Goal: Task Accomplishment & Management: Manage account settings

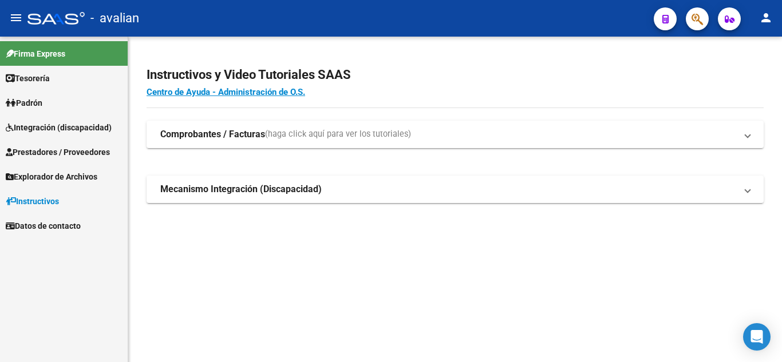
click at [61, 121] on span "Integración (discapacidad)" at bounding box center [59, 127] width 106 height 13
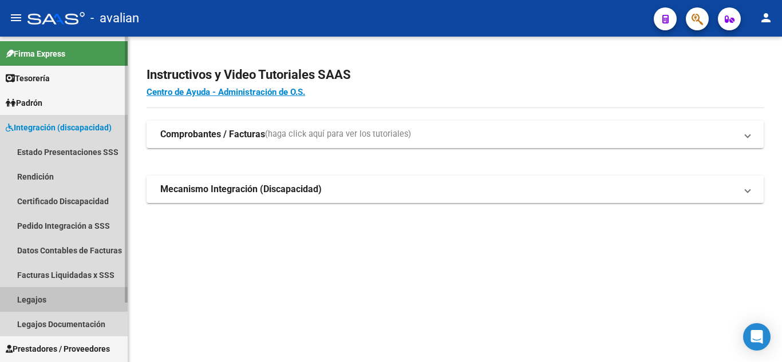
click at [78, 294] on link "Legajos" at bounding box center [64, 299] width 128 height 25
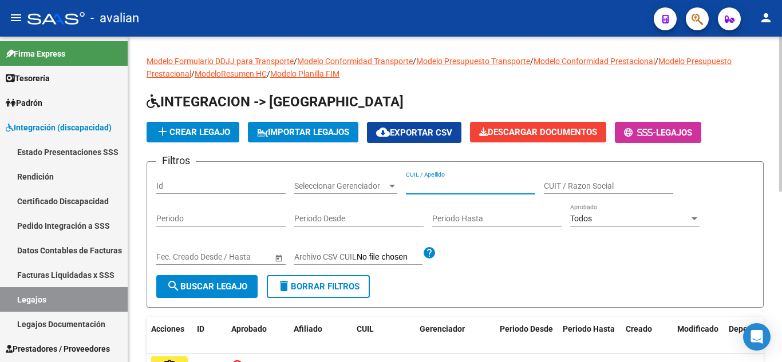
click at [420, 183] on input "CUIL / Apellido" at bounding box center [470, 186] width 129 height 10
paste input "20513682302"
type input "20513682302"
click at [211, 286] on span "search Buscar Legajo" at bounding box center [207, 287] width 81 height 10
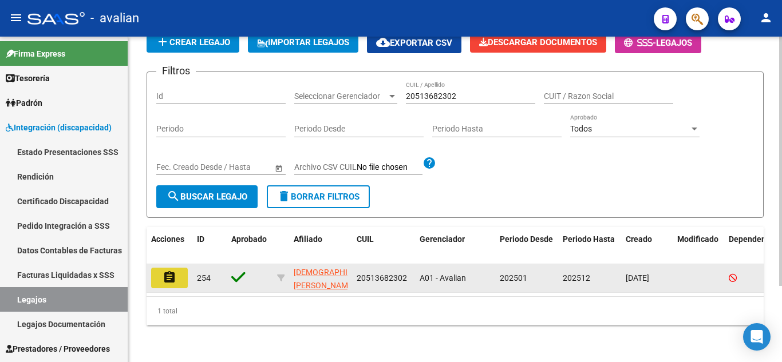
click at [167, 271] on mat-icon "assignment" at bounding box center [170, 278] width 14 height 14
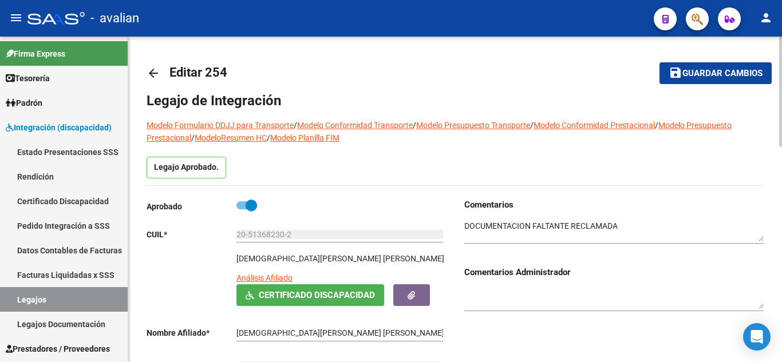
scroll to position [38, 0]
click at [485, 228] on textarea at bounding box center [613, 231] width 299 height 22
click at [507, 234] on textarea at bounding box center [613, 231] width 299 height 22
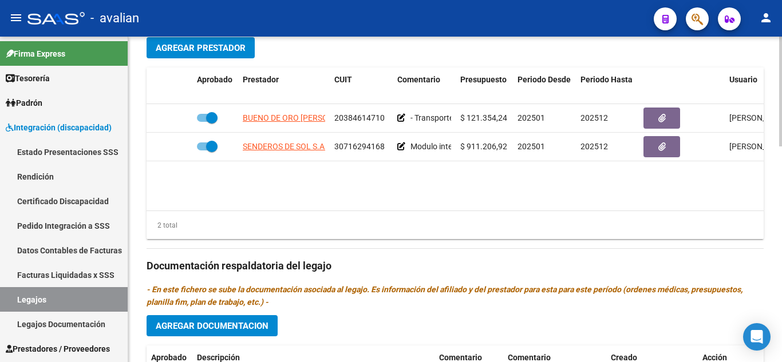
scroll to position [343, 0]
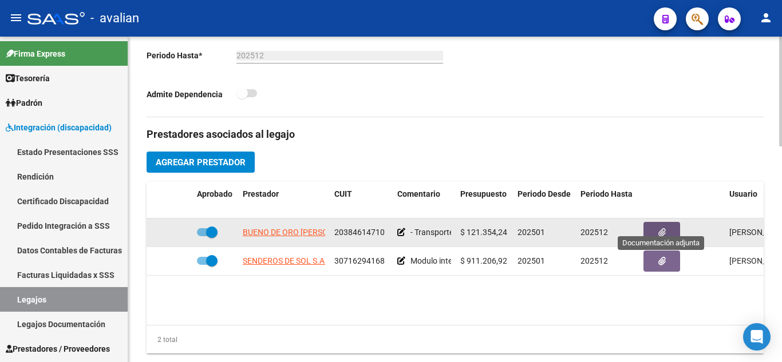
click at [651, 222] on button "button" at bounding box center [661, 232] width 37 height 21
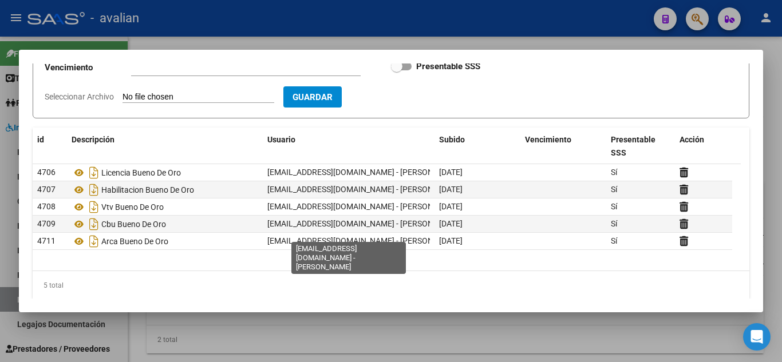
scroll to position [130, 0]
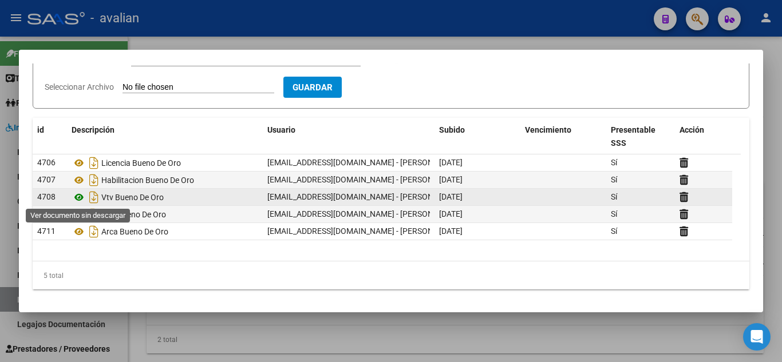
click at [77, 199] on icon at bounding box center [79, 198] width 15 height 14
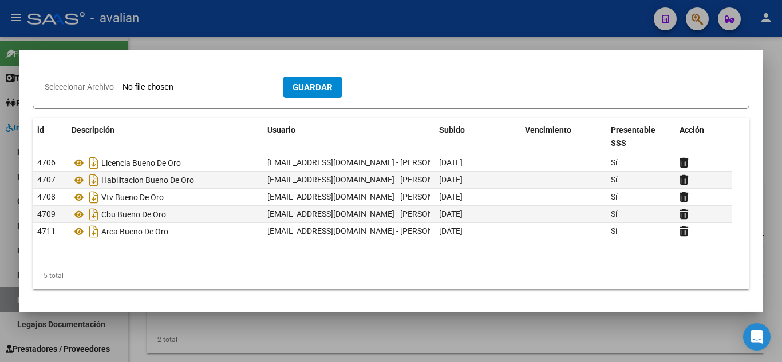
click at [531, 34] on div at bounding box center [391, 181] width 782 height 362
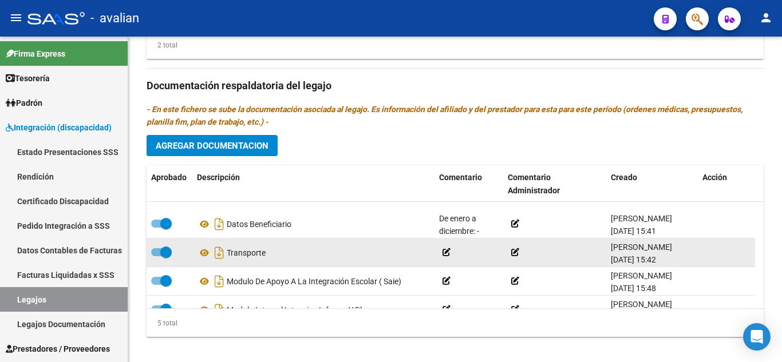
scroll to position [41, 0]
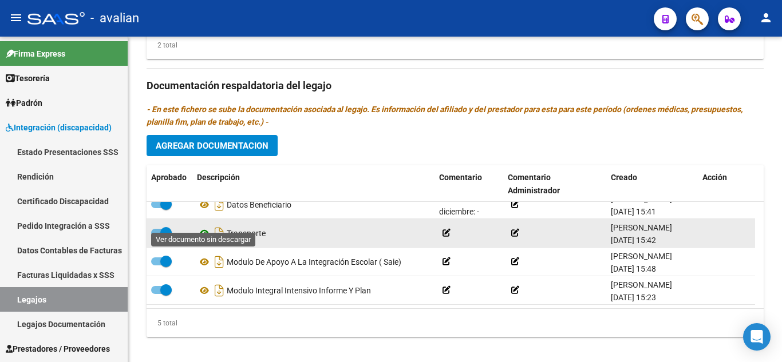
click at [201, 227] on icon at bounding box center [204, 234] width 15 height 14
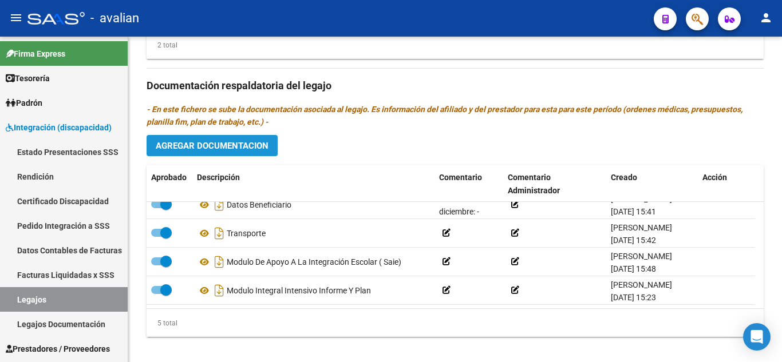
click at [191, 135] on button "Agregar Documentacion" at bounding box center [212, 145] width 131 height 21
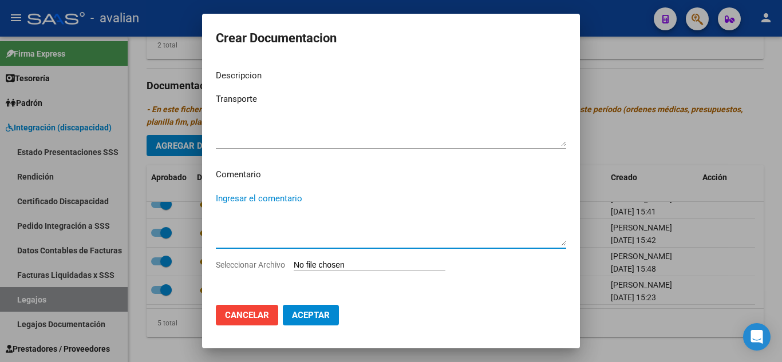
click at [276, 204] on textarea "Ingresar el comentario" at bounding box center [391, 219] width 350 height 54
drag, startPoint x: 265, startPoint y: 88, endPoint x: 276, endPoint y: 98, distance: 14.6
click at [268, 90] on mat-dialog-content "Descripcion Transporte Ingresar el descripcion Comentario Ingresar el comentari…" at bounding box center [391, 178] width 378 height 235
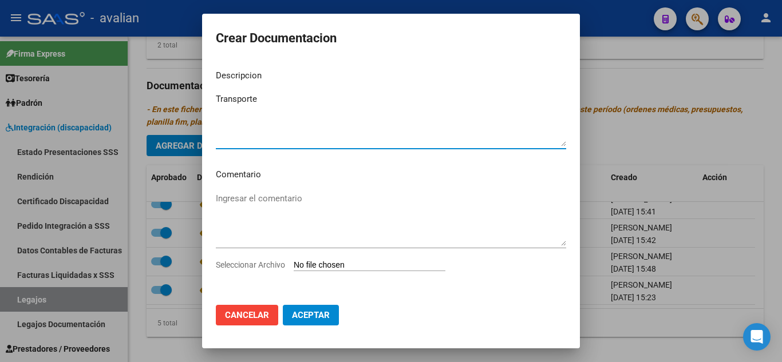
click at [287, 104] on textarea "Transporte" at bounding box center [391, 120] width 350 height 54
type textarea "Transporte ( recorrido google maps)"
click at [318, 262] on input "Seleccionar Archivo" at bounding box center [370, 265] width 152 height 11
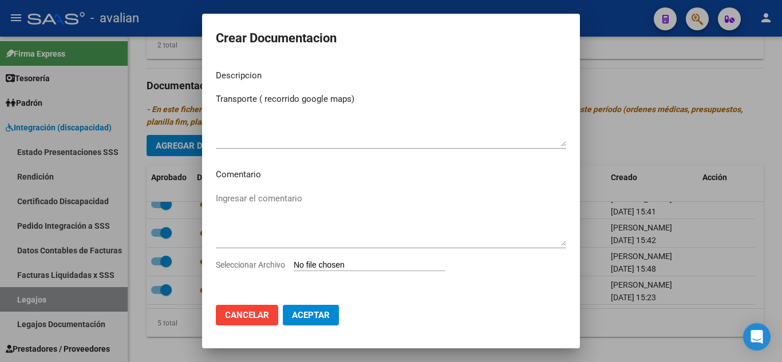
type input "C:\fakepath\GOOGLE MAPS.jpg"
click at [311, 315] on span "Aceptar" at bounding box center [311, 315] width 38 height 10
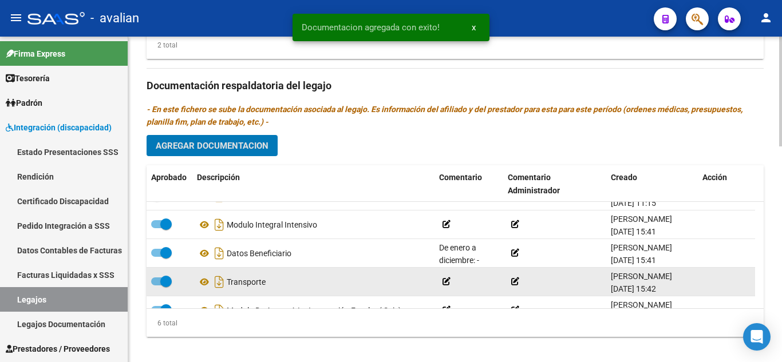
scroll to position [0, 0]
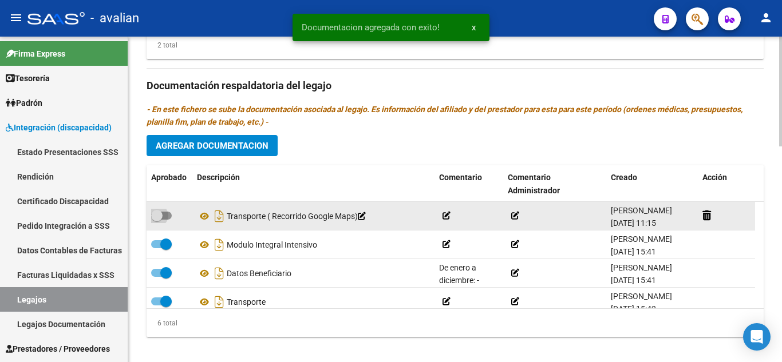
click at [169, 212] on span at bounding box center [161, 216] width 21 height 8
click at [157, 220] on input "checkbox" at bounding box center [156, 220] width 1 height 1
checkbox input "true"
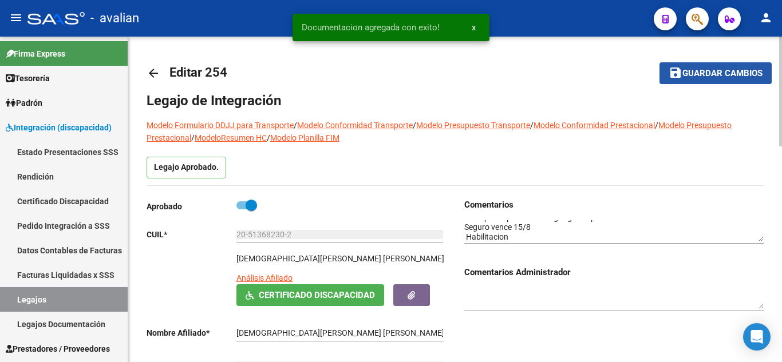
click at [718, 74] on span "Guardar cambios" at bounding box center [722, 74] width 80 height 10
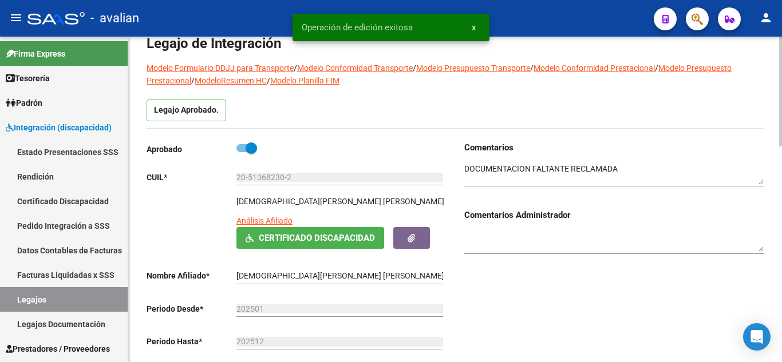
drag, startPoint x: 523, startPoint y: 176, endPoint x: 547, endPoint y: 192, distance: 28.4
click at [523, 176] on textarea at bounding box center [613, 174] width 299 height 22
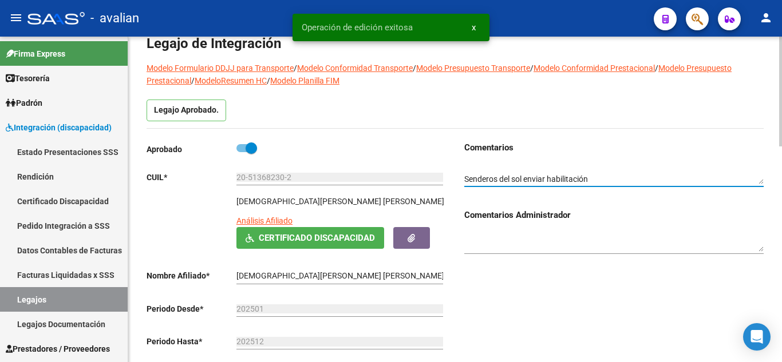
scroll to position [18, 0]
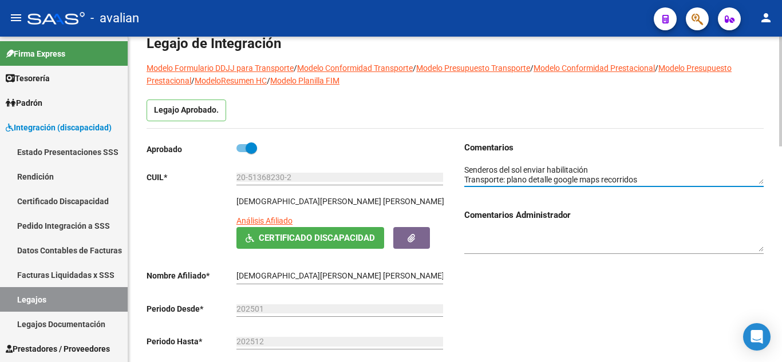
click at [642, 181] on textarea at bounding box center [613, 174] width 299 height 22
type textarea "DOCUMENTACION FALTANTE RECLAMADA Senderos del sol enviar habilitación Transp Se…"
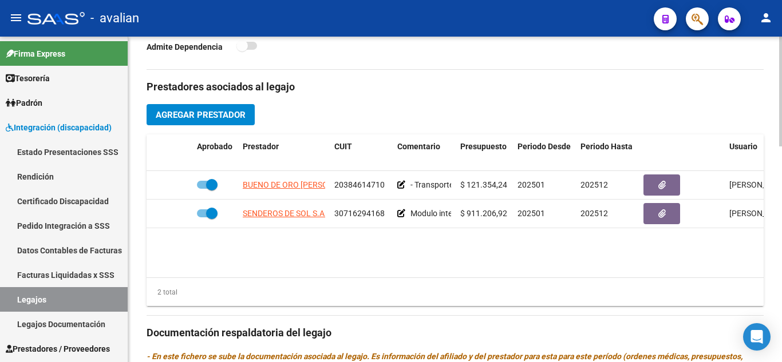
scroll to position [401, 0]
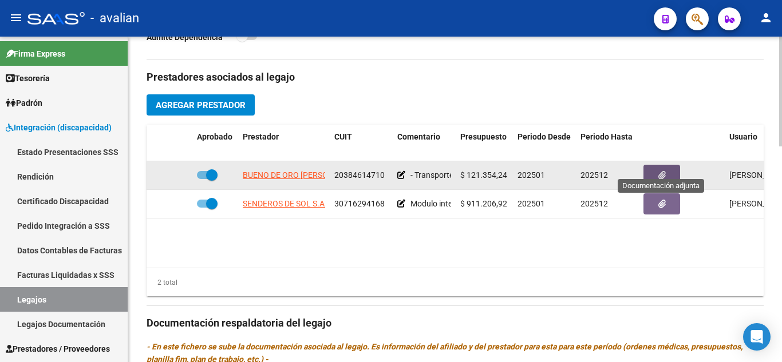
click at [665, 171] on icon "button" at bounding box center [661, 175] width 7 height 9
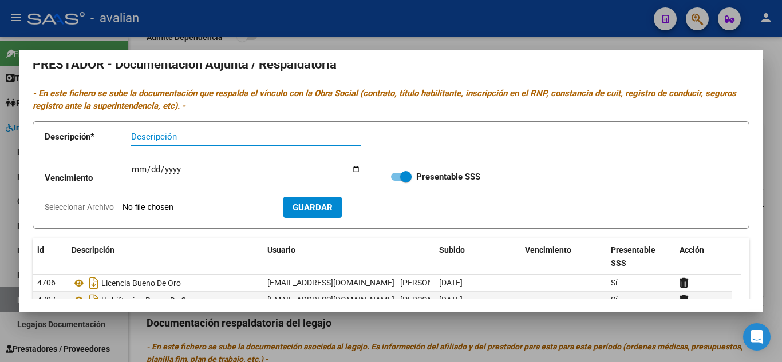
scroll to position [0, 0]
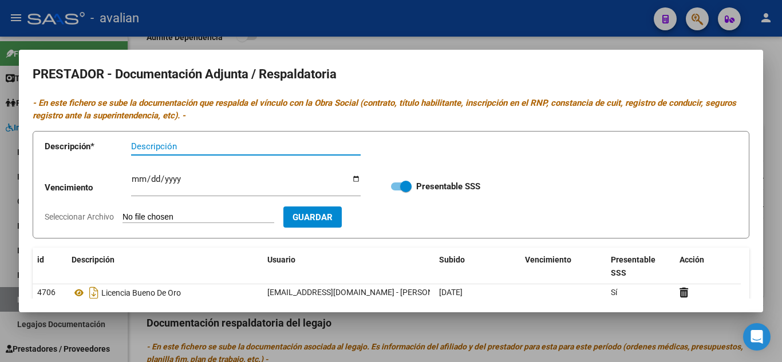
click at [165, 148] on input "Descripción" at bounding box center [246, 146] width 230 height 10
type input "Poliza seguro"
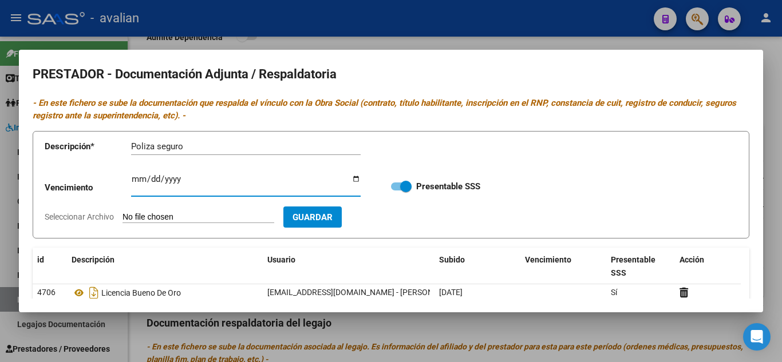
click at [133, 178] on input "Ingresar vencimiento" at bounding box center [246, 184] width 230 height 18
type input "[DATE]"
click at [255, 218] on input "Seleccionar Archivo" at bounding box center [198, 217] width 152 height 11
type input "C:\fakepath\POLIZA.jpg"
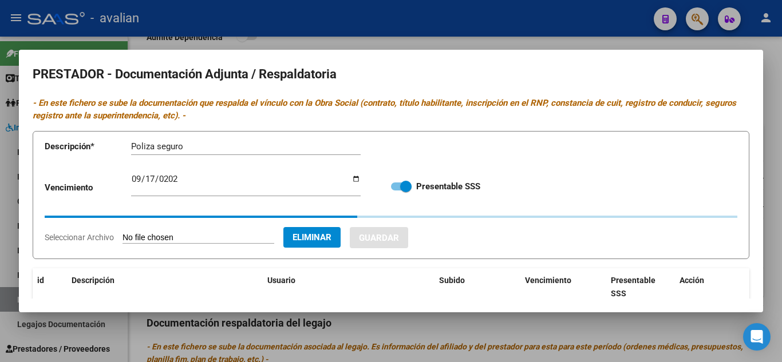
scroll to position [57, 0]
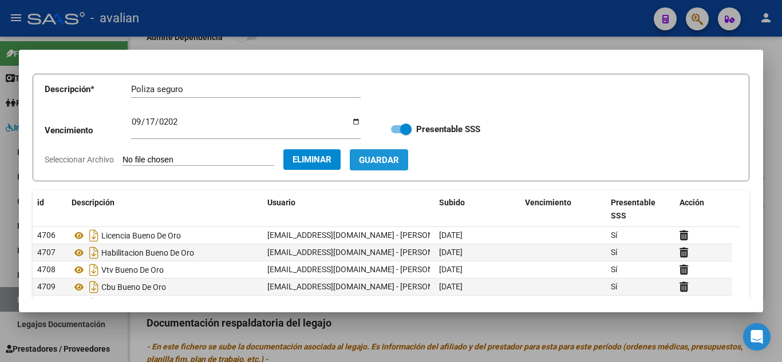
click at [399, 159] on span "Guardar" at bounding box center [379, 160] width 40 height 10
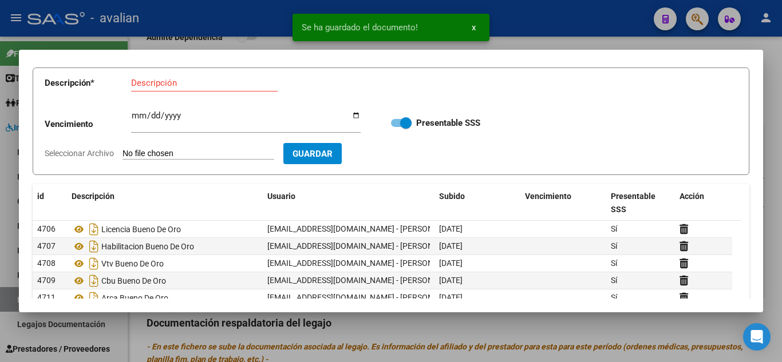
scroll to position [0, 0]
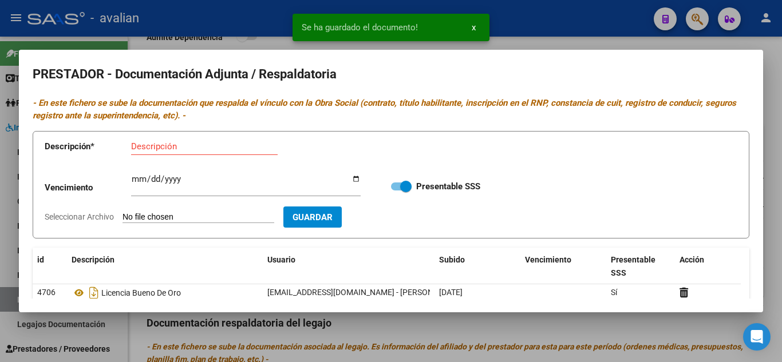
click at [567, 43] on div at bounding box center [391, 181] width 782 height 362
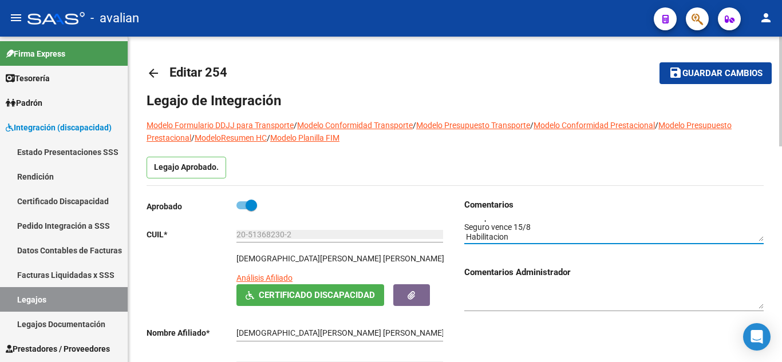
click at [543, 230] on textarea at bounding box center [613, 231] width 299 height 22
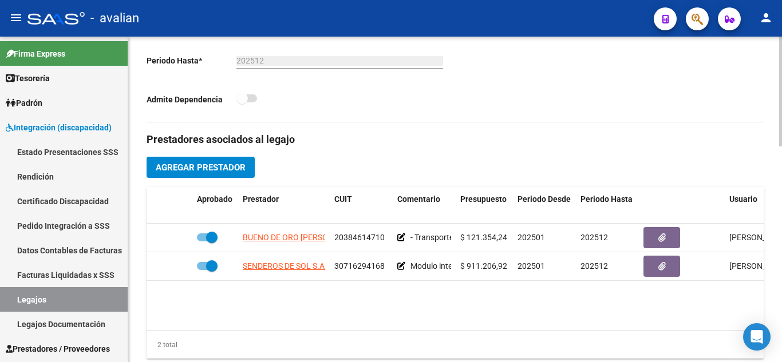
scroll to position [343, 0]
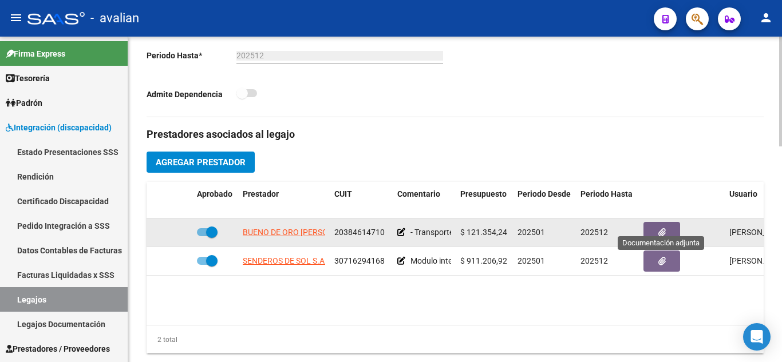
type textarea "DOCUMENTACION FALTANTE RECLAMADA Senderos del sol enviar habilitación Transp Ha…"
click at [669, 229] on button "button" at bounding box center [661, 232] width 37 height 21
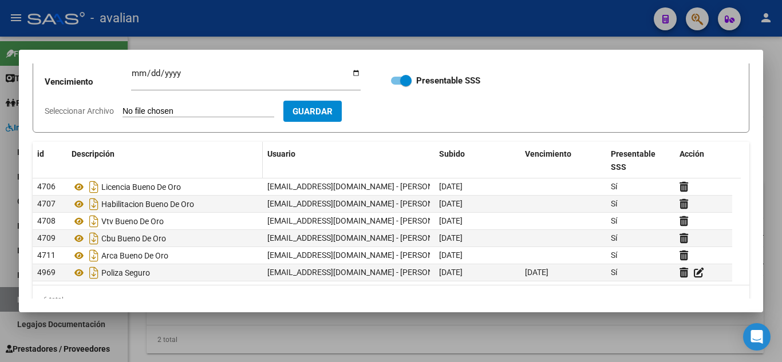
scroll to position [114, 0]
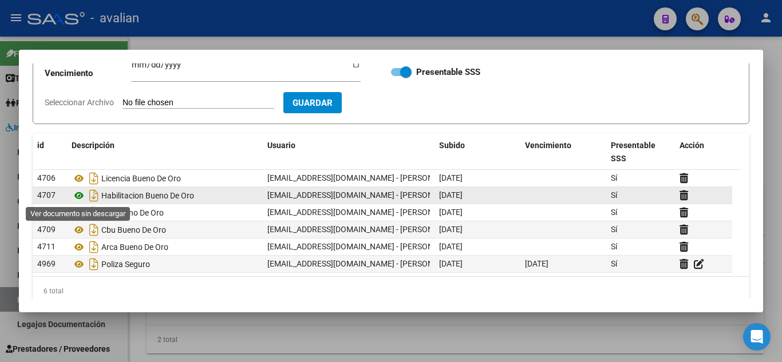
click at [78, 195] on icon at bounding box center [79, 196] width 15 height 14
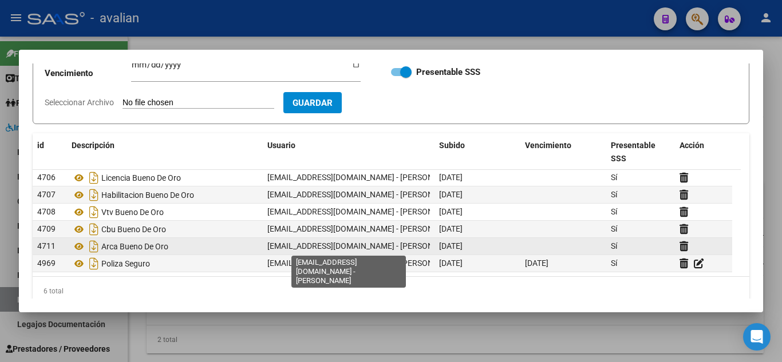
scroll to position [0, 0]
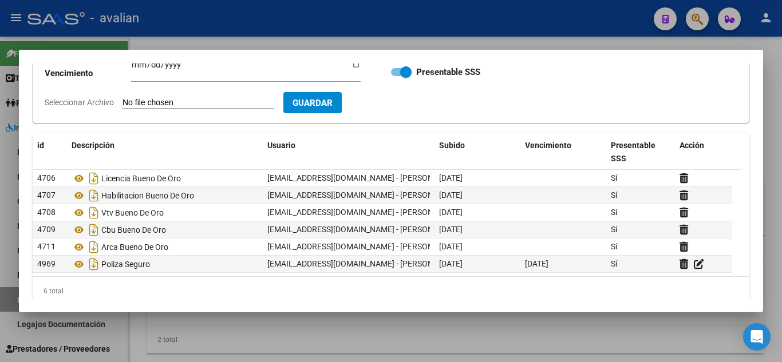
click at [525, 48] on div at bounding box center [391, 181] width 782 height 362
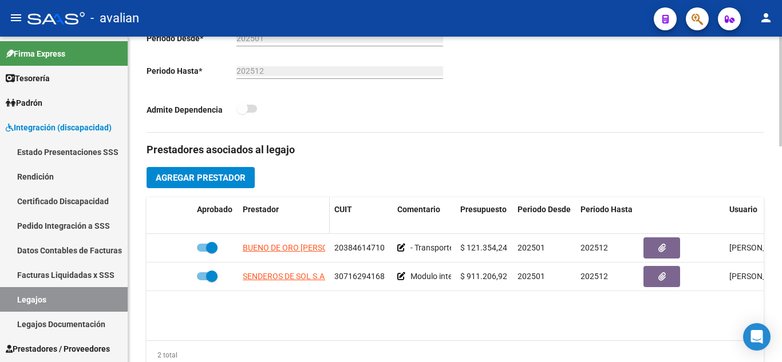
scroll to position [401, 0]
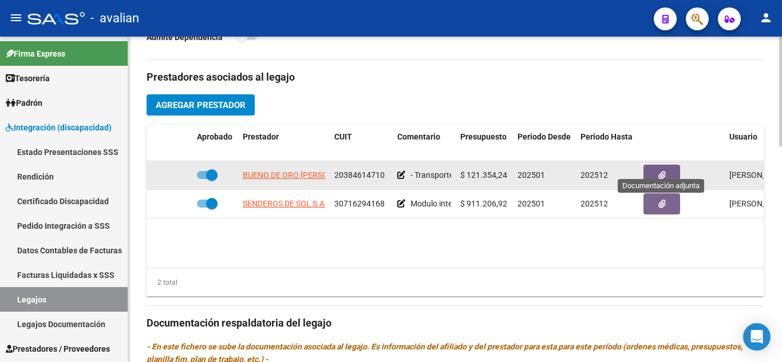
click at [648, 167] on button "button" at bounding box center [661, 175] width 37 height 21
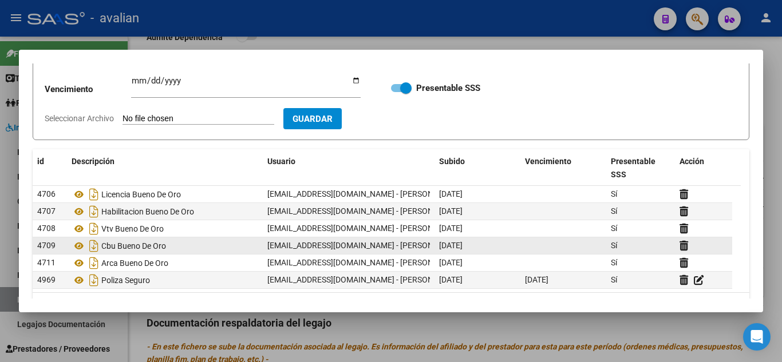
scroll to position [114, 0]
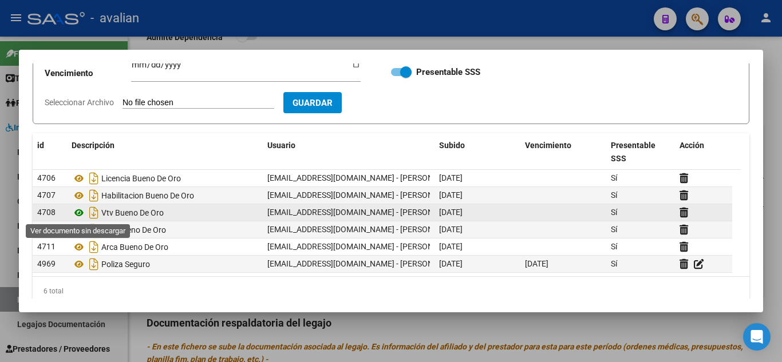
click at [79, 212] on icon at bounding box center [79, 213] width 15 height 14
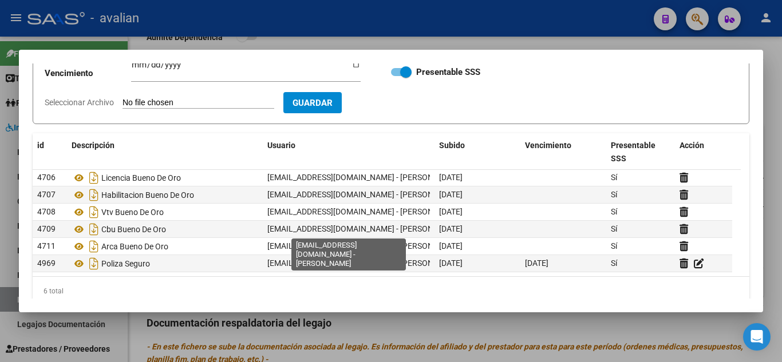
scroll to position [0, 0]
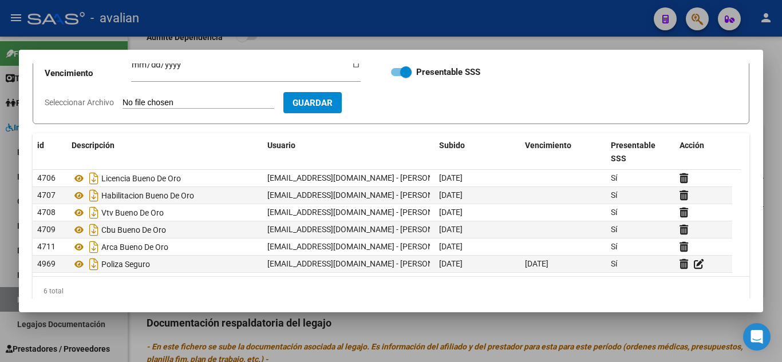
click at [493, 24] on div at bounding box center [391, 181] width 782 height 362
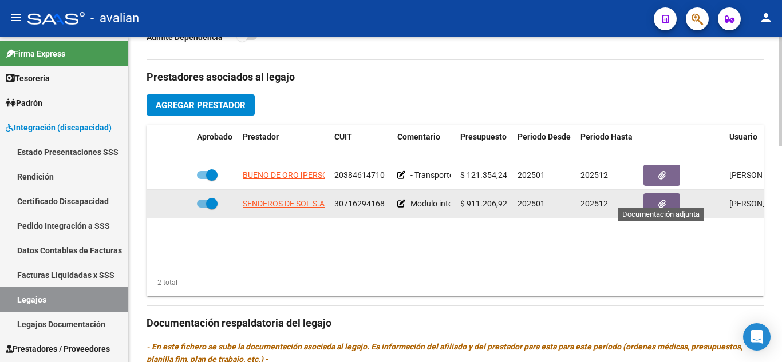
click at [661, 199] on span "button" at bounding box center [661, 204] width 7 height 10
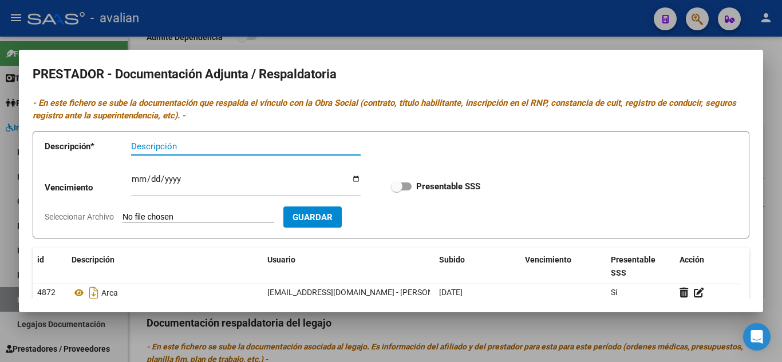
scroll to position [114, 0]
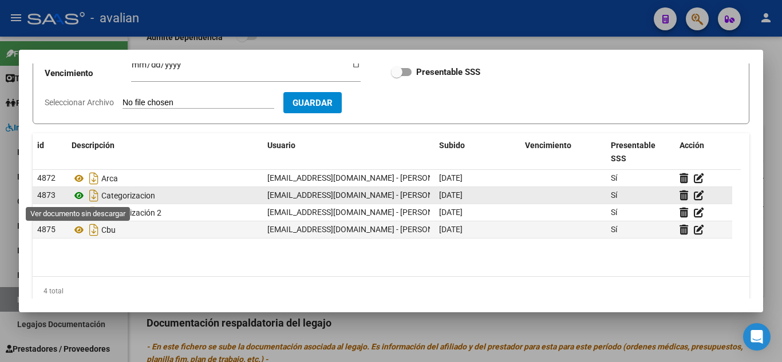
click at [76, 197] on icon at bounding box center [79, 196] width 15 height 14
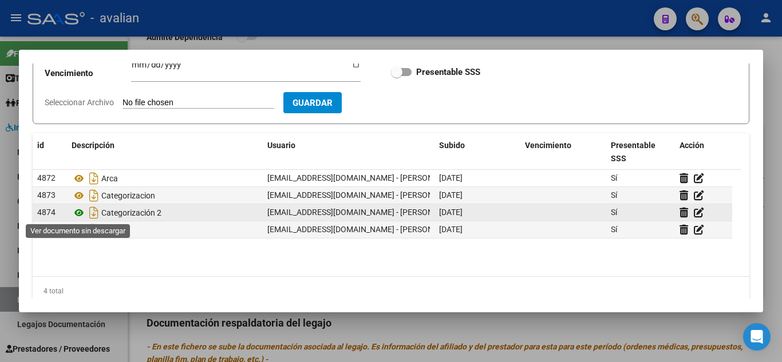
click at [74, 215] on icon at bounding box center [79, 213] width 15 height 14
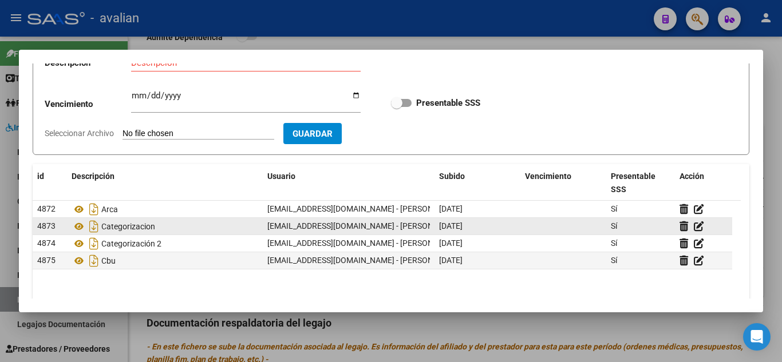
scroll to position [57, 0]
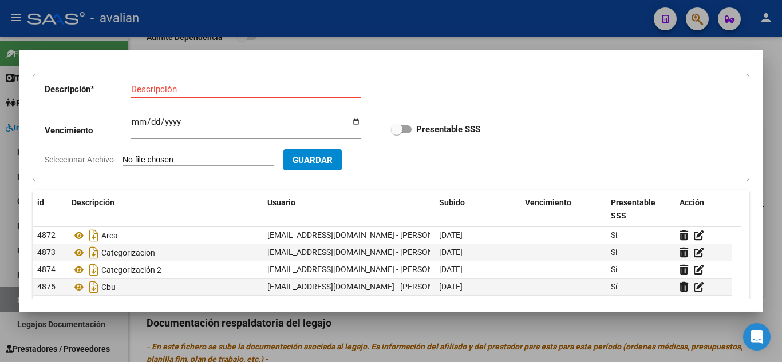
click at [153, 88] on input "Descripción" at bounding box center [246, 89] width 230 height 10
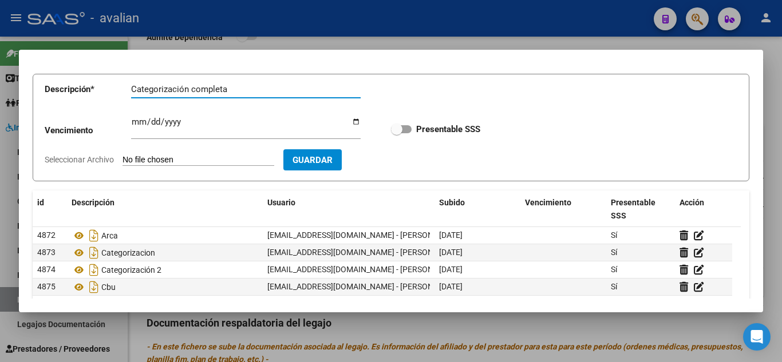
type input "Categorización completa"
click at [175, 153] on form "Descripción * Categorización completa Descripción Vencimiento Ingresar vencimie…" at bounding box center [391, 128] width 717 height 108
click at [179, 161] on input "Seleccionar Archivo" at bounding box center [198, 160] width 152 height 11
type input "C:\fakepath\SENDEROS - HABILITACION.pdf"
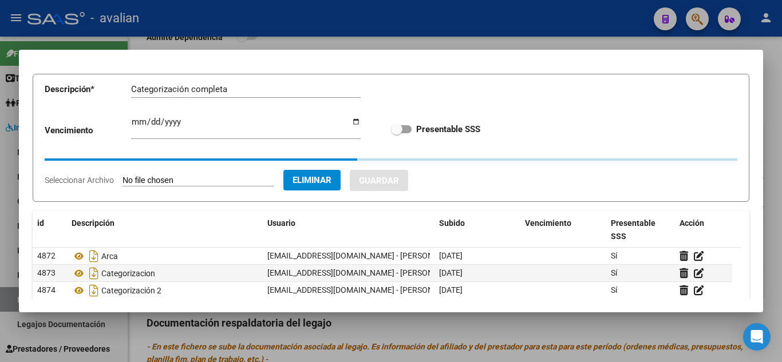
click at [406, 131] on span at bounding box center [401, 129] width 21 height 8
click at [397, 133] on input "Presentable SSS" at bounding box center [396, 133] width 1 height 1
checkbox input "true"
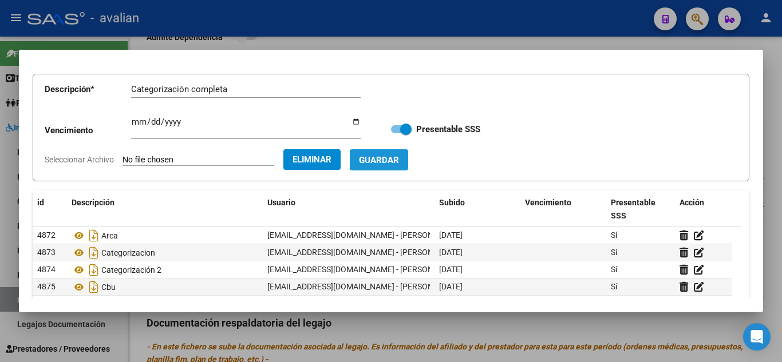
click at [399, 158] on span "Guardar" at bounding box center [379, 160] width 40 height 10
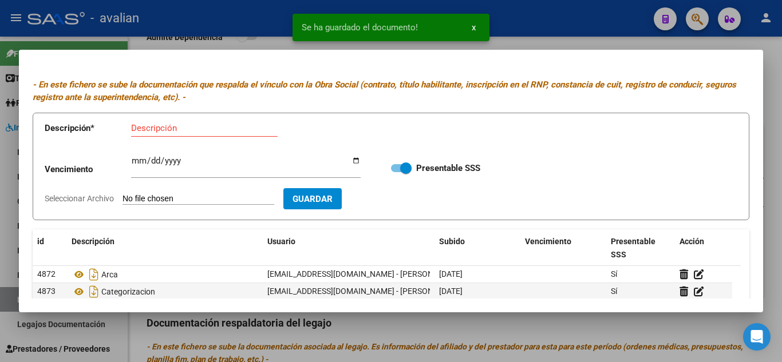
scroll to position [0, 0]
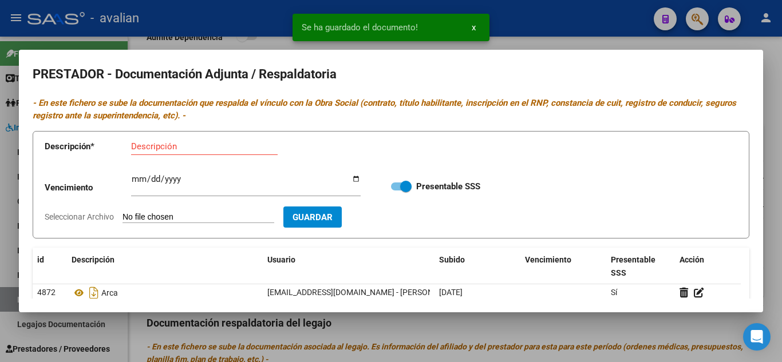
click at [543, 40] on div at bounding box center [391, 181] width 782 height 362
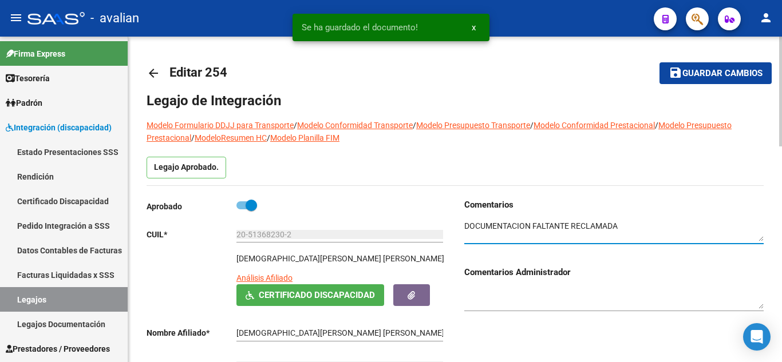
drag, startPoint x: 541, startPoint y: 239, endPoint x: 455, endPoint y: 212, distance: 90.5
click at [455, 212] on div "Comentarios Comentarios Administrador" at bounding box center [609, 330] width 309 height 262
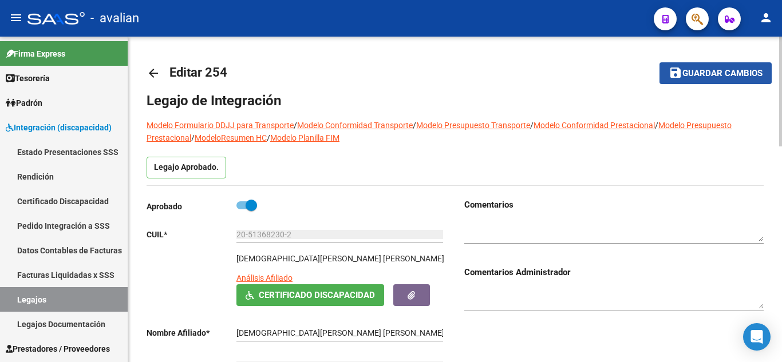
click at [727, 81] on button "save Guardar cambios" at bounding box center [715, 72] width 112 height 21
click at [684, 75] on span "Guardar cambios" at bounding box center [722, 74] width 80 height 10
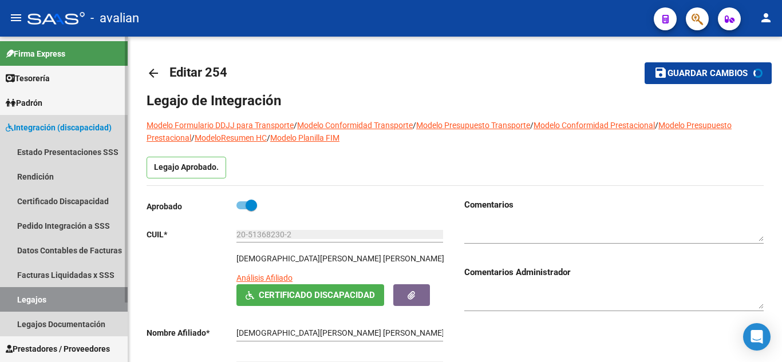
click at [33, 296] on link "Legajos" at bounding box center [64, 299] width 128 height 25
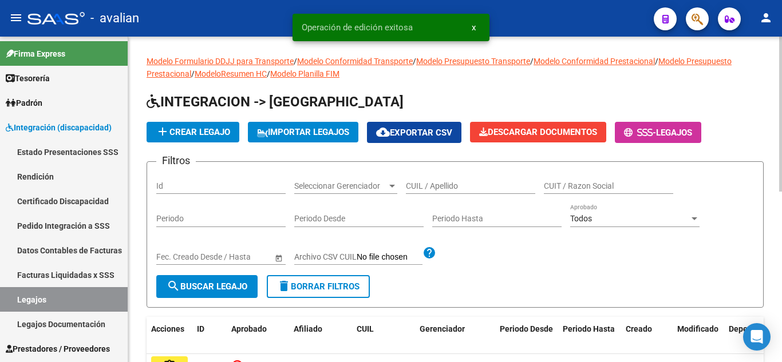
click at [432, 192] on div "CUIL / Apellido" at bounding box center [470, 182] width 129 height 23
click at [434, 189] on input "CUIL / Apellido" at bounding box center [470, 186] width 129 height 10
paste input "20490409751"
type input "20490409751"
click at [194, 294] on button "search Buscar Legajo" at bounding box center [206, 286] width 101 height 23
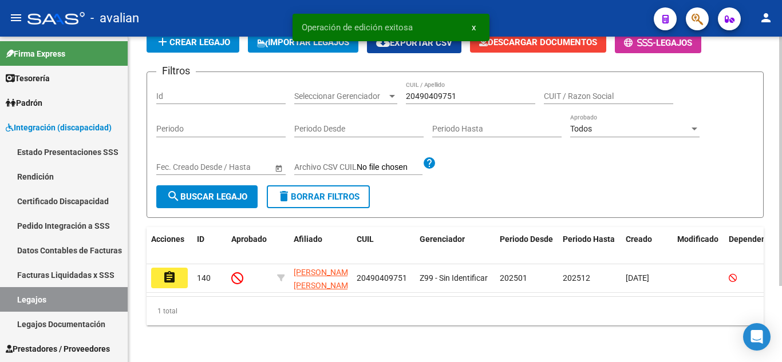
scroll to position [100, 0]
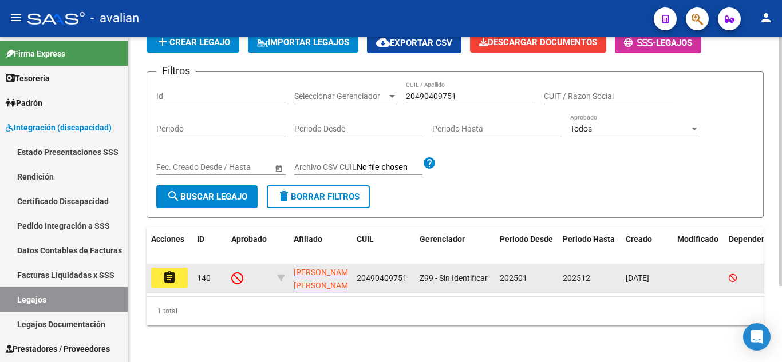
click at [164, 271] on mat-icon "assignment" at bounding box center [170, 278] width 14 height 14
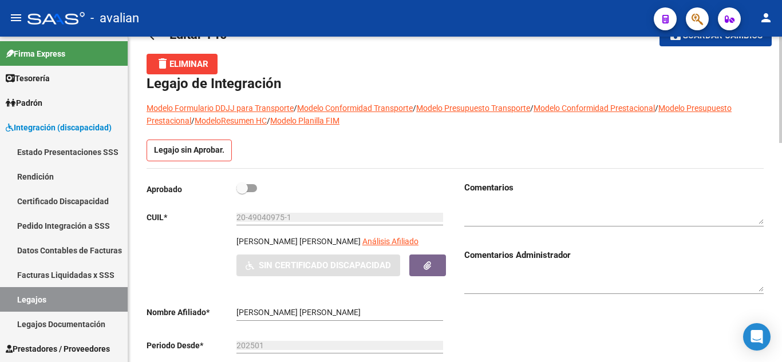
scroll to position [57, 0]
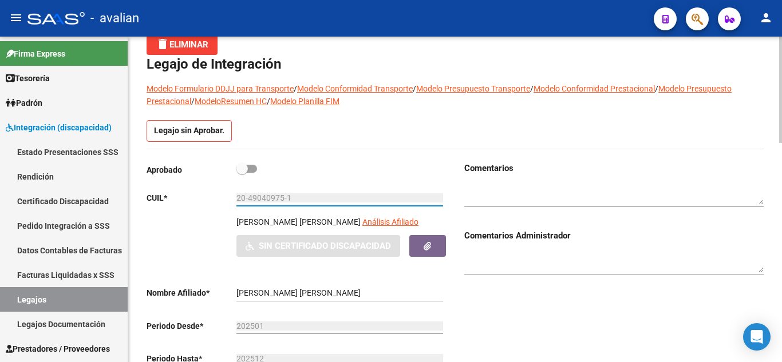
drag, startPoint x: 294, startPoint y: 197, endPoint x: 218, endPoint y: 189, distance: 76.6
click at [218, 189] on div "Aprobado CUIL * 20-49040975-1 Ingresar CUIL [PERSON_NAME] [PERSON_NAME] Afiliad…" at bounding box center [296, 286] width 299 height 249
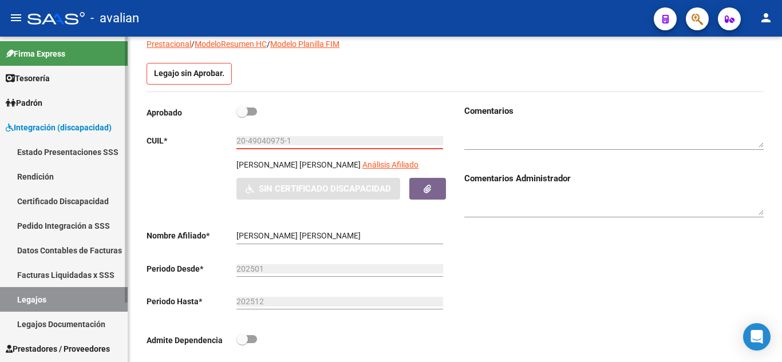
click at [45, 295] on link "Legajos" at bounding box center [64, 299] width 128 height 25
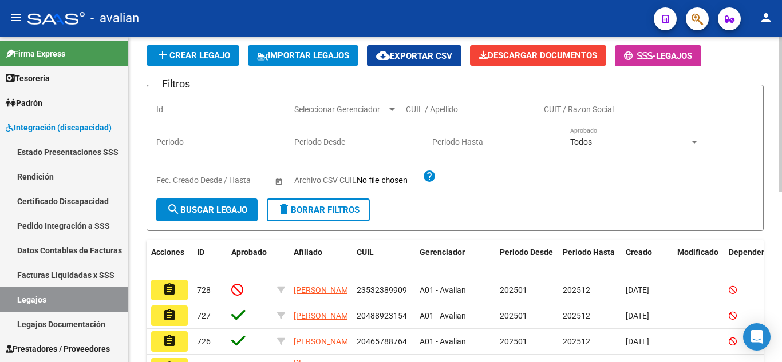
scroll to position [57, 0]
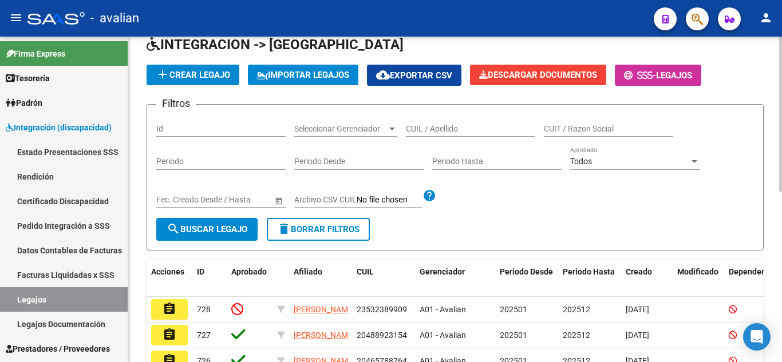
click at [436, 130] on input "CUIL / Apellido" at bounding box center [470, 129] width 129 height 10
paste input "20-57593327-1"
click at [185, 230] on span "search Buscar Legajo" at bounding box center [207, 229] width 81 height 10
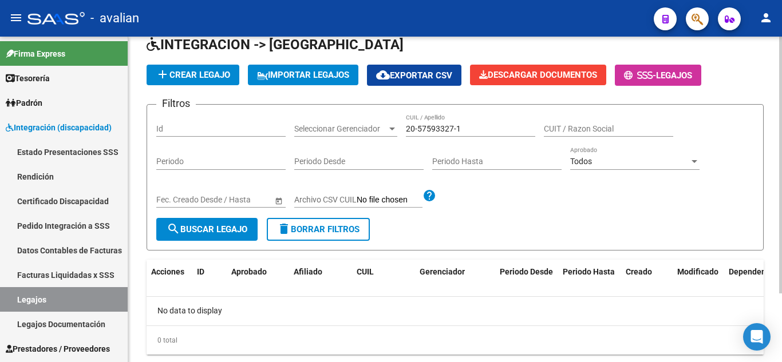
scroll to position [87, 0]
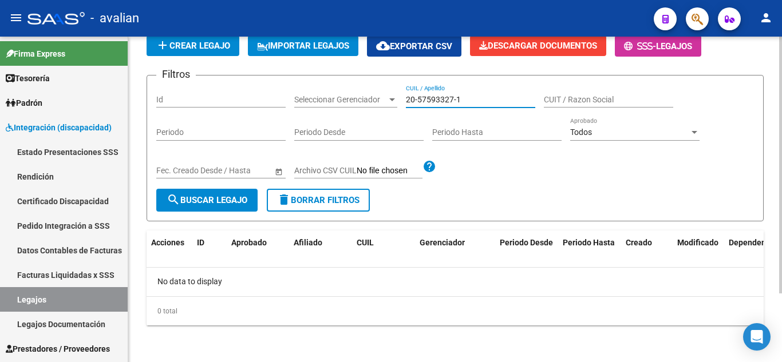
click at [470, 98] on input "20-57593327-1" at bounding box center [470, 100] width 129 height 10
click at [434, 101] on input "20-575933271" at bounding box center [470, 100] width 129 height 10
click at [423, 98] on input "20575933271" at bounding box center [470, 100] width 129 height 10
type input "20575933271"
click at [223, 196] on span "search Buscar Legajo" at bounding box center [207, 200] width 81 height 10
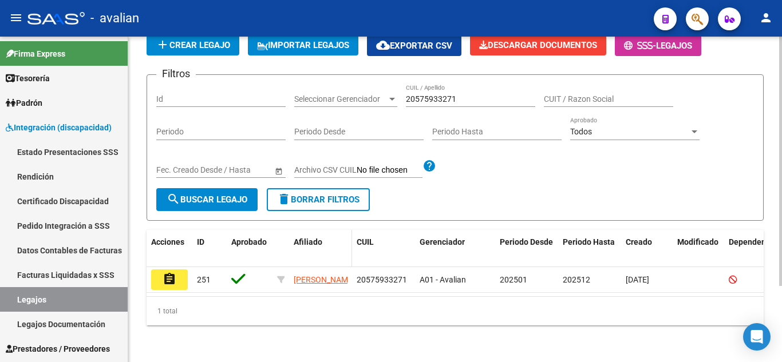
scroll to position [100, 0]
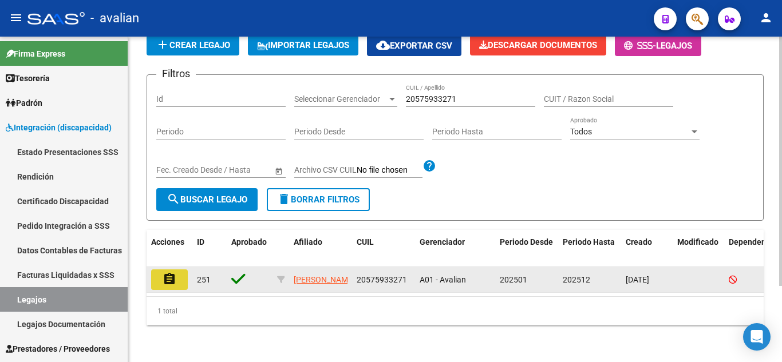
click at [169, 273] on mat-icon "assignment" at bounding box center [170, 279] width 14 height 14
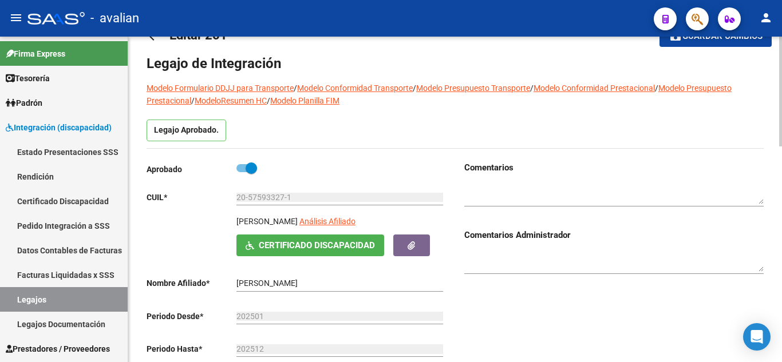
scroll to position [57, 0]
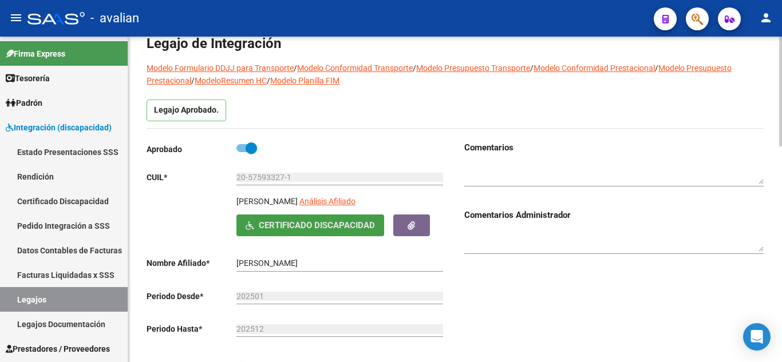
click at [348, 230] on span "Certificado Discapacidad" at bounding box center [317, 226] width 116 height 10
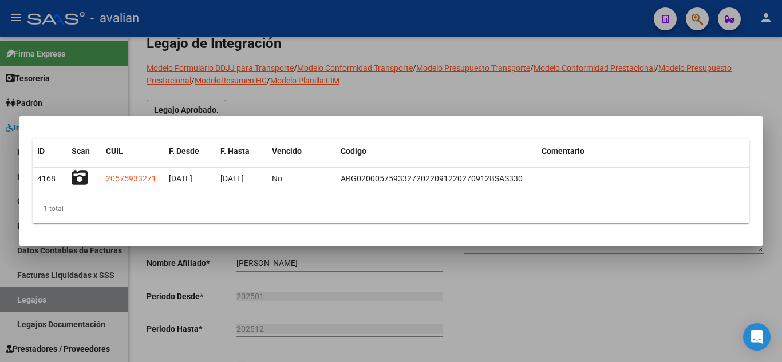
click at [464, 86] on div at bounding box center [391, 181] width 782 height 362
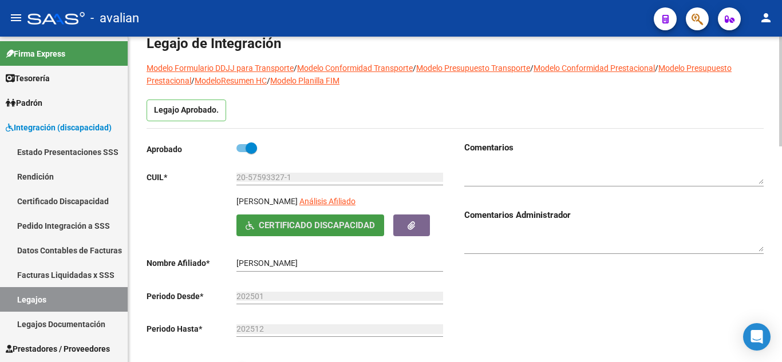
click at [292, 232] on button "Certificado Discapacidad" at bounding box center [310, 225] width 148 height 21
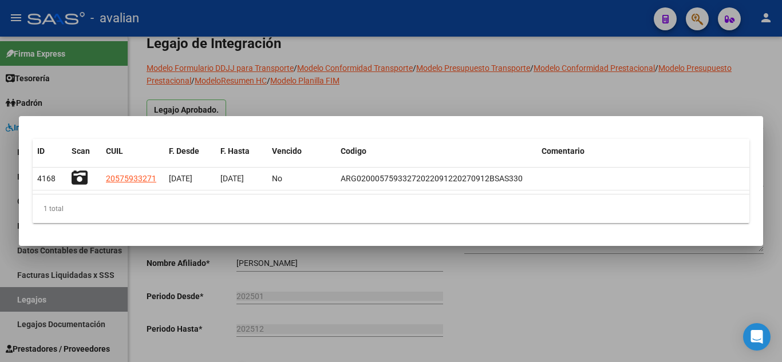
click at [443, 76] on div at bounding box center [391, 181] width 782 height 362
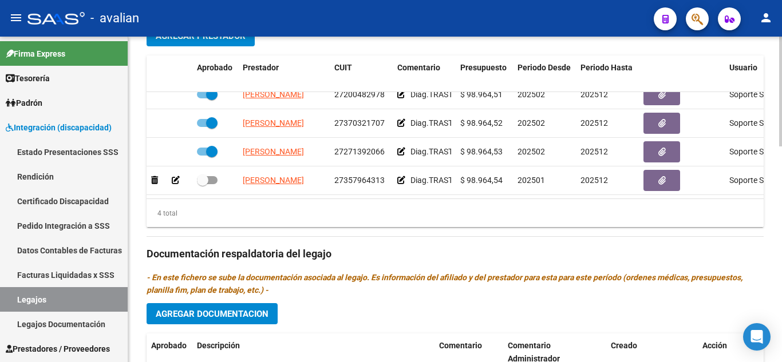
scroll to position [458, 0]
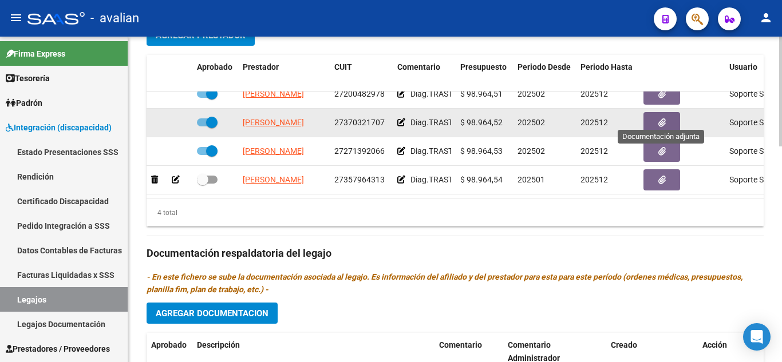
click at [666, 112] on button "button" at bounding box center [661, 122] width 37 height 21
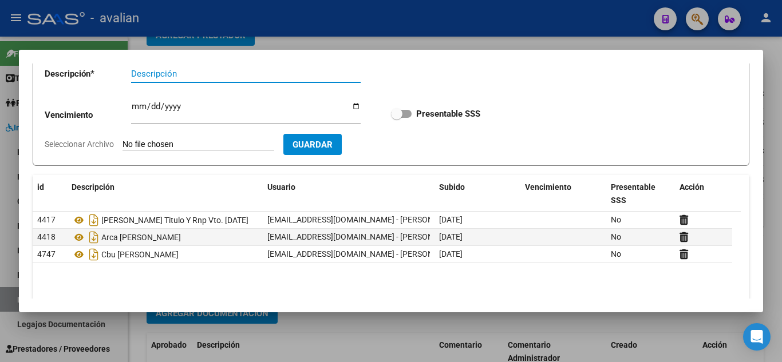
scroll to position [15, 0]
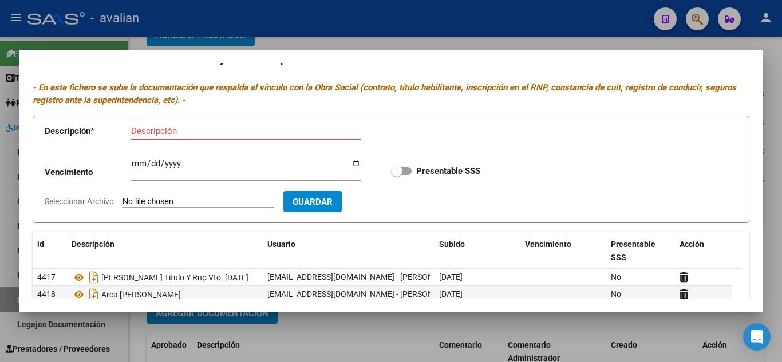
click at [438, 30] on div at bounding box center [391, 181] width 782 height 362
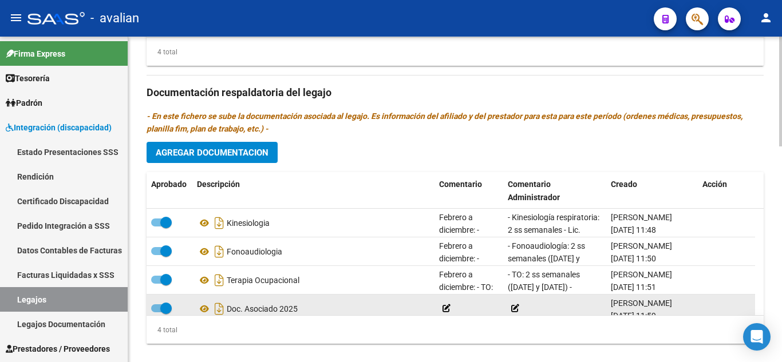
scroll to position [638, 0]
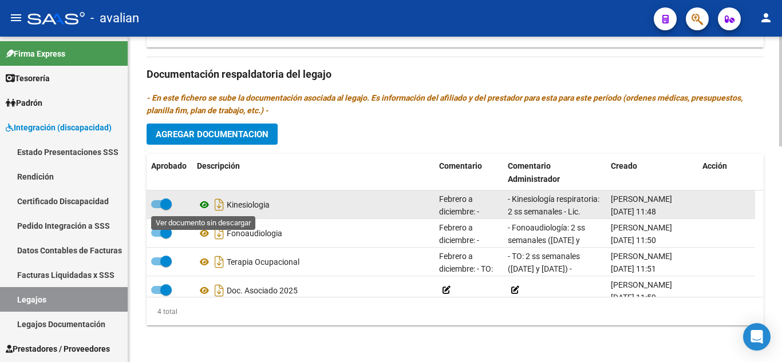
click at [207, 208] on icon at bounding box center [204, 205] width 15 height 14
click at [200, 204] on icon at bounding box center [204, 205] width 15 height 14
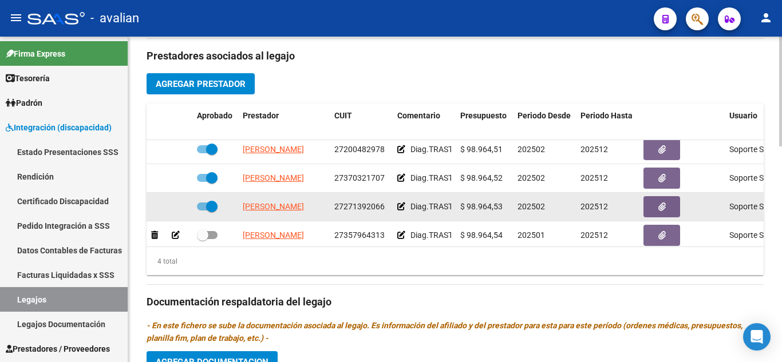
scroll to position [0, 0]
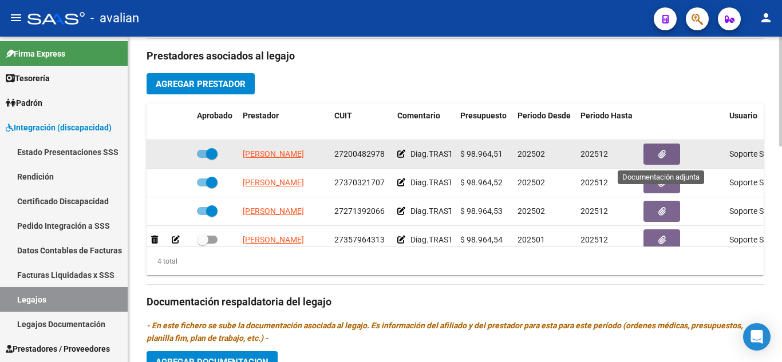
click at [651, 150] on button "button" at bounding box center [661, 154] width 37 height 21
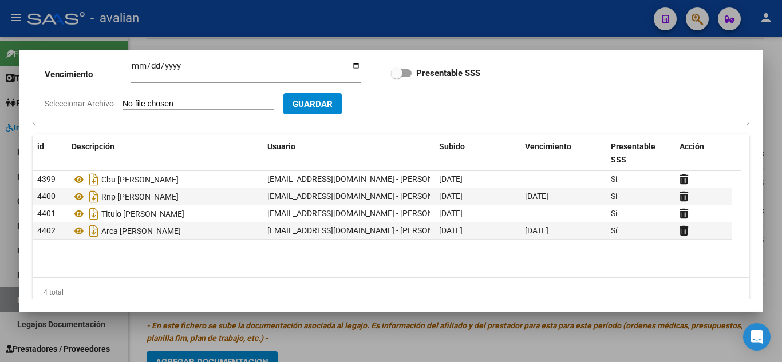
scroll to position [114, 0]
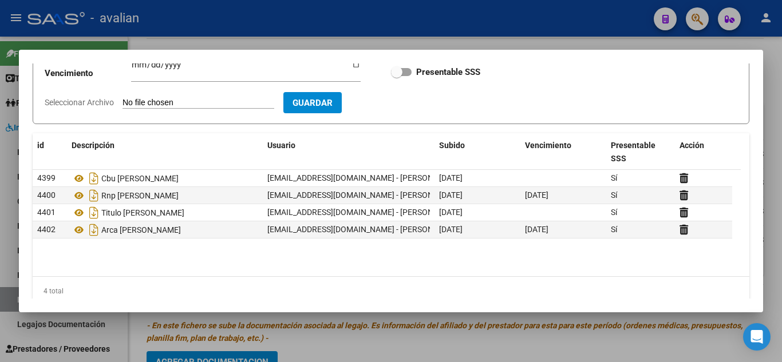
click at [468, 29] on div at bounding box center [391, 181] width 782 height 362
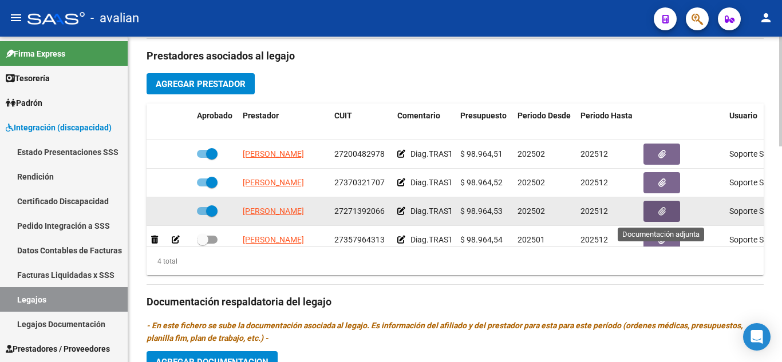
click at [651, 208] on button "button" at bounding box center [661, 211] width 37 height 21
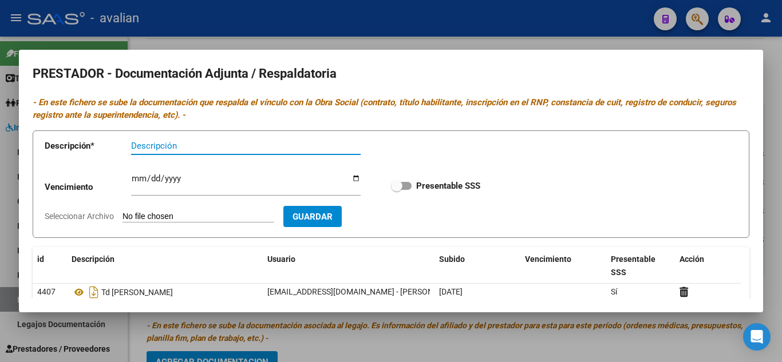
scroll to position [0, 0]
click at [482, 31] on div at bounding box center [391, 181] width 782 height 362
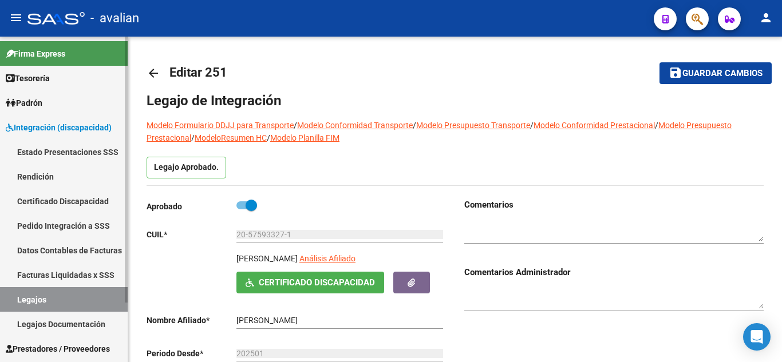
click at [79, 300] on link "Legajos" at bounding box center [64, 299] width 128 height 25
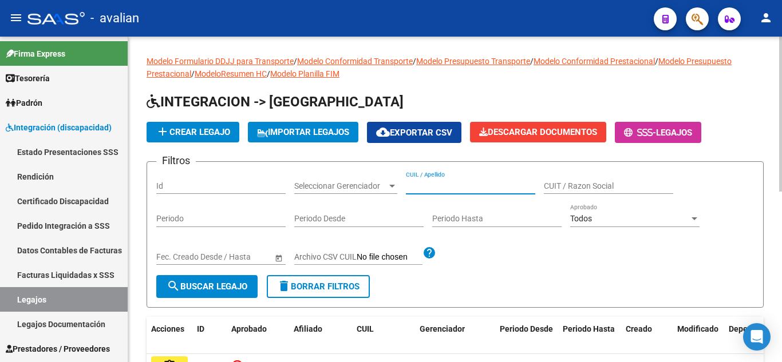
click at [441, 191] on input "CUIL / Apellido" at bounding box center [470, 186] width 129 height 10
paste input "20545015782"
type input "20545015782"
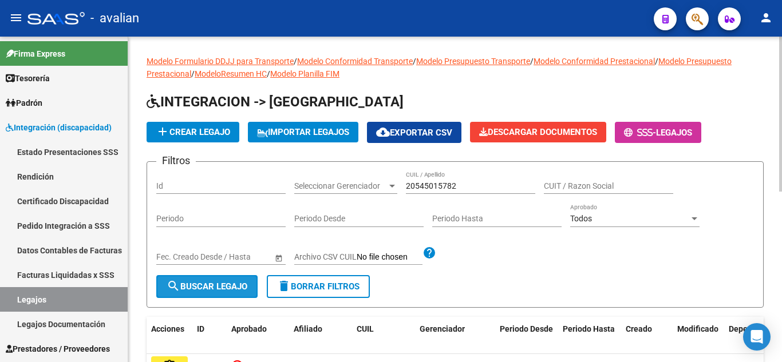
click at [245, 280] on button "search Buscar Legajo" at bounding box center [206, 286] width 101 height 23
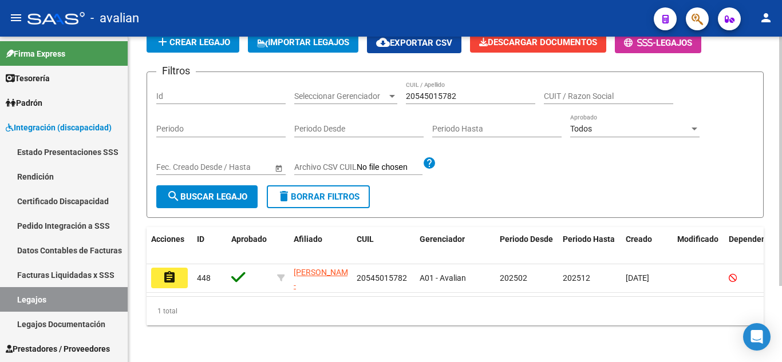
scroll to position [100, 0]
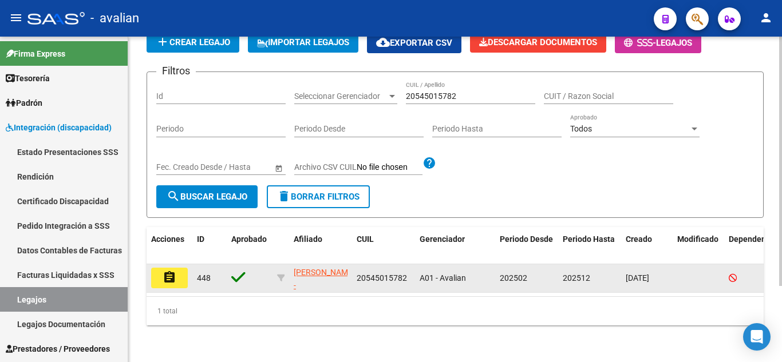
click at [171, 277] on button "assignment" at bounding box center [169, 278] width 37 height 21
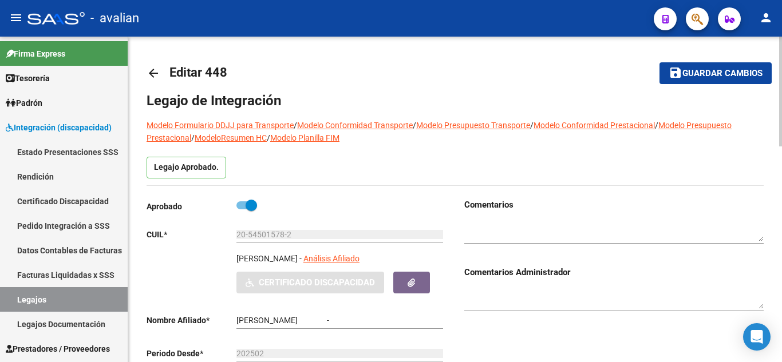
type input "[PERSON_NAME]"
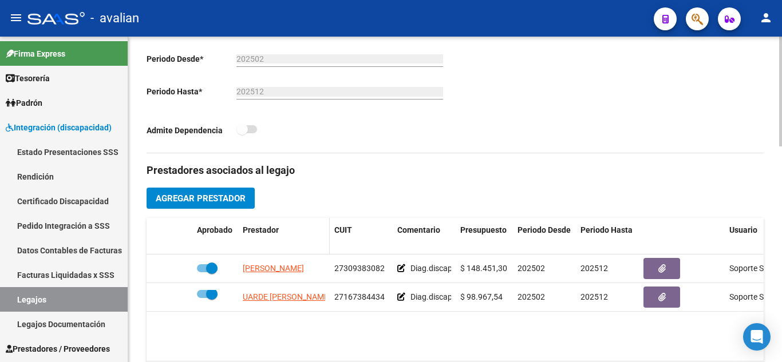
scroll to position [180, 0]
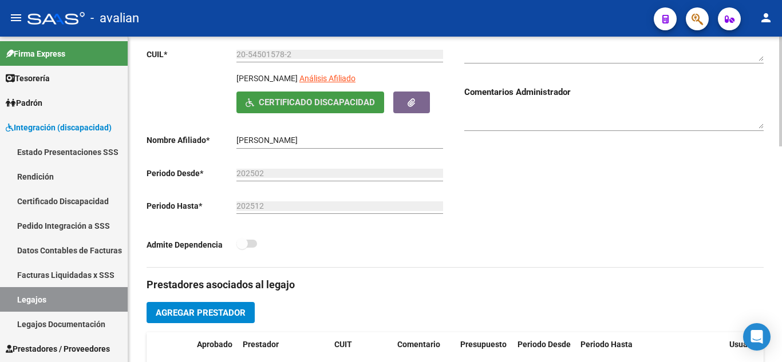
click at [298, 104] on span "Certificado Discapacidad" at bounding box center [317, 103] width 116 height 10
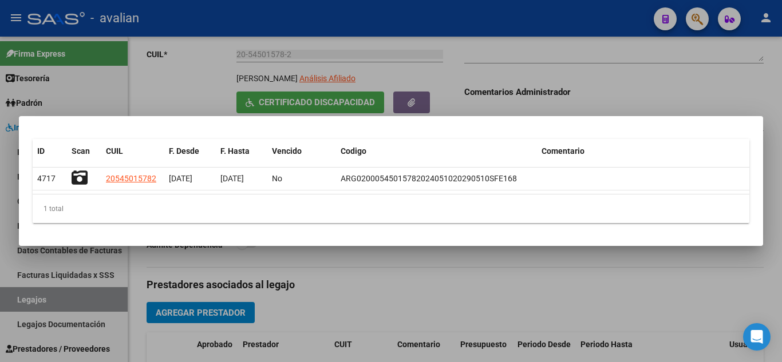
click at [339, 262] on div at bounding box center [391, 181] width 782 height 362
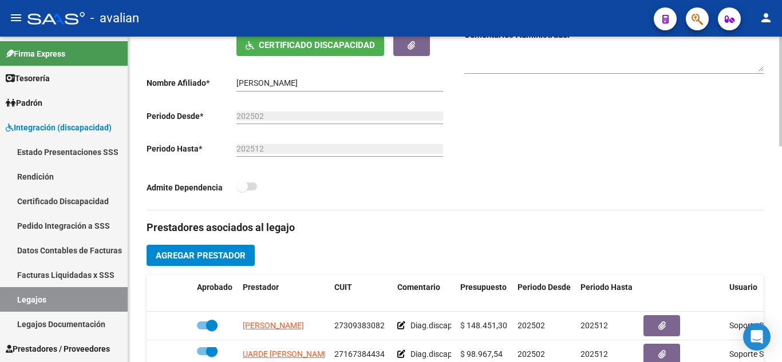
scroll to position [295, 0]
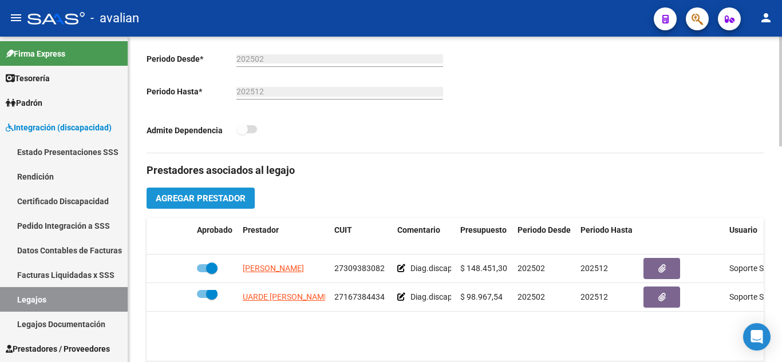
click at [163, 189] on button "Agregar Prestador" at bounding box center [201, 198] width 108 height 21
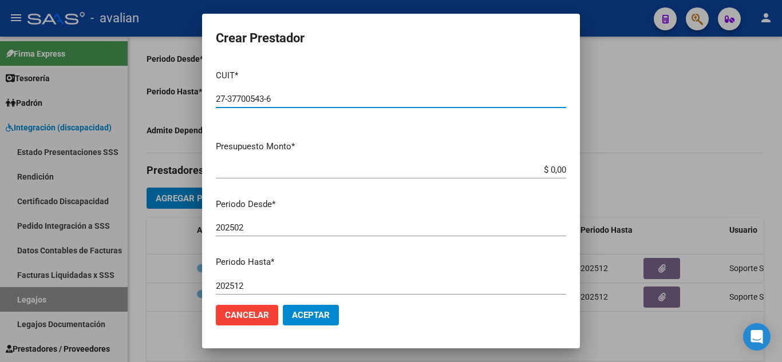
type input "27-37700543-6"
click at [380, 158] on mat-dialog-content "CUIT * 27-37700543-6 Ingresar CUIT ARCA Padrón Presupuesto Monto * $ 0,00 Ingre…" at bounding box center [391, 178] width 378 height 235
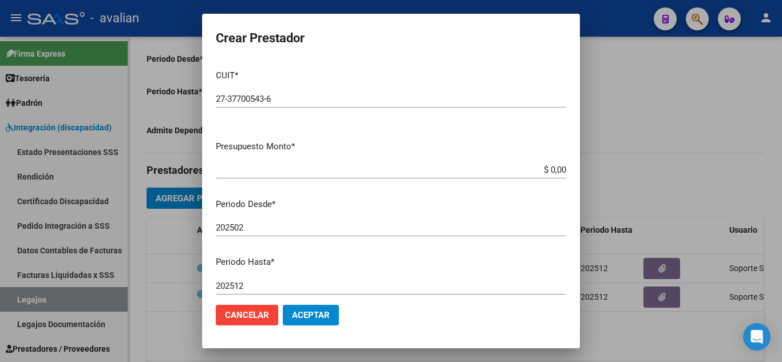
click at [538, 173] on input "$ 0,00" at bounding box center [391, 170] width 350 height 10
drag, startPoint x: 538, startPoint y: 173, endPoint x: 563, endPoint y: 182, distance: 26.6
click at [567, 184] on mat-dialog-content "CUIT * 27-37700543-6 Ingresar CUIT ARCA Padrón Presupuesto Monto * $ 0,00 Ingre…" at bounding box center [391, 178] width 378 height 235
paste input "98.964,88"
type input "$ 98.964,88"
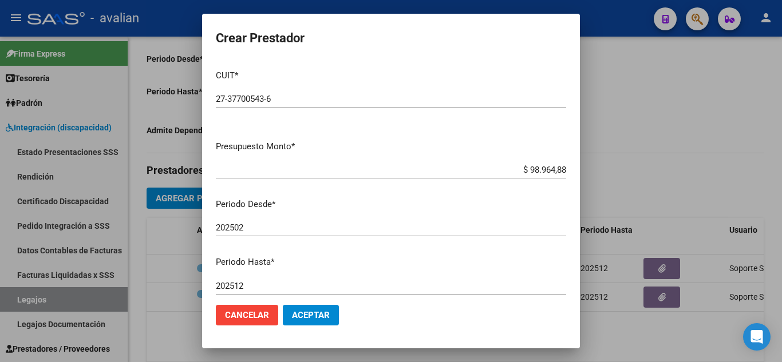
click at [471, 141] on p "Presupuesto Monto *" at bounding box center [391, 146] width 350 height 13
click at [303, 316] on span "Aceptar" at bounding box center [311, 315] width 38 height 10
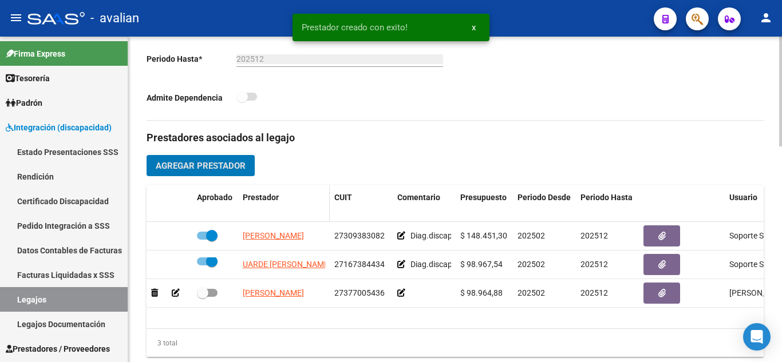
scroll to position [352, 0]
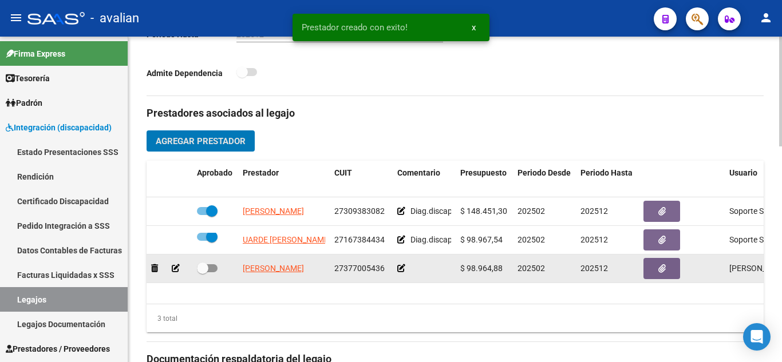
click at [402, 268] on icon at bounding box center [401, 268] width 8 height 8
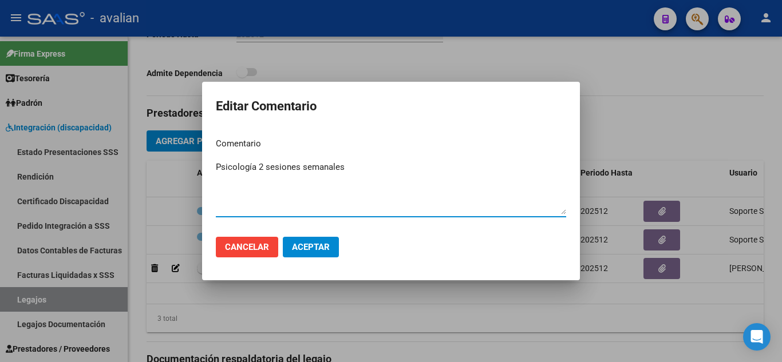
type textarea "Psicología 2 sesiones semanales"
click at [327, 248] on span "Aceptar" at bounding box center [311, 247] width 38 height 10
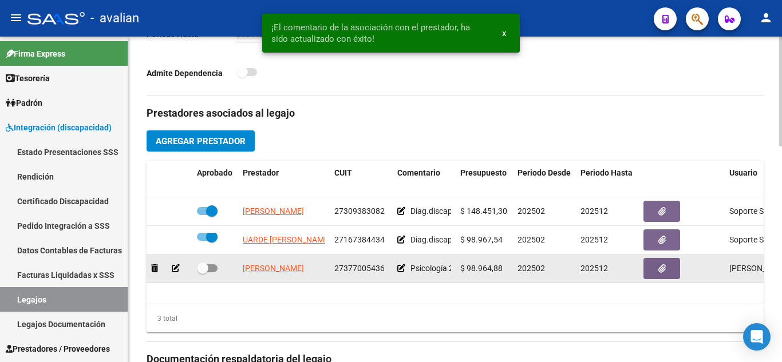
click at [215, 272] on span at bounding box center [207, 268] width 21 height 8
click at [203, 272] on input "checkbox" at bounding box center [202, 272] width 1 height 1
checkbox input "true"
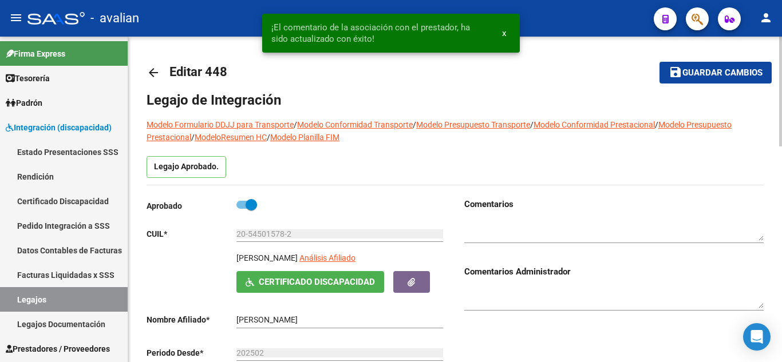
scroll to position [0, 0]
click at [734, 69] on span "Guardar cambios" at bounding box center [722, 74] width 80 height 10
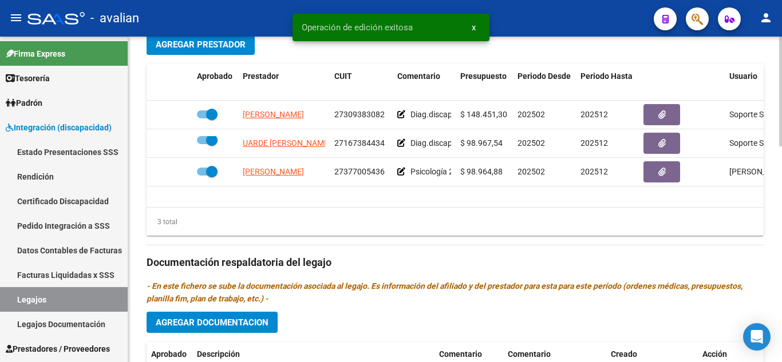
scroll to position [458, 0]
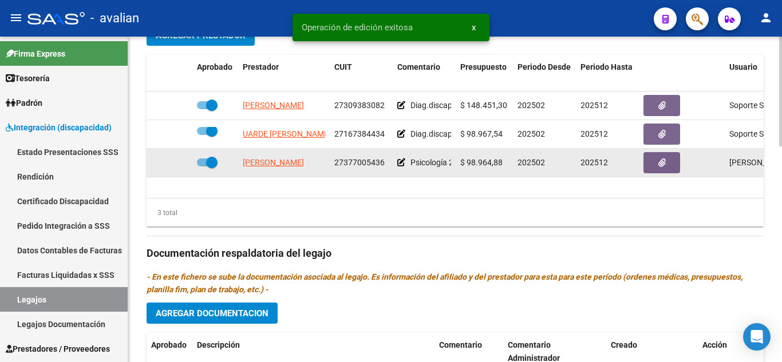
click at [682, 164] on div at bounding box center [681, 162] width 77 height 21
click at [661, 170] on button "button" at bounding box center [661, 162] width 37 height 21
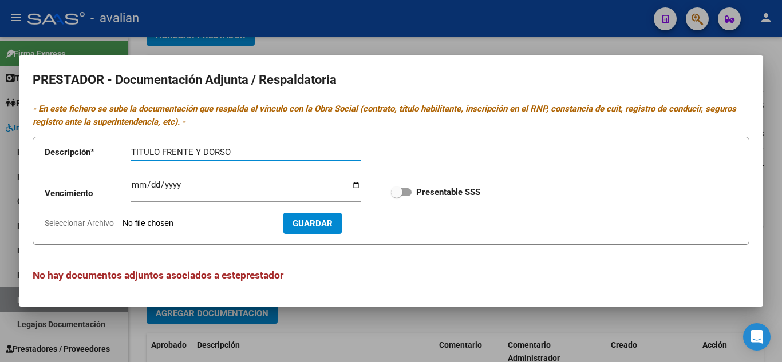
type input "TITULO FRENTE Y DORSO"
click at [405, 187] on label "Presentable SSS" at bounding box center [435, 192] width 89 height 14
click at [397, 196] on input "Presentable SSS" at bounding box center [396, 196] width 1 height 1
checkbox input "true"
click at [199, 227] on input "Seleccionar Archivo" at bounding box center [198, 224] width 152 height 11
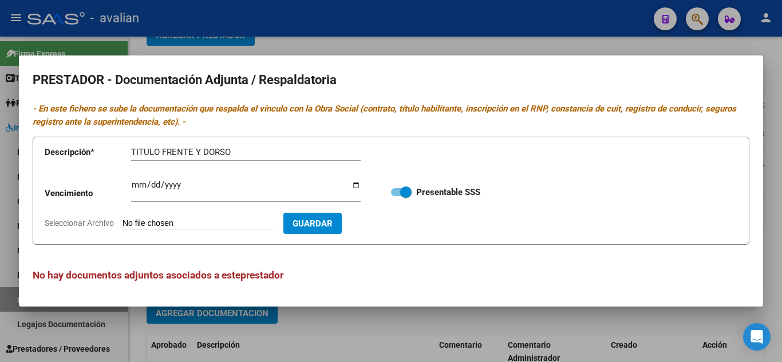
type input "C:\fakepath\TITULO.jpg"
click at [399, 224] on span "Guardar" at bounding box center [379, 224] width 40 height 10
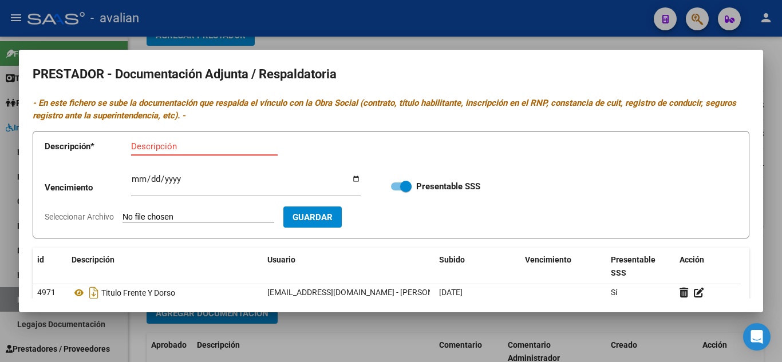
click at [151, 147] on input "Descripción" at bounding box center [204, 146] width 147 height 10
type input "RNP"
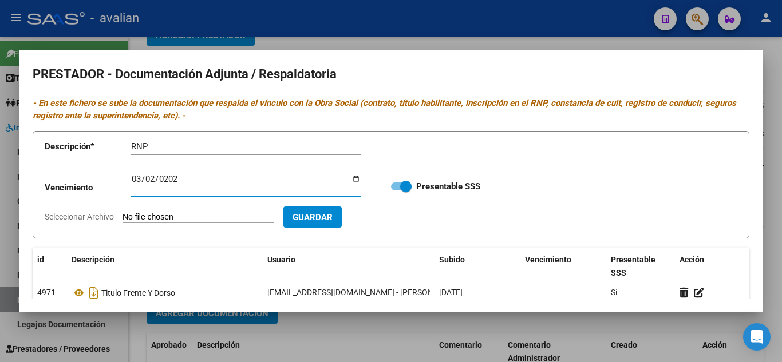
type input "[DATE]"
click at [252, 222] on input "Seleccionar Archivo" at bounding box center [198, 217] width 152 height 11
type input "C:\fakepath\RNP.jpg"
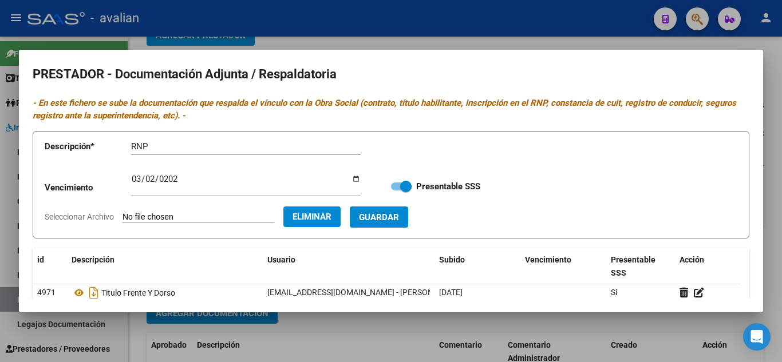
click at [399, 222] on span "Guardar" at bounding box center [379, 217] width 40 height 10
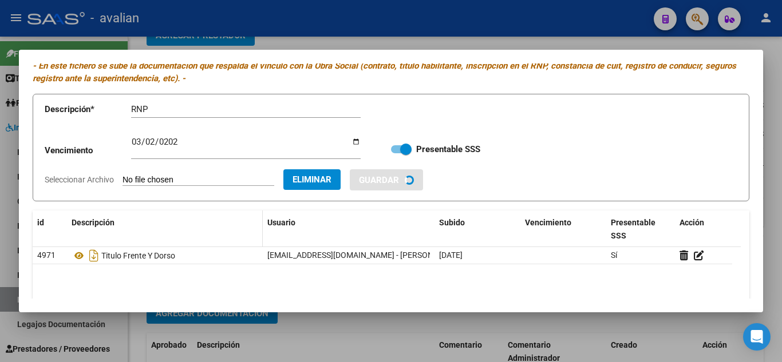
scroll to position [57, 0]
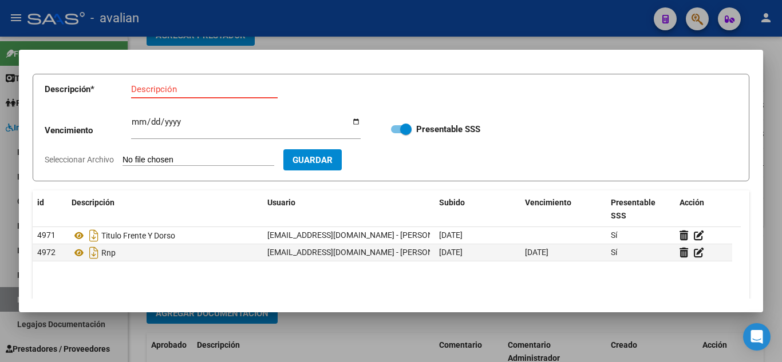
click at [170, 91] on input "Descripción" at bounding box center [204, 89] width 147 height 10
type input "CBU"
click at [190, 155] on app-file-uploader "Seleccionar Archivo" at bounding box center [164, 160] width 239 height 10
click at [217, 159] on input "Seleccionar Archivo" at bounding box center [198, 160] width 152 height 11
type input "C:\fakepath\CBU.jpg"
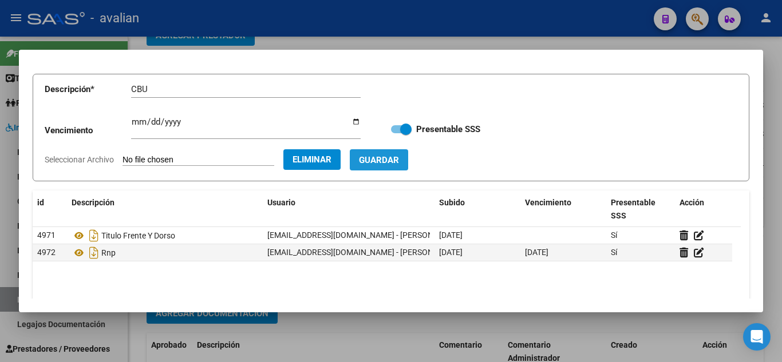
click at [399, 161] on span "Guardar" at bounding box center [379, 160] width 40 height 10
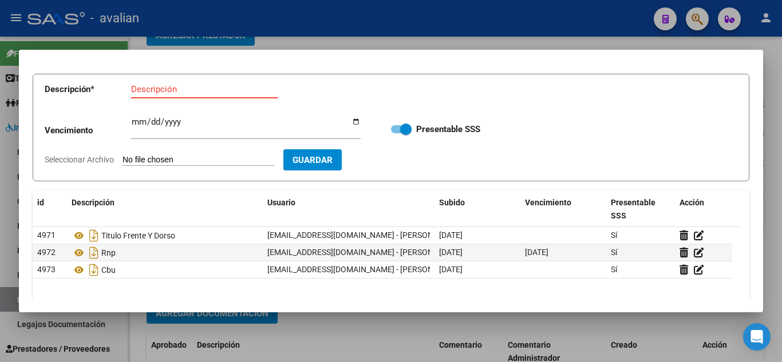
click at [178, 91] on input "Descripción" at bounding box center [204, 89] width 147 height 10
type input "DNI FRENTE"
click at [171, 158] on input "Seleccionar Archivo" at bounding box center [198, 160] width 152 height 11
type input "C:\fakepath\DNI1.jpg"
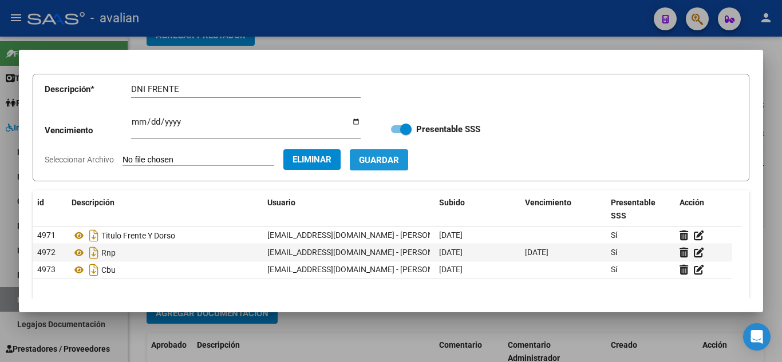
click at [399, 162] on span "Guardar" at bounding box center [379, 160] width 40 height 10
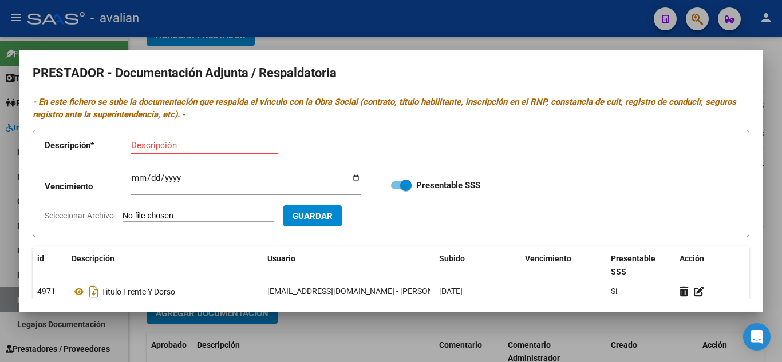
scroll to position [0, 0]
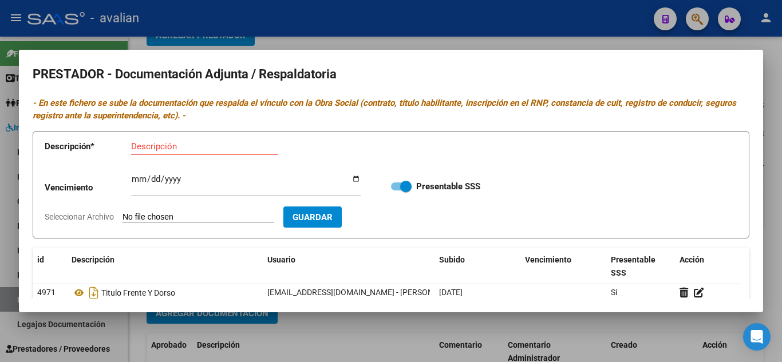
click at [176, 153] on div "Descripción" at bounding box center [204, 146] width 147 height 17
type input "DNI DORSO"
click at [140, 213] on input "Seleccionar Archivo" at bounding box center [198, 217] width 152 height 11
type input "C:\fakepath\DNI DORSO.jpg"
click at [399, 215] on span "Guardar" at bounding box center [379, 217] width 40 height 10
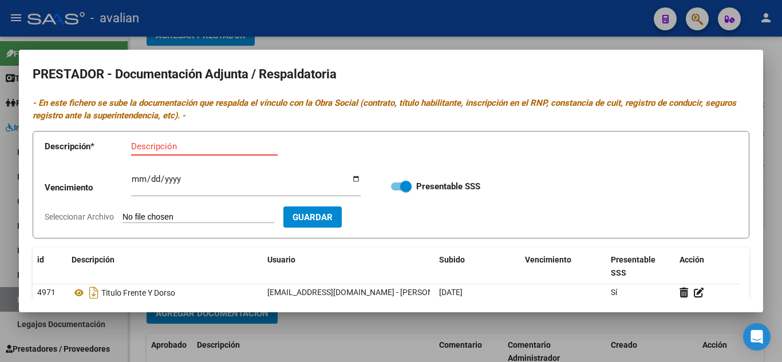
click at [173, 148] on input "Descripción" at bounding box center [204, 146] width 147 height 10
type input "ARCA"
click at [168, 217] on input "Seleccionar Archivo" at bounding box center [198, 217] width 152 height 11
type input "C:\fakepath\AFIP - Administración Federal de Ingresos Públicos.pdf"
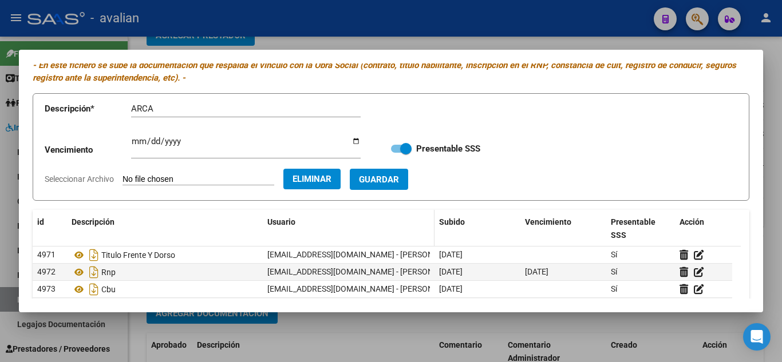
scroll to position [57, 0]
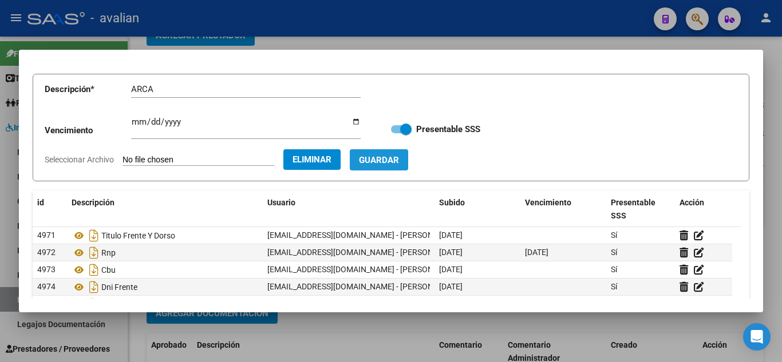
drag, startPoint x: 418, startPoint y: 155, endPoint x: 405, endPoint y: 173, distance: 22.6
click at [399, 155] on span "Guardar" at bounding box center [379, 160] width 40 height 10
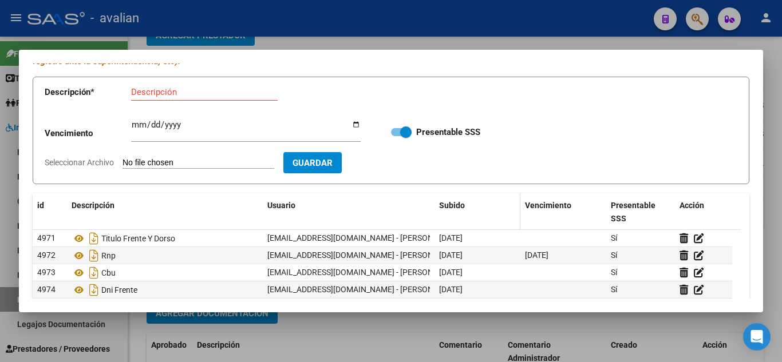
scroll to position [0, 0]
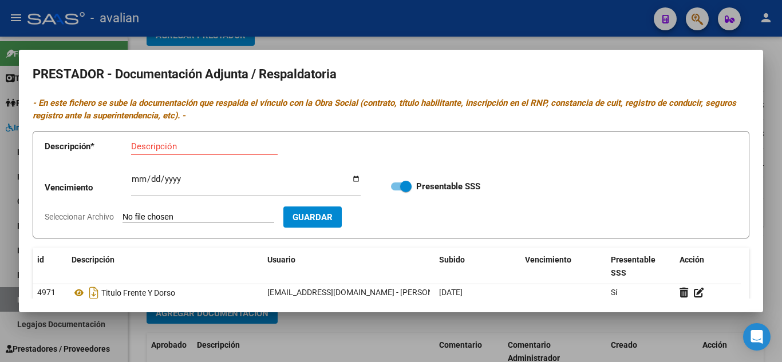
click at [594, 31] on div at bounding box center [391, 181] width 782 height 362
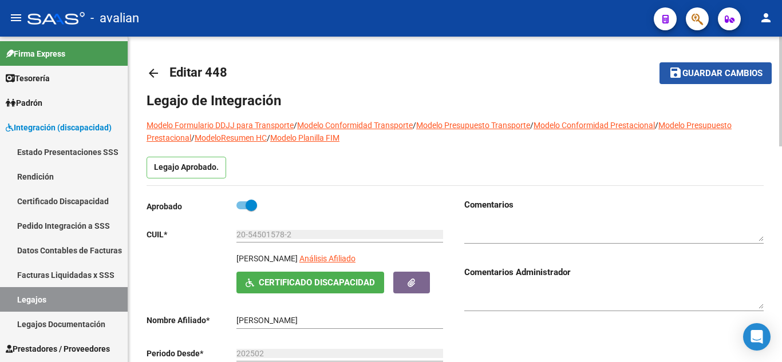
click at [706, 65] on button "save Guardar cambios" at bounding box center [715, 72] width 112 height 21
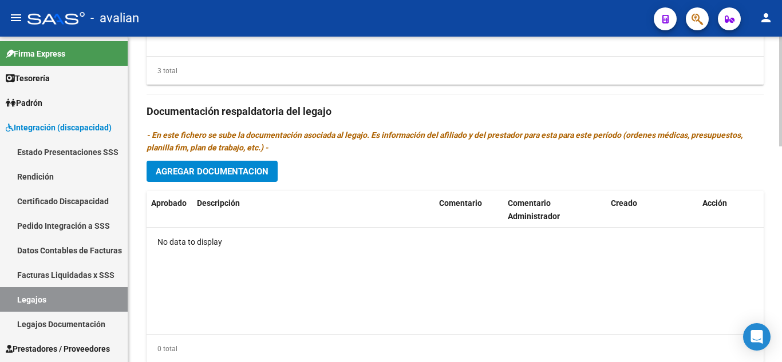
scroll to position [581, 0]
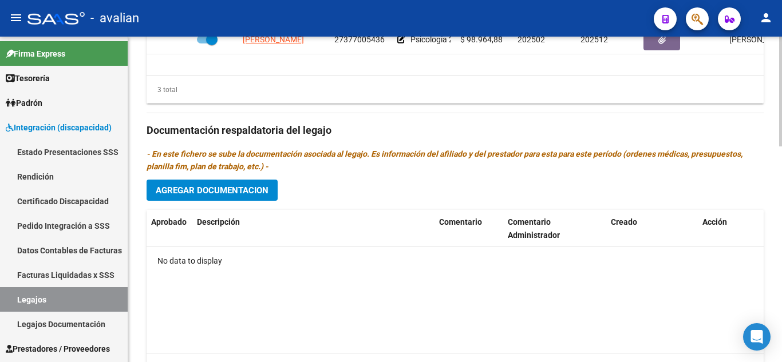
click at [222, 189] on span "Agregar Documentacion" at bounding box center [212, 190] width 113 height 10
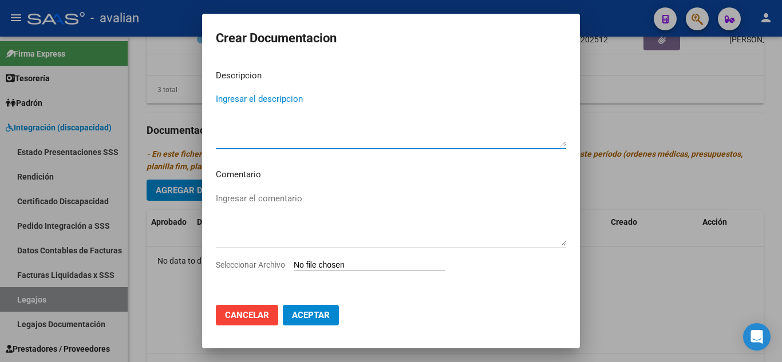
click at [230, 100] on textarea "Ingresar el descripcion" at bounding box center [391, 120] width 350 height 54
type textarea "Psicología"
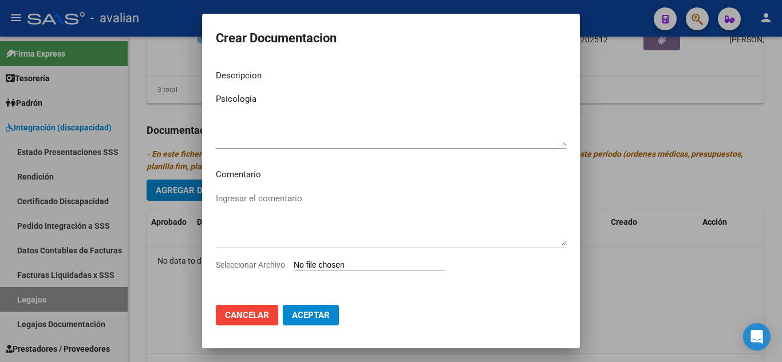
click at [412, 265] on input "Seleccionar Archivo" at bounding box center [370, 265] width 152 height 11
type input "C:\fakepath\PS [PERSON_NAME].pdf"
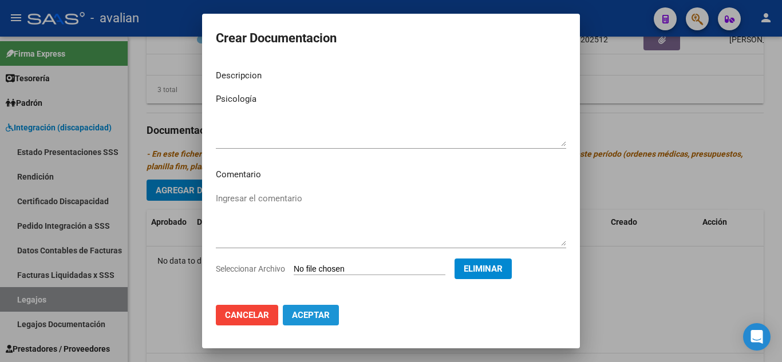
click at [323, 312] on span "Aceptar" at bounding box center [311, 315] width 38 height 10
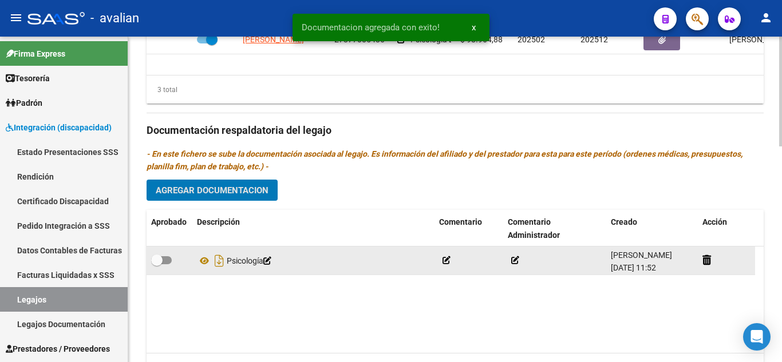
click at [167, 260] on span at bounding box center [161, 260] width 21 height 8
click at [157, 264] on input "checkbox" at bounding box center [156, 264] width 1 height 1
checkbox input "true"
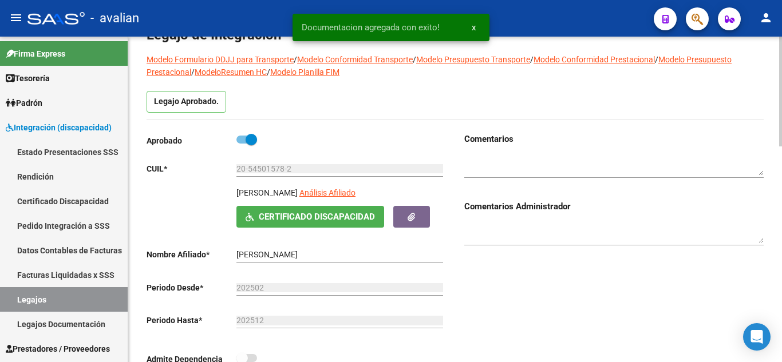
scroll to position [0, 0]
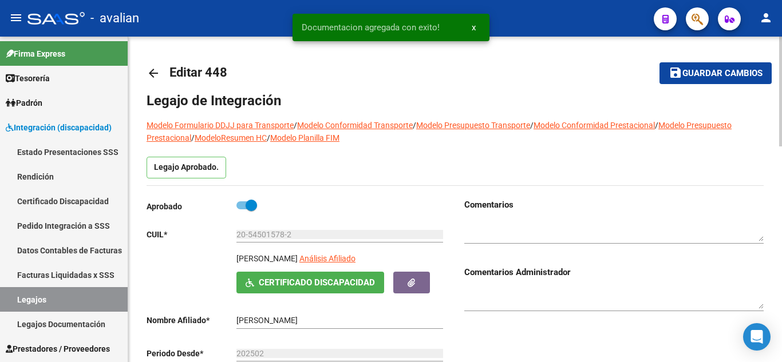
click at [716, 78] on span "Guardar cambios" at bounding box center [722, 74] width 80 height 10
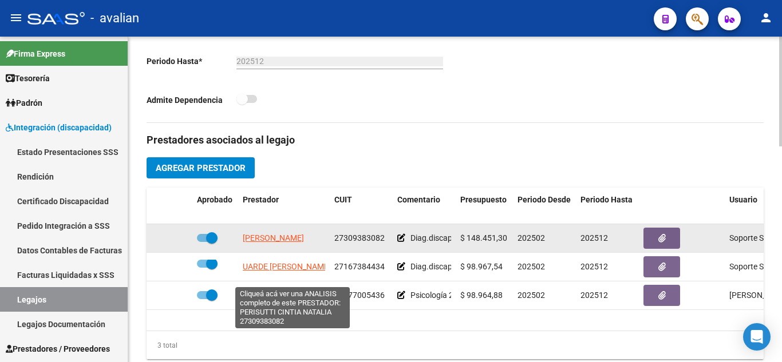
scroll to position [343, 0]
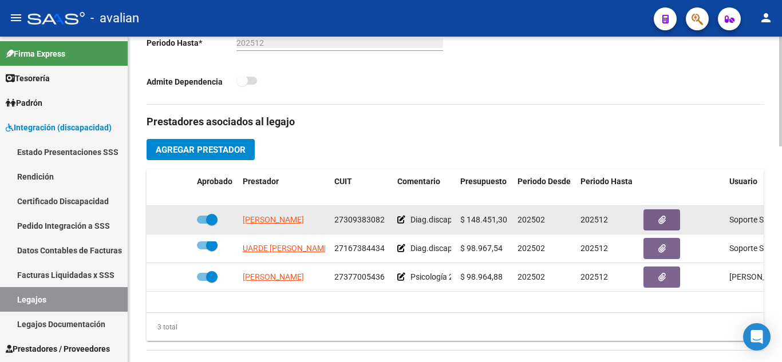
click at [401, 223] on icon at bounding box center [401, 220] width 8 height 8
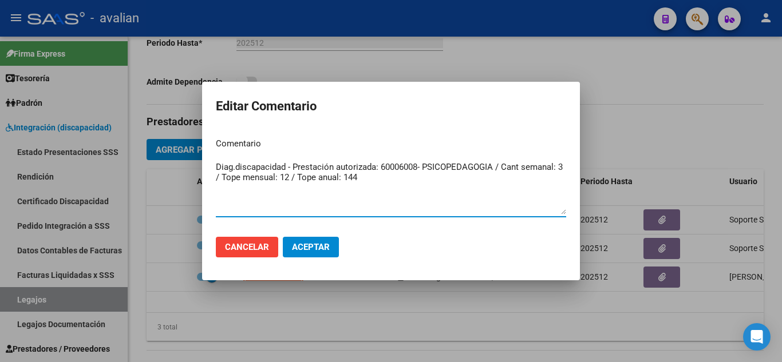
drag, startPoint x: 372, startPoint y: 180, endPoint x: 234, endPoint y: 145, distance: 142.8
click at [234, 145] on app-form-text-field "Comentario Diag.discapacidad - Prestación autorizada: 60006008- PSICOPEDAGOGIA …" at bounding box center [391, 175] width 350 height 77
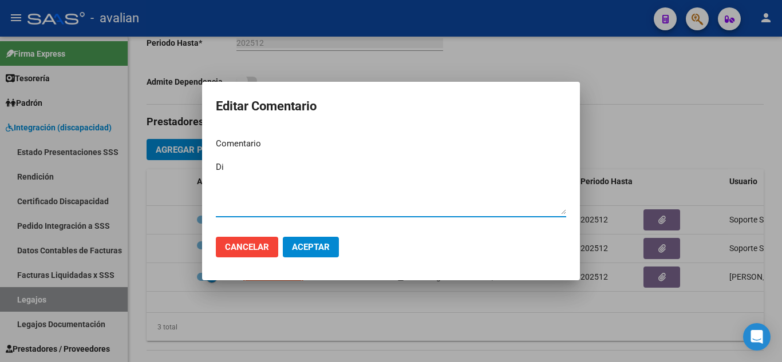
type textarea "D"
type textarea "Psicopedagogía 3 sesiones semanales"
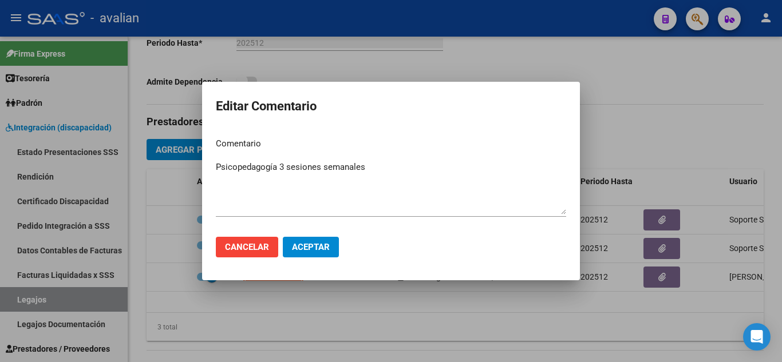
click at [297, 259] on mat-dialog-actions "Cancelar Aceptar" at bounding box center [391, 247] width 350 height 39
click at [307, 249] on span "Aceptar" at bounding box center [311, 247] width 38 height 10
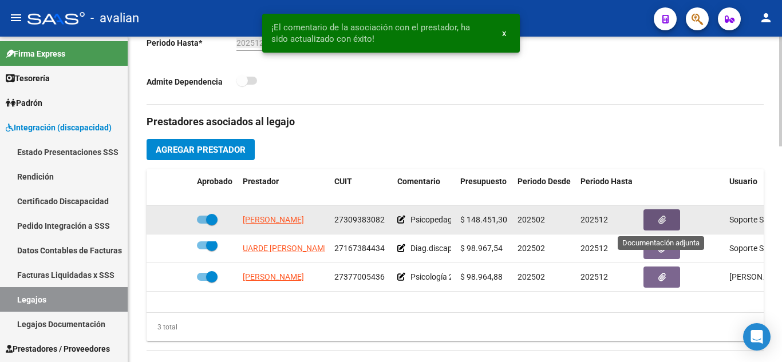
click at [669, 223] on button "button" at bounding box center [661, 219] width 37 height 21
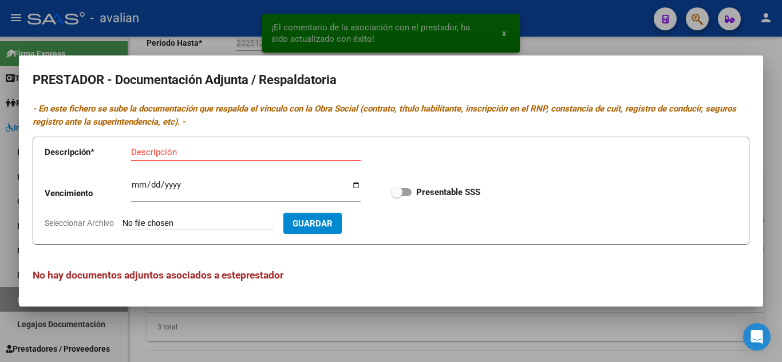
click at [555, 43] on div at bounding box center [391, 181] width 782 height 362
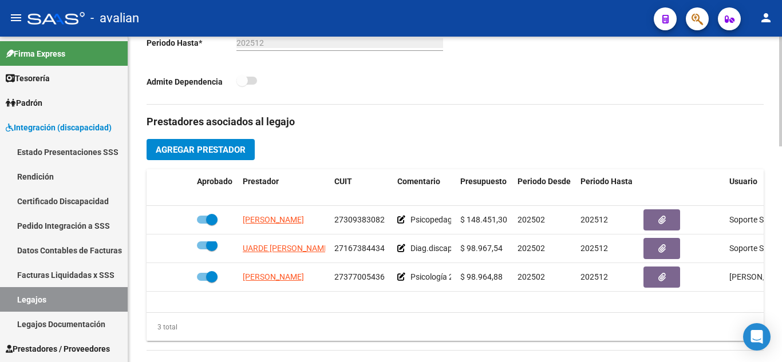
click at [454, 151] on div "Prestadores asociados al legajo Agregar Prestador Aprobado Prestador CUIT Comen…" at bounding box center [455, 367] width 617 height 524
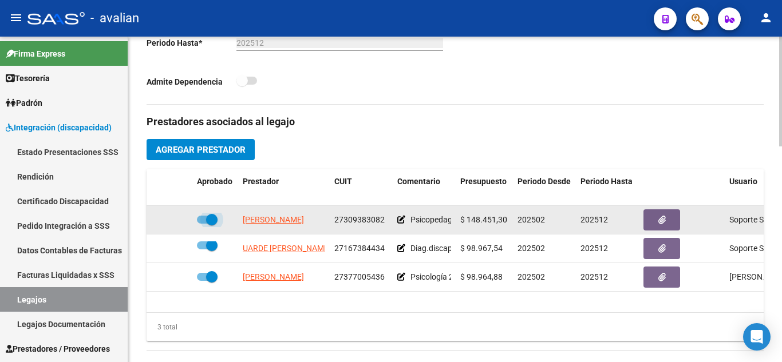
click at [200, 221] on span at bounding box center [207, 220] width 21 height 8
click at [202, 224] on input "checkbox" at bounding box center [202, 224] width 1 height 1
checkbox input "false"
click at [398, 224] on app-edit-comment at bounding box center [401, 219] width 8 height 9
click at [398, 219] on icon at bounding box center [401, 220] width 8 height 8
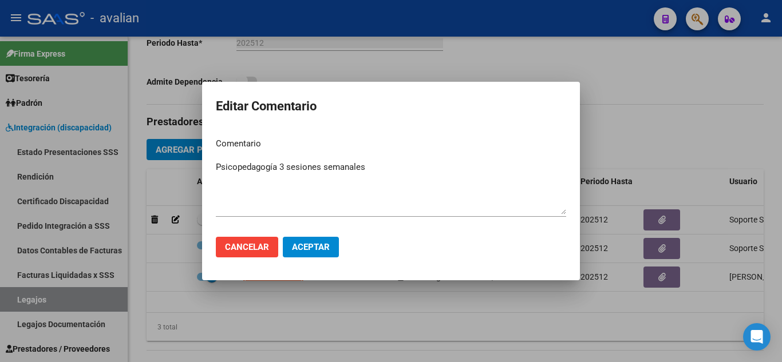
click at [630, 71] on div at bounding box center [391, 181] width 782 height 362
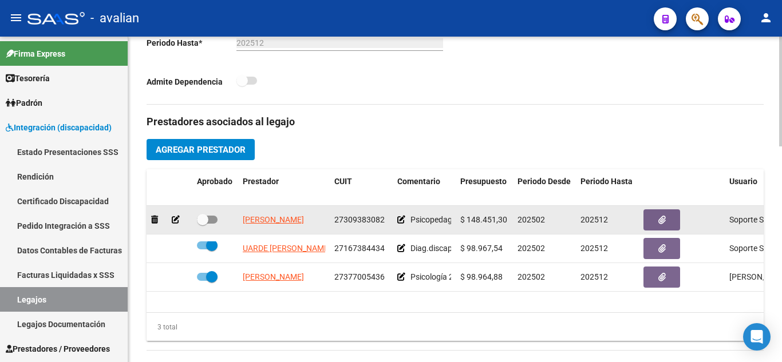
click at [171, 222] on div at bounding box center [169, 219] width 37 height 13
click at [175, 219] on icon at bounding box center [176, 220] width 8 height 8
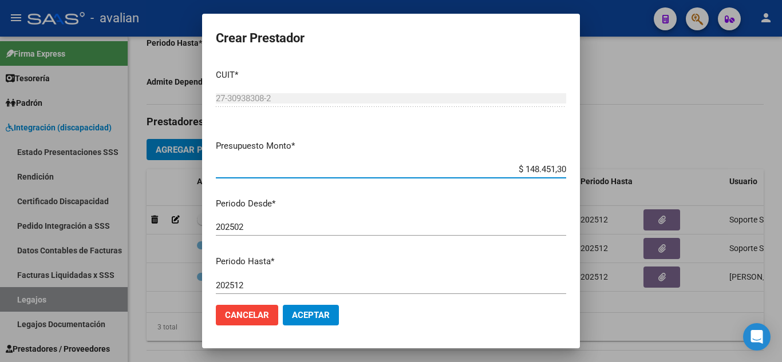
scroll to position [0, 0]
drag, startPoint x: 517, startPoint y: 169, endPoint x: 560, endPoint y: 165, distance: 43.7
click at [563, 165] on app-form-text-field "Presupuesto Monto * $ 148.451,30 Ingresar el monto" at bounding box center [395, 157] width 359 height 35
paste input "47,32"
type input "$ 148.447,32"
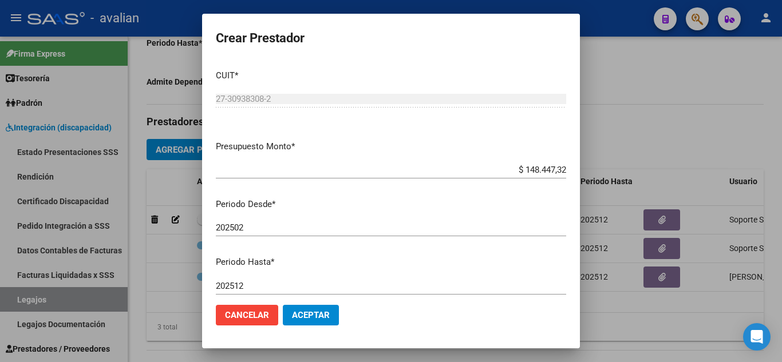
click at [468, 207] on p "Periodo Desde *" at bounding box center [391, 204] width 350 height 13
click at [319, 317] on span "Aceptar" at bounding box center [311, 315] width 38 height 10
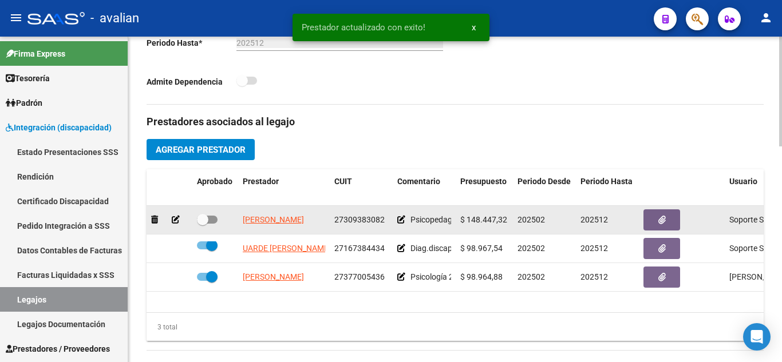
click at [213, 217] on span at bounding box center [207, 220] width 21 height 8
click at [203, 224] on input "checkbox" at bounding box center [202, 224] width 1 height 1
checkbox input "true"
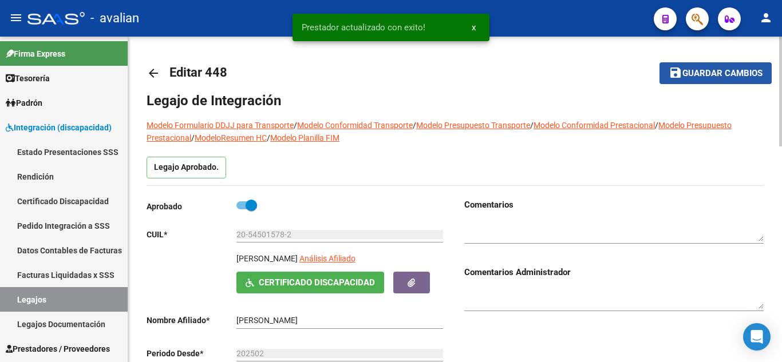
click at [689, 75] on span "Guardar cambios" at bounding box center [722, 74] width 80 height 10
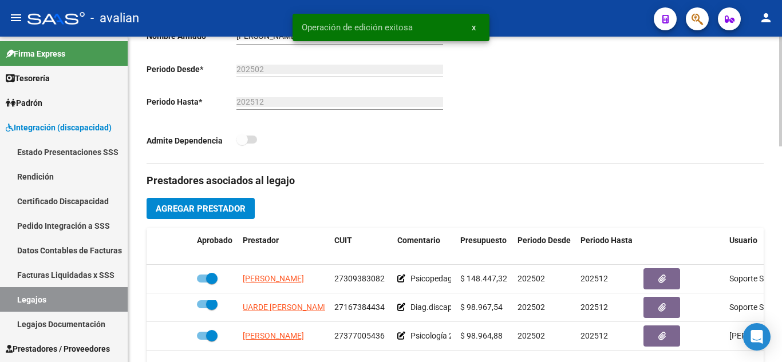
scroll to position [286, 0]
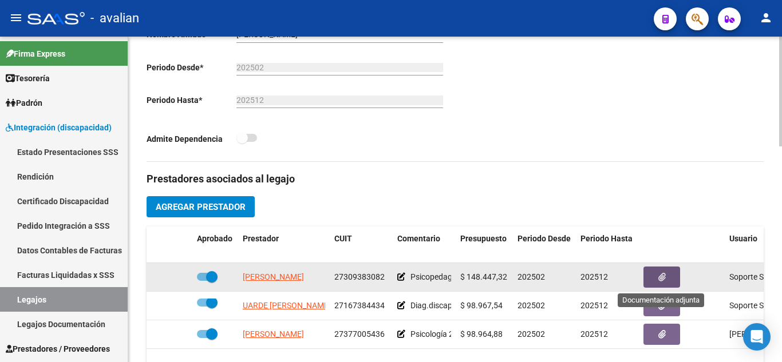
click at [660, 276] on icon "button" at bounding box center [661, 277] width 7 height 9
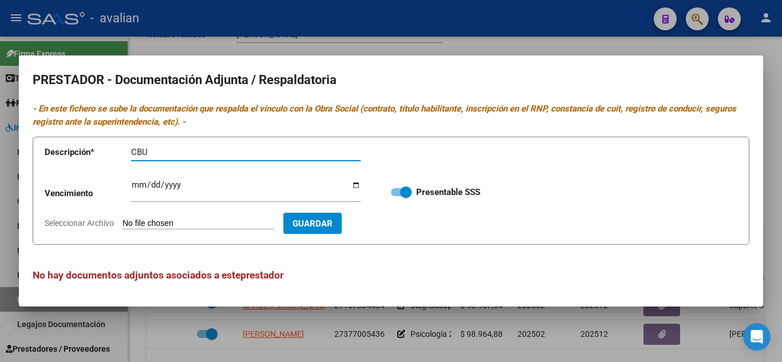
type input "CBU"
click at [166, 223] on input "Seleccionar Archivo" at bounding box center [198, 224] width 152 height 11
type input "C:\fakepath\CBU.jpg"
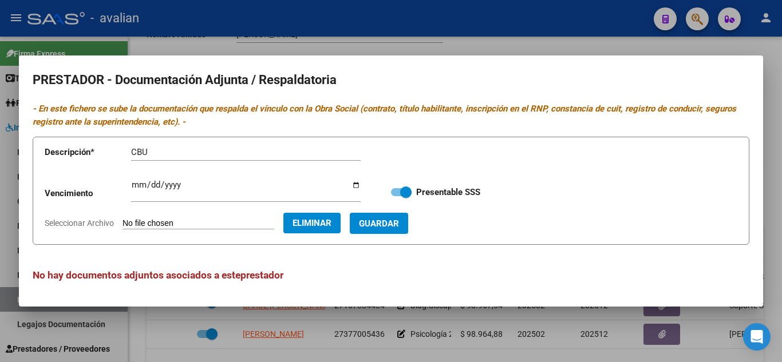
click at [404, 231] on button "Guardar" at bounding box center [379, 223] width 58 height 21
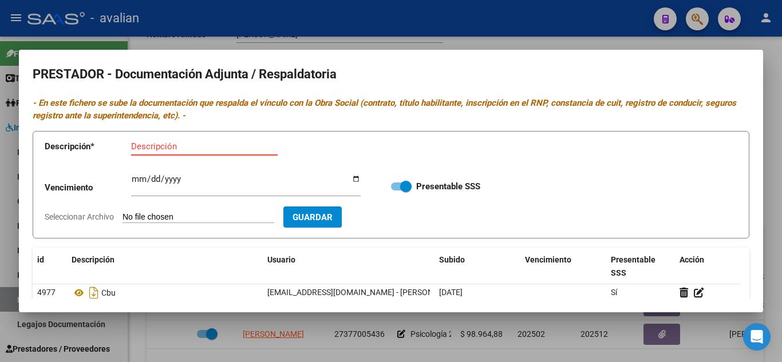
click at [215, 144] on input "Descripción" at bounding box center [204, 146] width 147 height 10
type input "RNP"
click at [137, 176] on input "Ingresar vencimiento" at bounding box center [246, 184] width 230 height 18
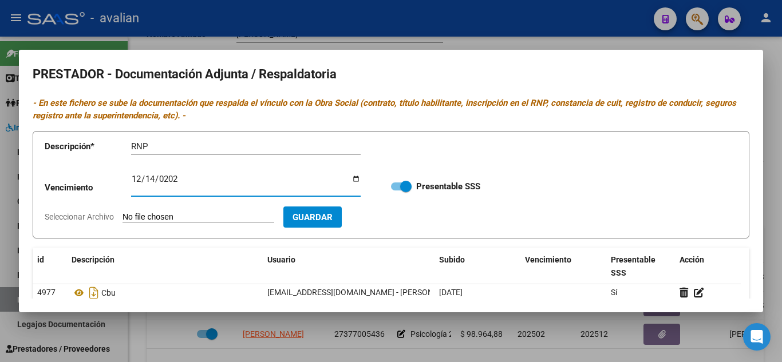
type input "[DATE]"
click at [142, 220] on input "Seleccionar Archivo" at bounding box center [198, 217] width 152 height 11
type input "C:\fakepath\RNP.jpg"
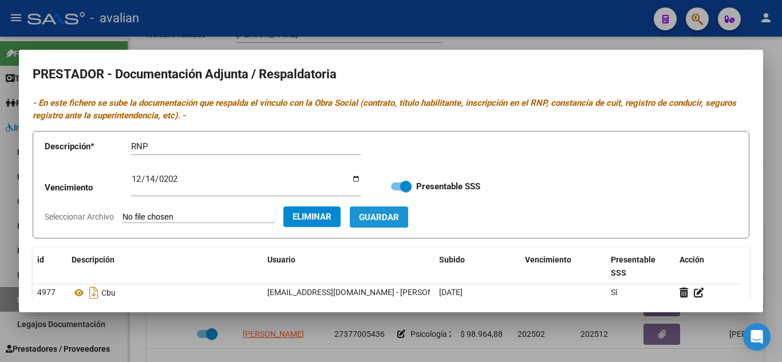
click at [399, 213] on span "Guardar" at bounding box center [379, 217] width 40 height 10
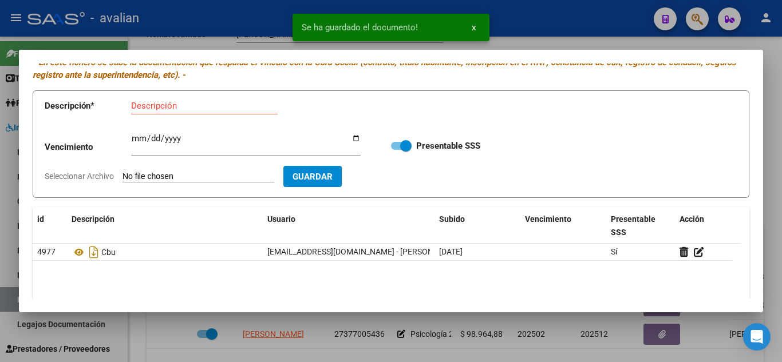
scroll to position [57, 0]
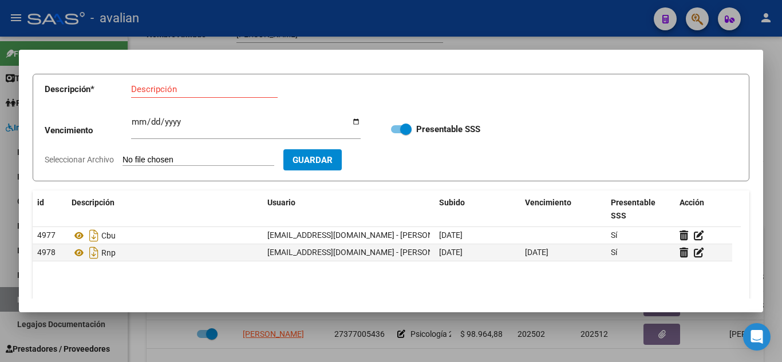
click at [184, 95] on div "Descripción" at bounding box center [204, 89] width 147 height 17
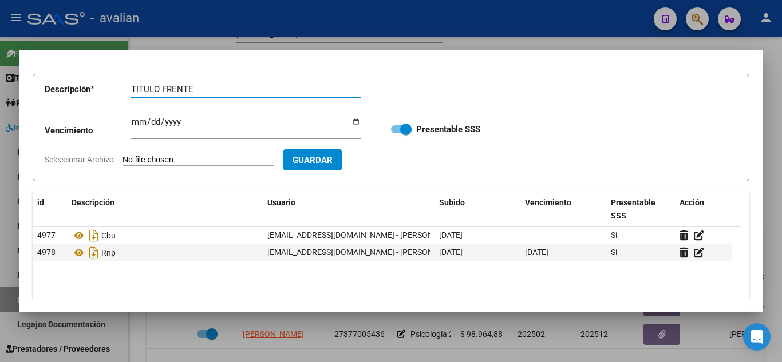
type input "TITULO FRENTE"
click at [196, 161] on input "Seleccionar Archivo" at bounding box center [198, 160] width 152 height 11
type input "C:\fakepath\T1.jpg"
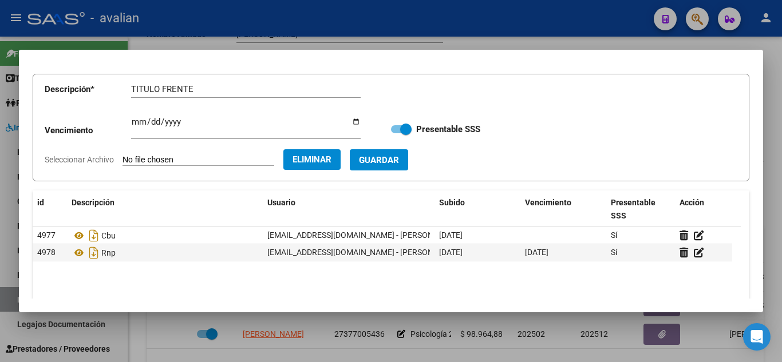
click at [399, 161] on span "Guardar" at bounding box center [379, 160] width 40 height 10
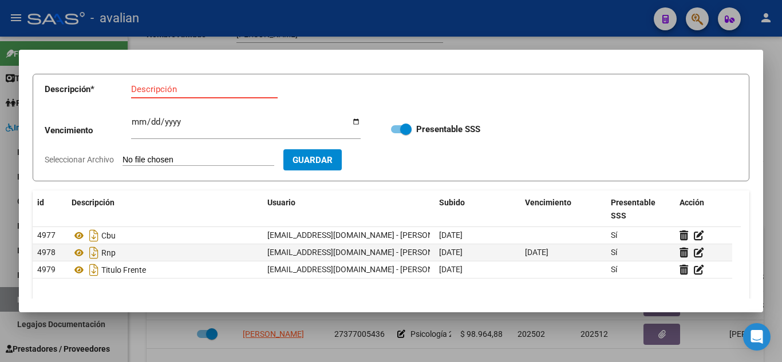
click at [169, 91] on input "Descripción" at bounding box center [204, 89] width 147 height 10
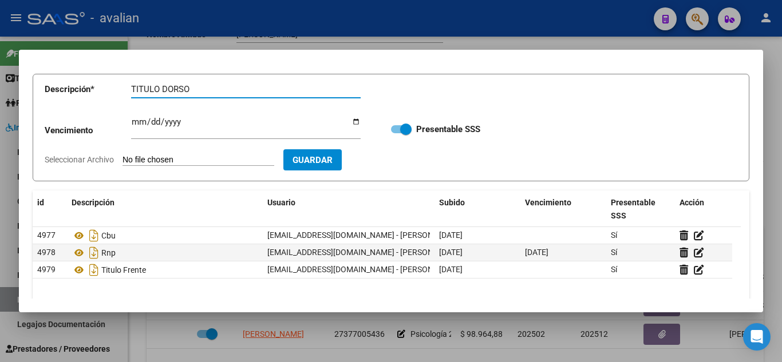
type input "TITULO DORSO"
click at [169, 156] on input "Seleccionar Archivo" at bounding box center [198, 160] width 152 height 11
type input "C:\fakepath\T2.jpg"
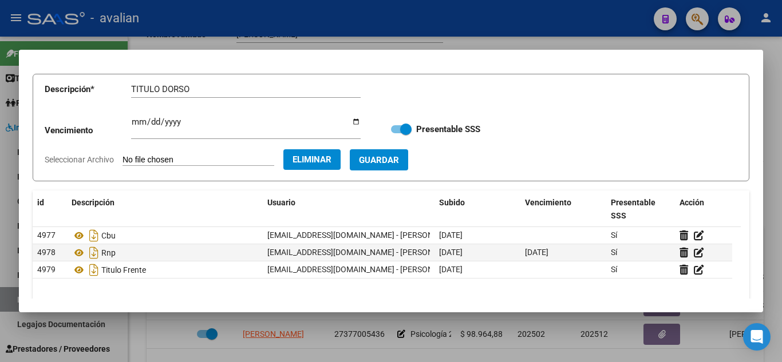
click at [418, 172] on form "Descripción * TITULO DORSO Descripción Vencimiento Ingresar vencimiento Present…" at bounding box center [391, 128] width 717 height 108
click at [399, 157] on span "Guardar" at bounding box center [379, 160] width 40 height 10
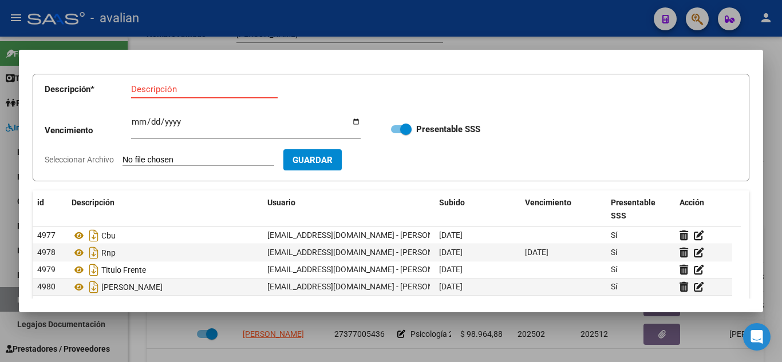
click at [155, 91] on input "Descripción" at bounding box center [204, 89] width 147 height 10
type input "DNI FRENTE"
click at [188, 160] on input "Seleccionar Archivo" at bounding box center [198, 160] width 152 height 11
type input "C:\fakepath\DNI1.jpg"
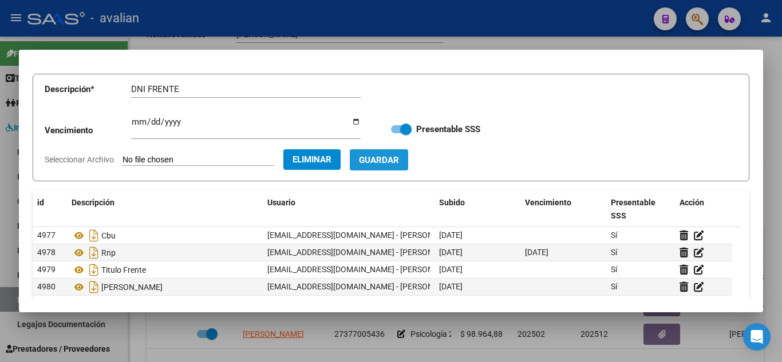
click at [399, 157] on span "Guardar" at bounding box center [379, 160] width 40 height 10
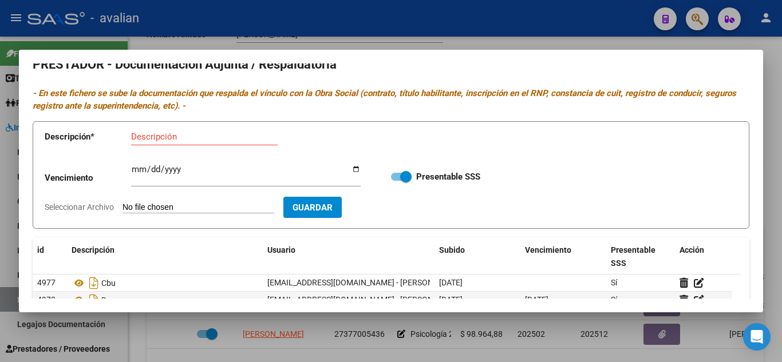
scroll to position [0, 0]
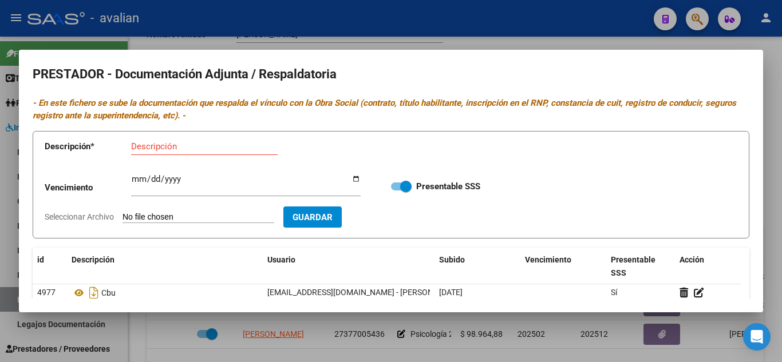
click at [150, 151] on input "Descripción" at bounding box center [204, 146] width 147 height 10
type input "DNI DORSO"
click at [165, 209] on form "Descripción * DNI DORSO Descripción Vencimiento Ingresar vencimiento Presentabl…" at bounding box center [391, 185] width 717 height 108
click at [157, 215] on input "Seleccionar Archivo" at bounding box center [198, 217] width 152 height 11
type input "C:\fakepath\DNI2.jpg"
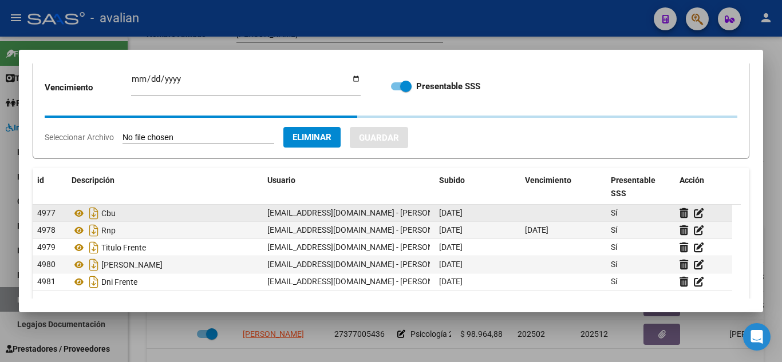
scroll to position [114, 0]
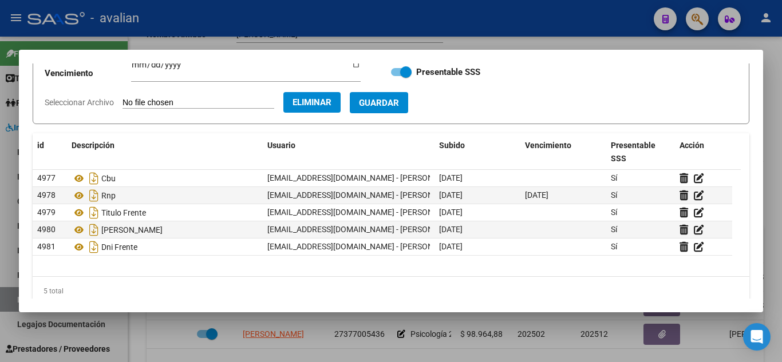
click at [398, 96] on button "Guardar" at bounding box center [379, 102] width 58 height 21
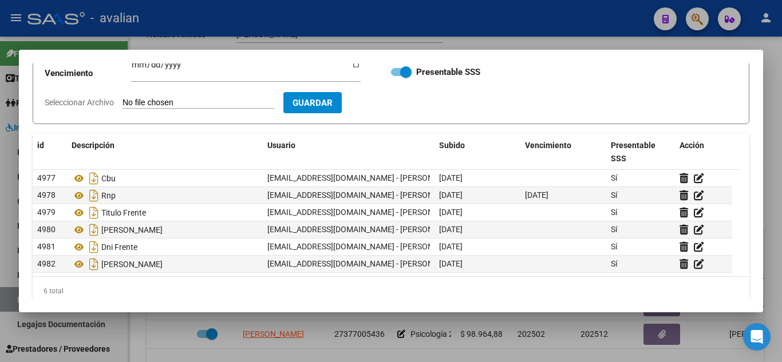
click at [492, 40] on div at bounding box center [391, 181] width 782 height 362
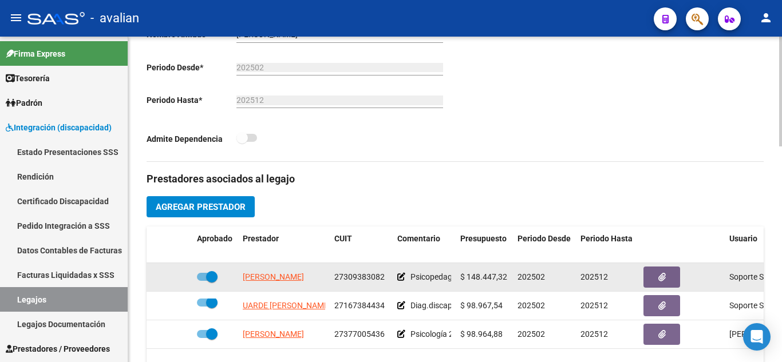
drag, startPoint x: 333, startPoint y: 276, endPoint x: 389, endPoint y: 278, distance: 56.1
click at [389, 278] on datatable-body-cell "27309383082" at bounding box center [361, 277] width 63 height 28
copy span "27309383082"
click at [658, 274] on span "button" at bounding box center [661, 277] width 7 height 10
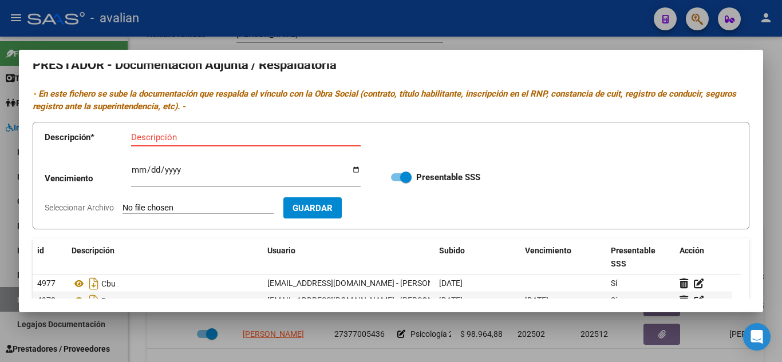
scroll to position [0, 0]
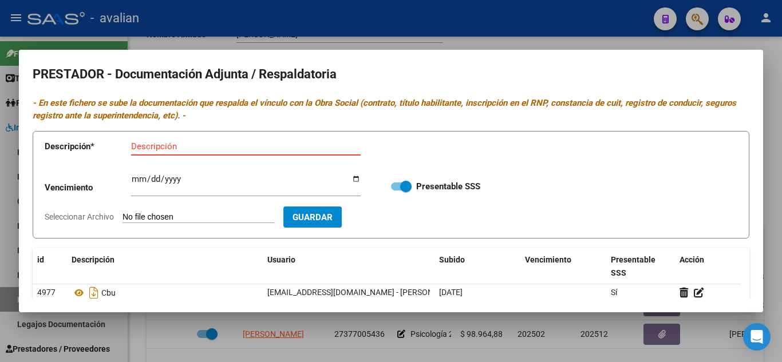
click at [153, 143] on input "Descripción" at bounding box center [246, 146] width 230 height 10
type input "ARCA"
click at [148, 215] on input "Seleccionar Archivo" at bounding box center [198, 217] width 152 height 11
type input "C:\fakepath\AFIP - Administración Federal de Ingresos Públicos.pdf"
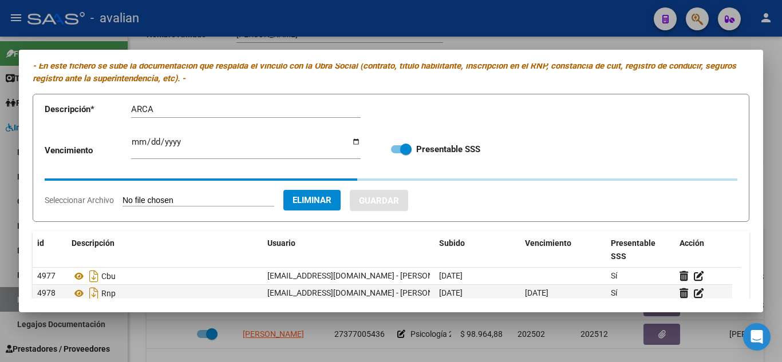
scroll to position [57, 0]
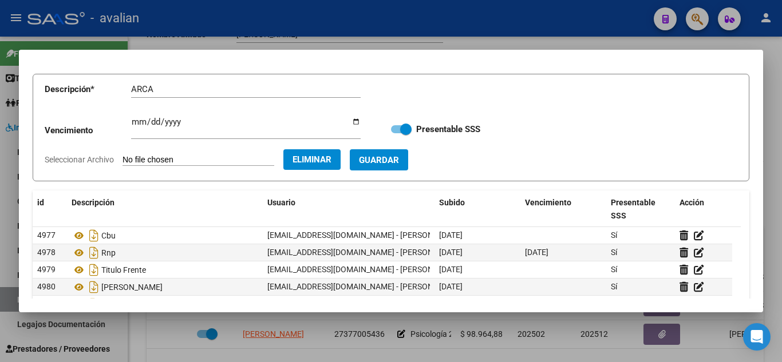
click at [399, 156] on span "Guardar" at bounding box center [379, 160] width 40 height 10
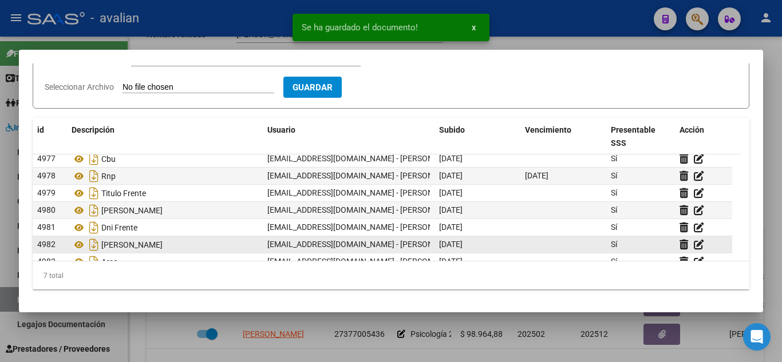
scroll to position [0, 0]
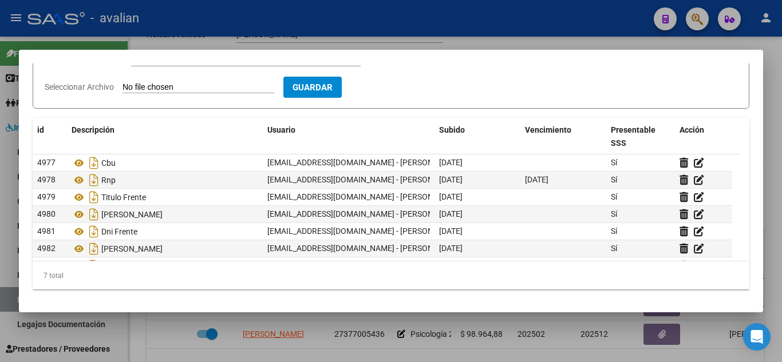
click at [549, 22] on div at bounding box center [391, 181] width 782 height 362
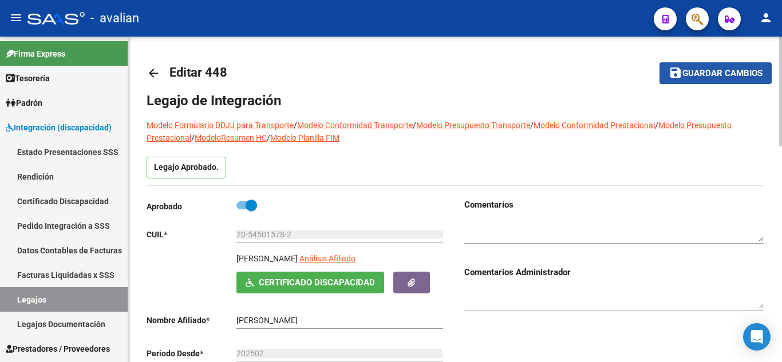
click at [732, 75] on span "Guardar cambios" at bounding box center [722, 74] width 80 height 10
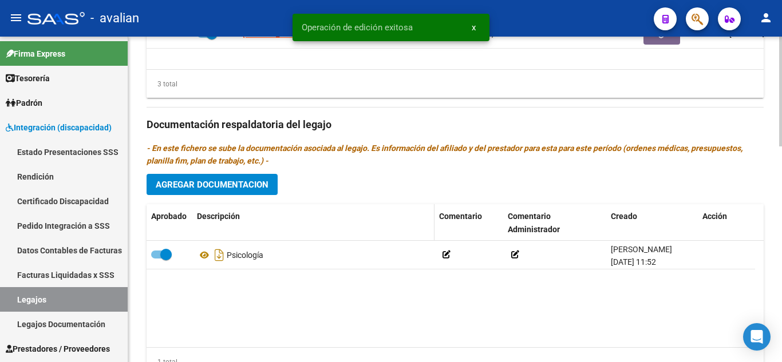
scroll to position [630, 0]
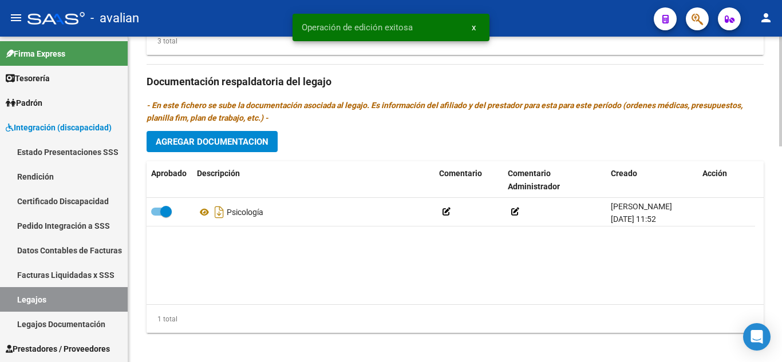
click at [183, 140] on span "Agregar Documentacion" at bounding box center [212, 142] width 113 height 10
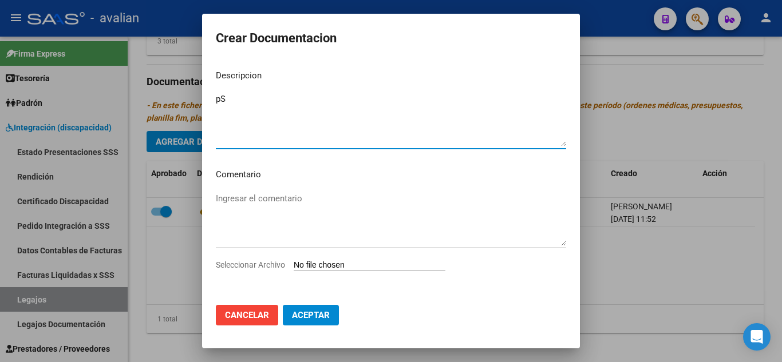
type textarea "p"
type textarea "Psicopedagogia"
click at [363, 262] on input "Seleccionar Archivo" at bounding box center [370, 265] width 152 height 11
type input "C:\fakepath\PSP [PERSON_NAME].pdf"
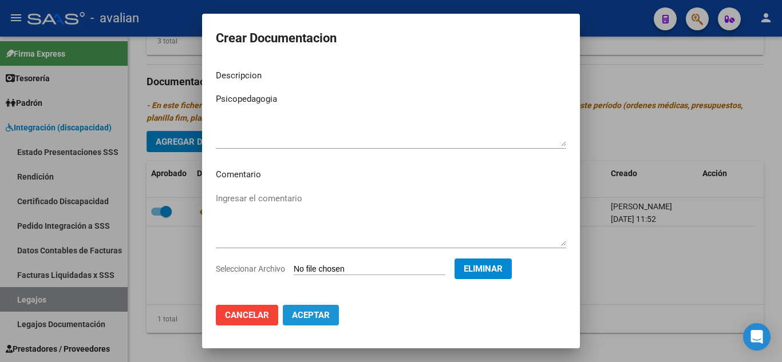
click at [333, 313] on button "Aceptar" at bounding box center [311, 315] width 56 height 21
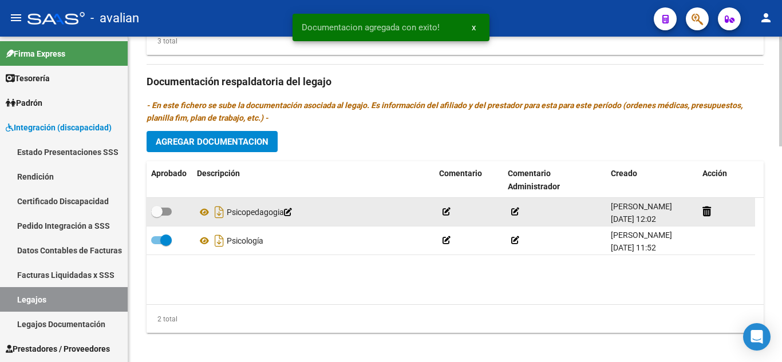
click at [173, 215] on div at bounding box center [169, 212] width 37 height 15
click at [171, 212] on span at bounding box center [161, 212] width 21 height 8
click at [157, 216] on input "checkbox" at bounding box center [156, 216] width 1 height 1
checkbox input "true"
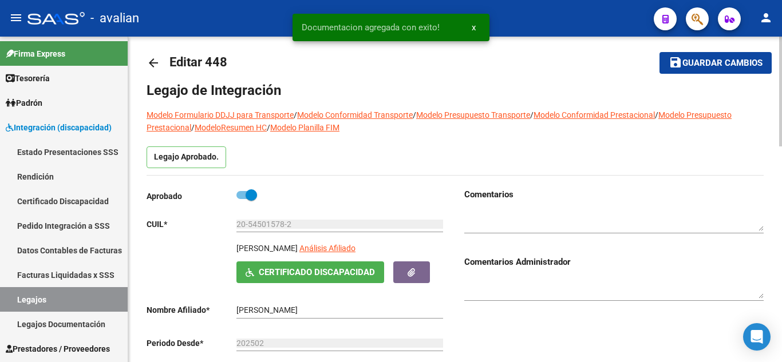
scroll to position [0, 0]
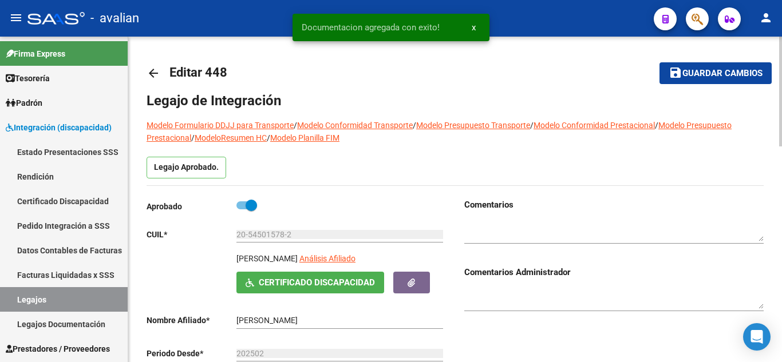
click at [697, 73] on span "Guardar cambios" at bounding box center [722, 74] width 80 height 10
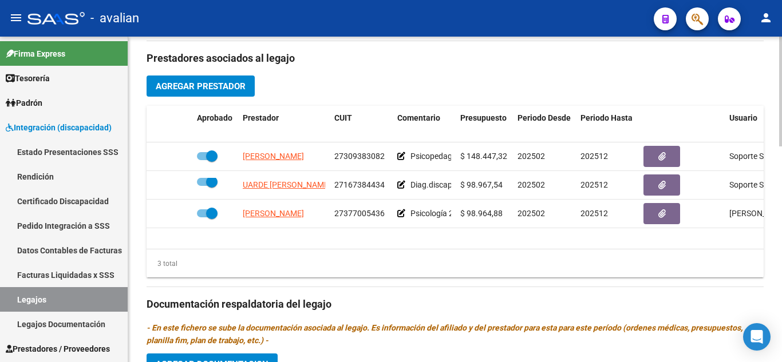
scroll to position [401, 0]
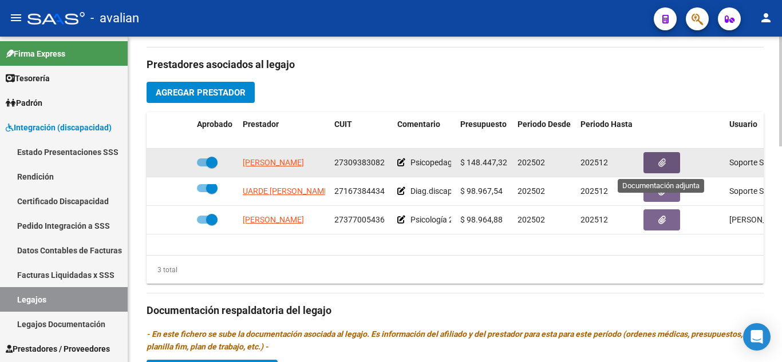
click at [656, 164] on button "button" at bounding box center [661, 162] width 37 height 21
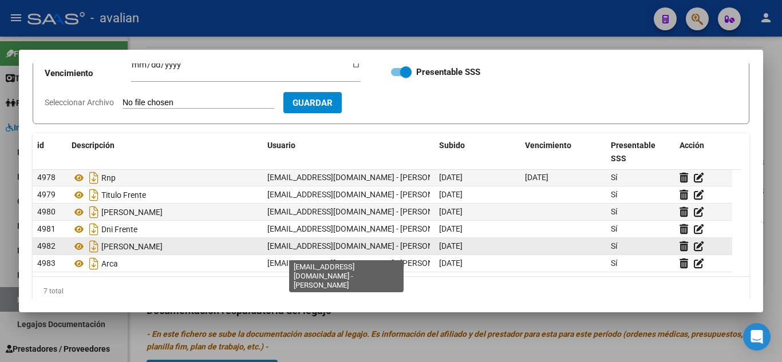
scroll to position [0, 0]
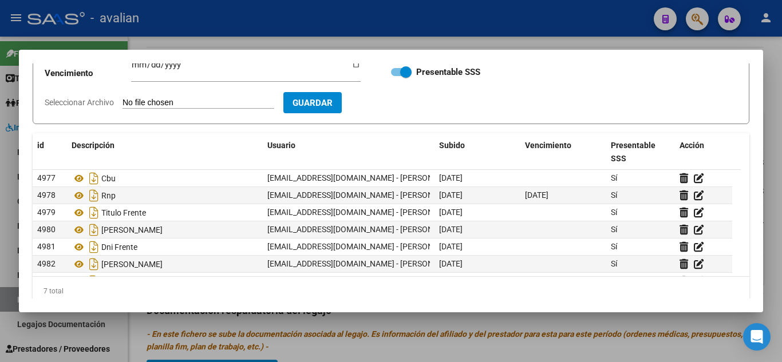
click at [461, 13] on div at bounding box center [391, 181] width 782 height 362
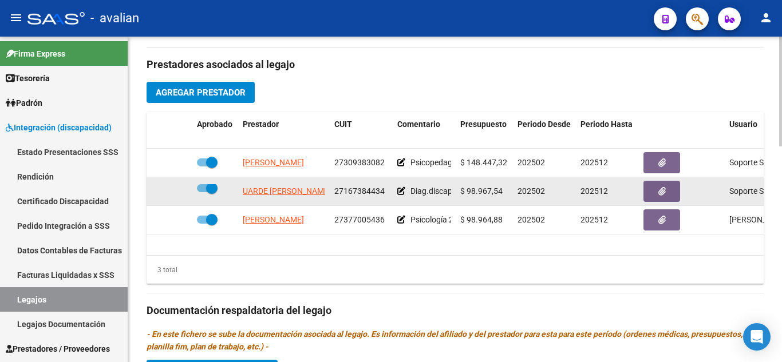
click at [398, 188] on icon at bounding box center [401, 191] width 8 height 8
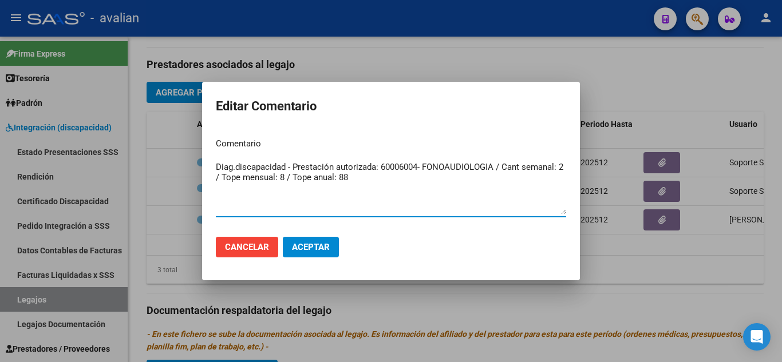
drag, startPoint x: 378, startPoint y: 184, endPoint x: 175, endPoint y: 147, distance: 206.6
click at [175, 147] on div "Editar Comentario Comentario Diag.discapacidad - Prestación autorizada: 6000600…" at bounding box center [391, 181] width 782 height 362
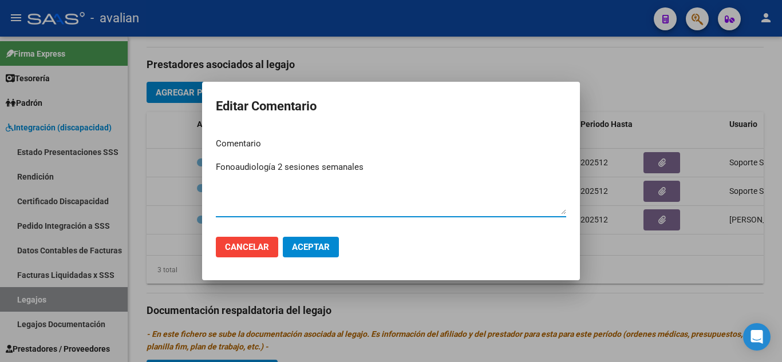
type textarea "Fonoaudiología 2 sesiones semanales"
click at [311, 255] on button "Aceptar" at bounding box center [311, 247] width 56 height 21
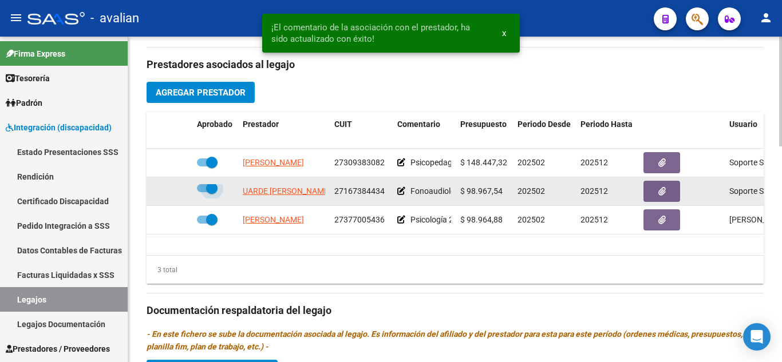
click at [200, 187] on span at bounding box center [207, 188] width 21 height 8
click at [202, 192] on input "checkbox" at bounding box center [202, 192] width 1 height 1
checkbox input "false"
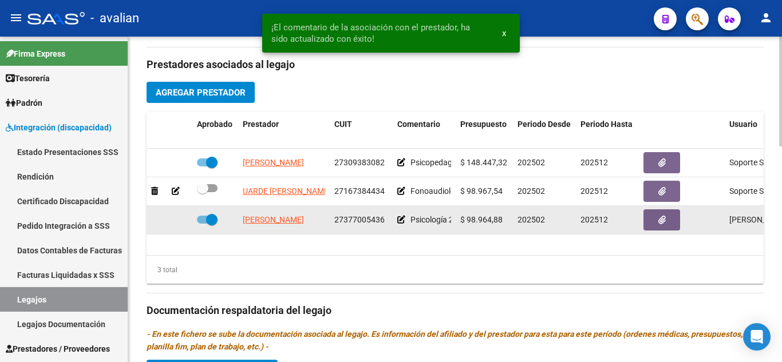
drag, startPoint x: 465, startPoint y: 219, endPoint x: 504, endPoint y: 216, distance: 38.4
click at [504, 216] on div "$ 98.964,88" at bounding box center [484, 219] width 48 height 13
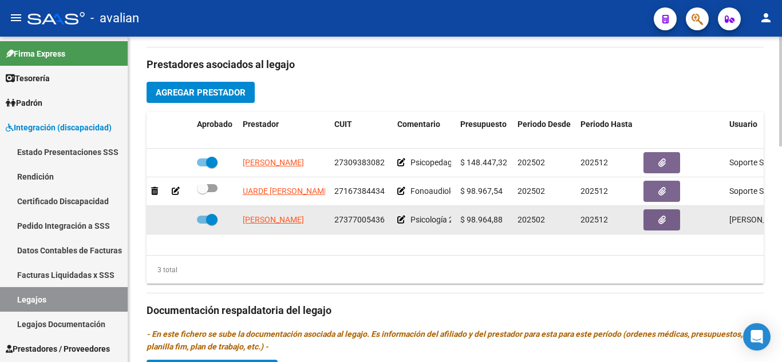
copy span "98.964,88"
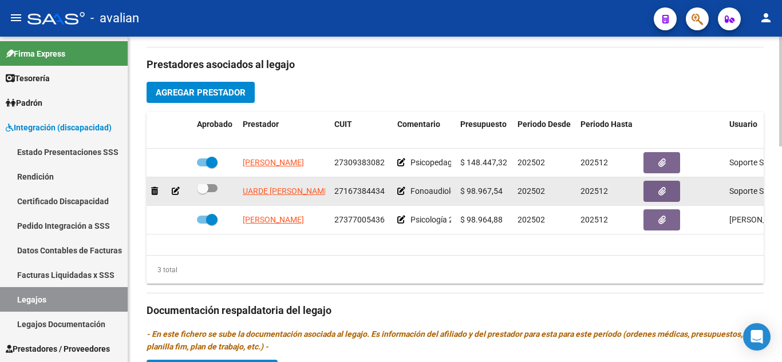
click at [174, 188] on icon at bounding box center [176, 191] width 8 height 8
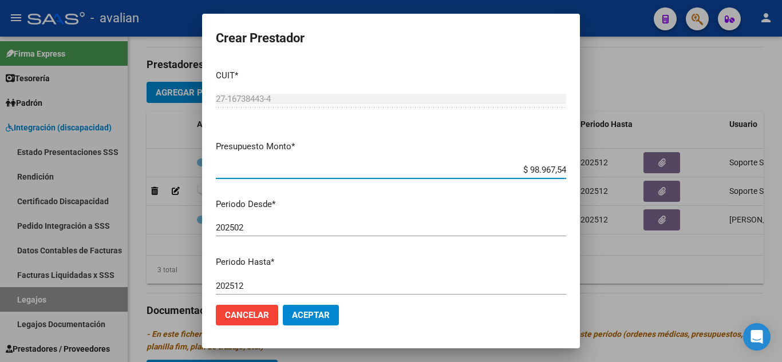
drag, startPoint x: 519, startPoint y: 170, endPoint x: 561, endPoint y: 170, distance: 42.4
click at [561, 170] on app-form-text-field "Presupuesto Monto * $ 98.967,54 Ingresar el monto" at bounding box center [395, 157] width 359 height 35
paste input "4,88"
type input "$ 98.964,88"
click at [500, 230] on input "202502" at bounding box center [391, 228] width 350 height 10
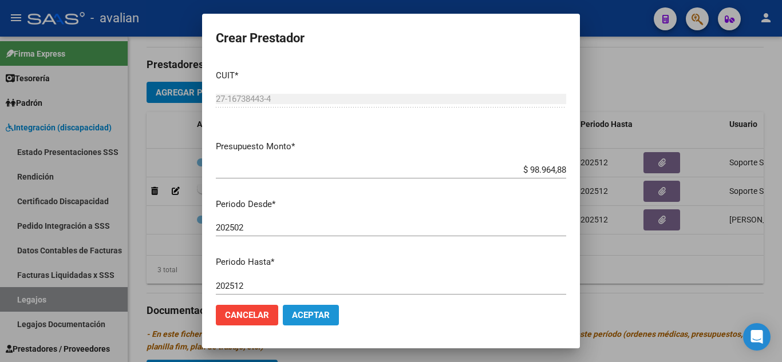
click at [322, 319] on span "Aceptar" at bounding box center [311, 315] width 38 height 10
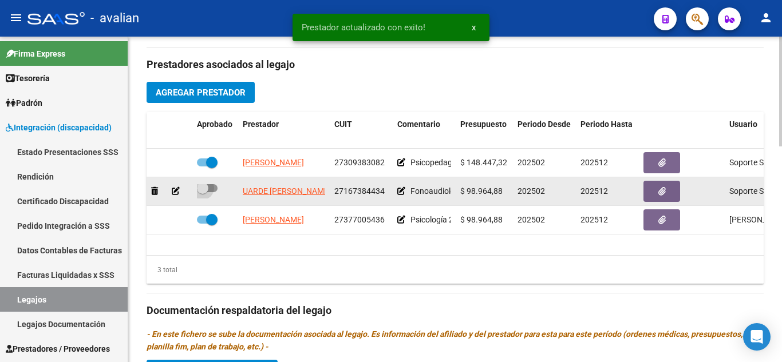
click at [214, 187] on span at bounding box center [207, 188] width 21 height 8
click at [203, 192] on input "checkbox" at bounding box center [202, 192] width 1 height 1
checkbox input "true"
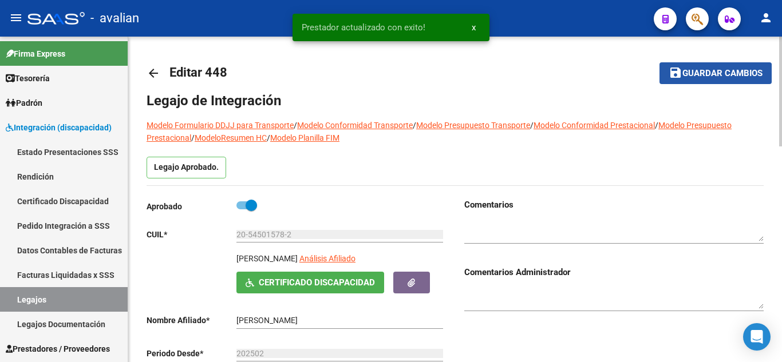
click at [705, 80] on button "save Guardar cambios" at bounding box center [715, 72] width 112 height 21
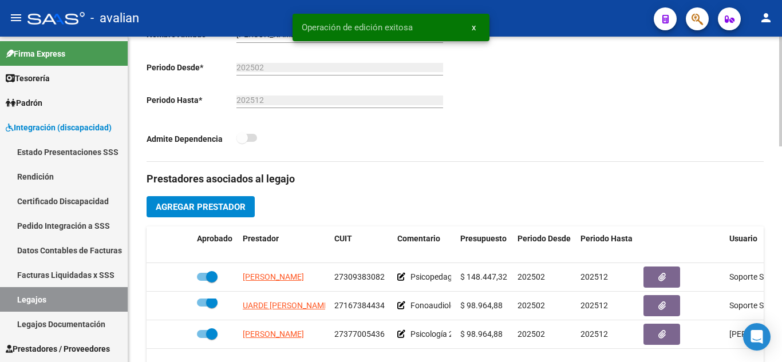
scroll to position [401, 0]
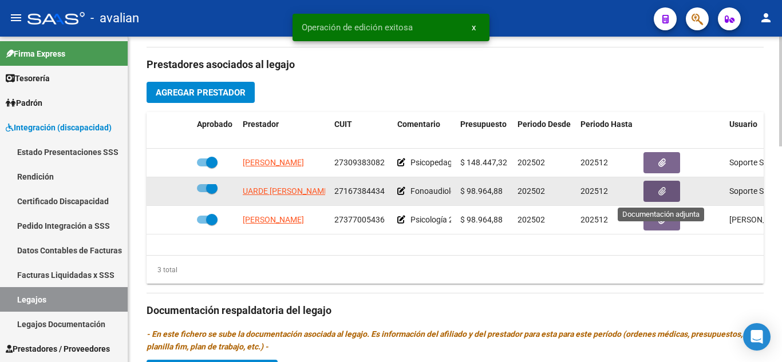
click at [672, 196] on button "button" at bounding box center [661, 191] width 37 height 21
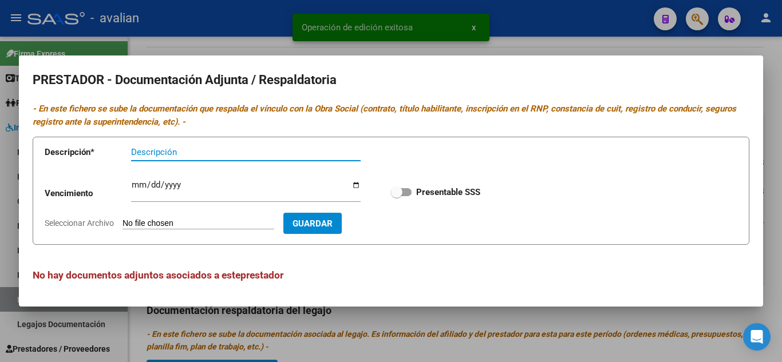
click at [405, 193] on span at bounding box center [401, 192] width 21 height 8
click at [397, 196] on input "Presentable SSS" at bounding box center [396, 196] width 1 height 1
checkbox input "true"
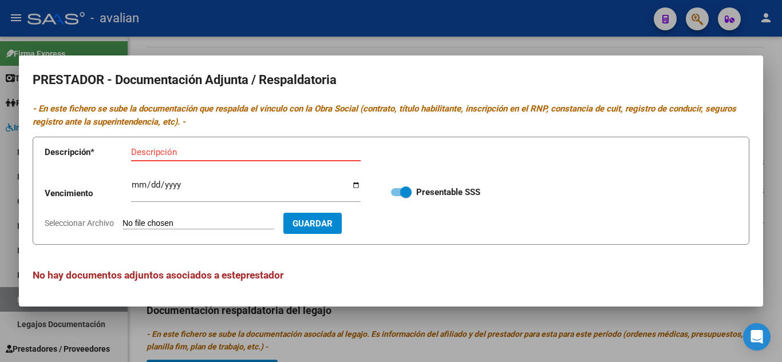
click at [197, 153] on input "Descripción" at bounding box center [246, 152] width 230 height 10
type input "RNP"
click at [135, 185] on input "Ingresar vencimiento" at bounding box center [246, 189] width 230 height 18
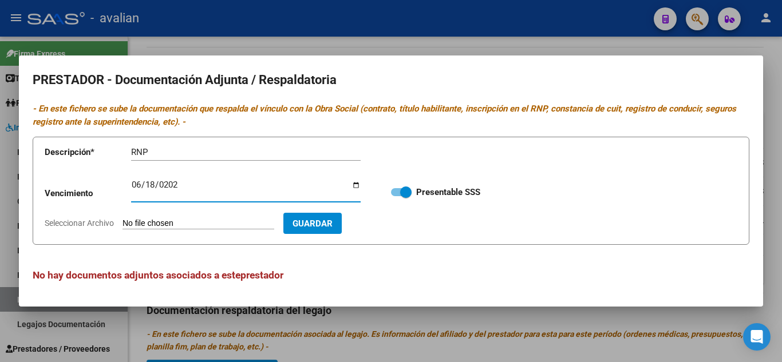
type input "[DATE]"
click at [226, 226] on input "Seleccionar Archivo" at bounding box center [198, 224] width 152 height 11
type input "C:\fakepath\RNP.jpg"
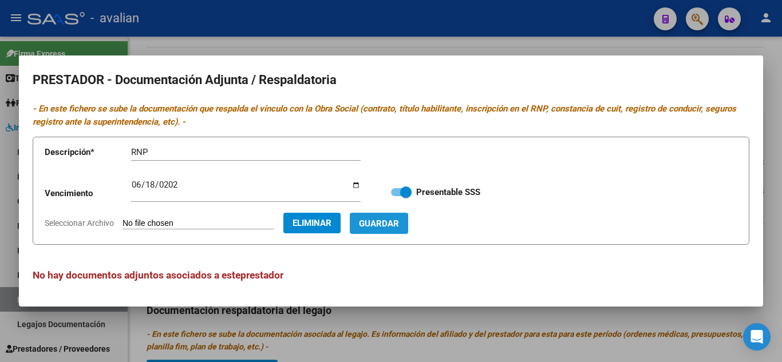
click at [408, 215] on button "Guardar" at bounding box center [379, 223] width 58 height 21
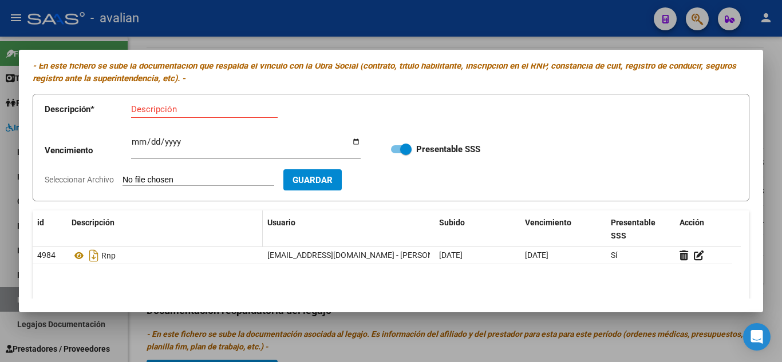
scroll to position [0, 0]
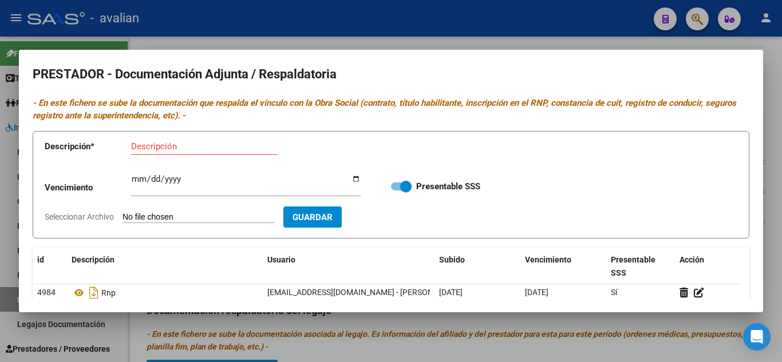
click at [171, 140] on div "Descripción" at bounding box center [204, 146] width 147 height 17
click at [173, 144] on input "Descripción" at bounding box center [204, 146] width 147 height 10
type input "CBU"
click at [164, 221] on input "Seleccionar Archivo" at bounding box center [198, 217] width 152 height 11
type input "C:\fakepath\CBU.jpg"
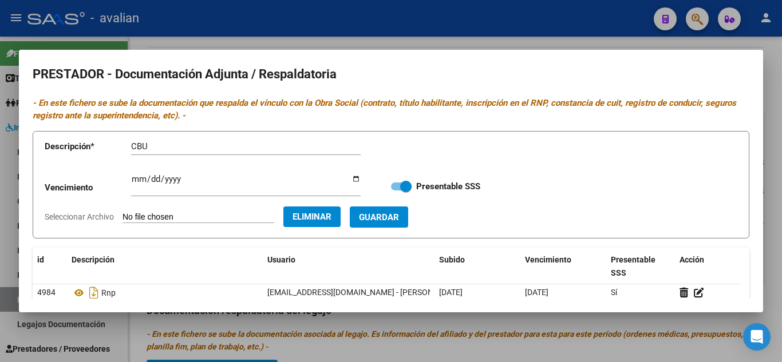
click at [401, 207] on button "Guardar" at bounding box center [379, 217] width 58 height 21
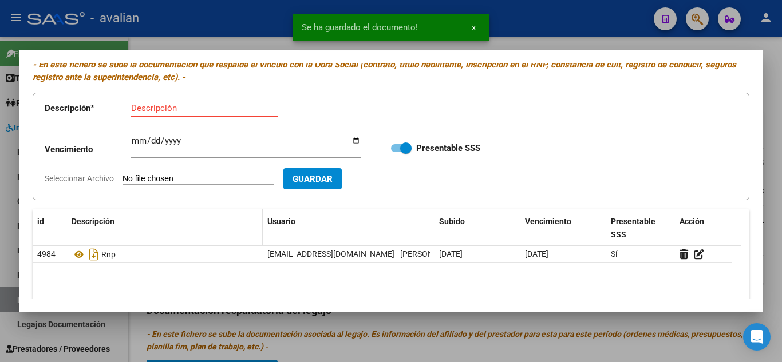
scroll to position [57, 0]
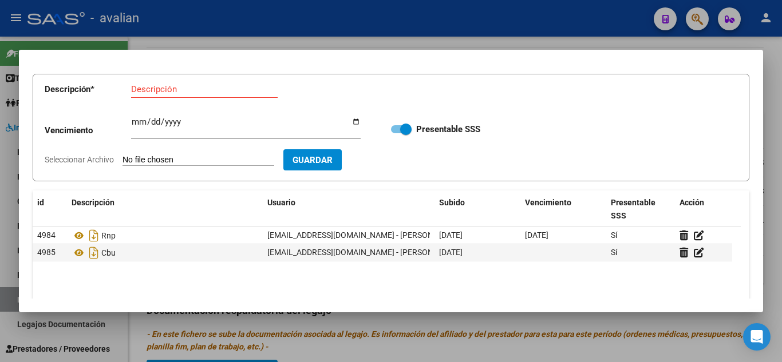
click at [195, 88] on input "Descripción" at bounding box center [204, 89] width 147 height 10
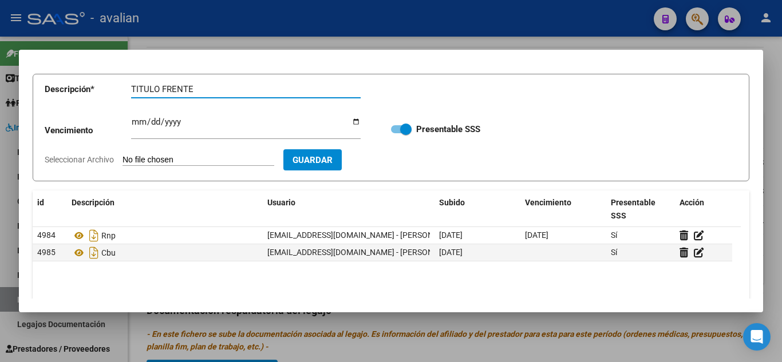
type input "TITULO FRENTE"
click at [189, 159] on input "Seleccionar Archivo" at bounding box center [198, 160] width 152 height 11
type input "C:\fakepath\T1.jpg"
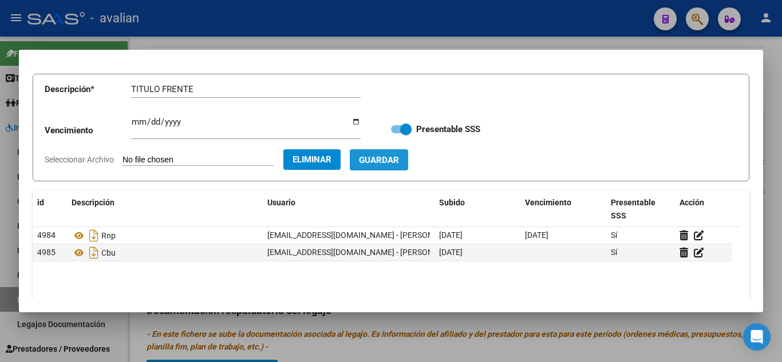
click at [408, 152] on button "Guardar" at bounding box center [379, 159] width 58 height 21
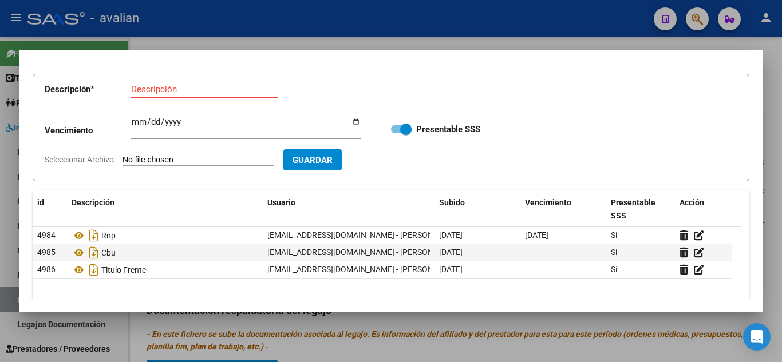
click at [148, 87] on input "Descripción" at bounding box center [204, 89] width 147 height 10
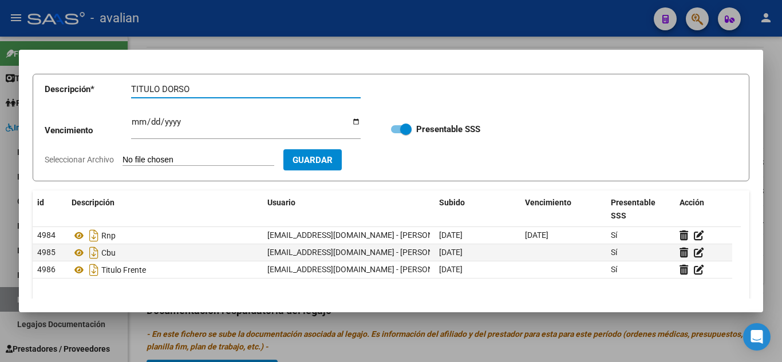
type input "TITULO DORSO"
click at [145, 159] on input "Seleccionar Archivo" at bounding box center [198, 160] width 152 height 11
type input "C:\fakepath\T2.jpg"
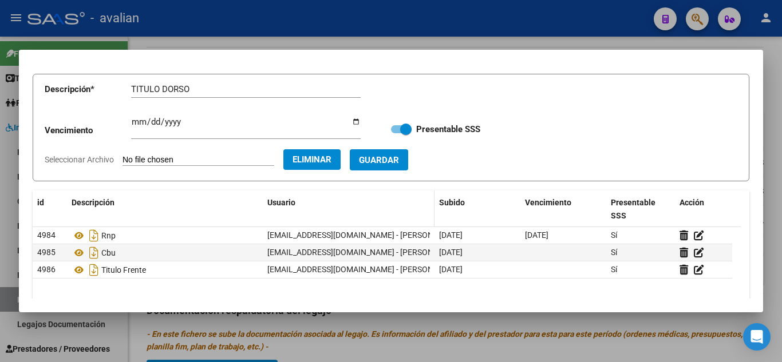
scroll to position [114, 0]
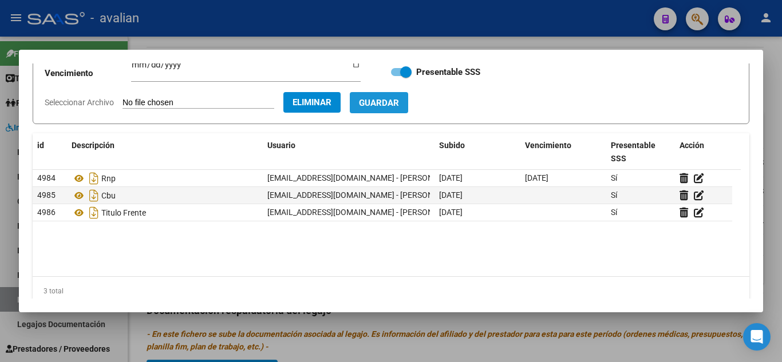
click at [408, 94] on button "Guardar" at bounding box center [379, 102] width 58 height 21
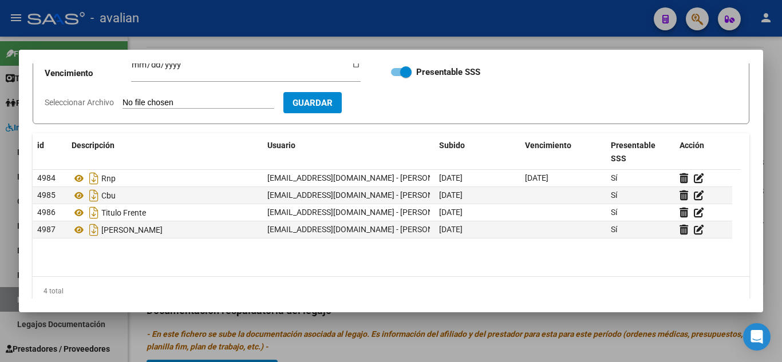
click at [139, 257] on datatable-body "4984 Rnp [EMAIL_ADDRESS][DOMAIN_NAME] - [PERSON_NAME] [DATE] [DATE] Sí 4985 Cbu…" at bounding box center [387, 223] width 708 height 106
click at [531, 41] on div at bounding box center [391, 181] width 782 height 362
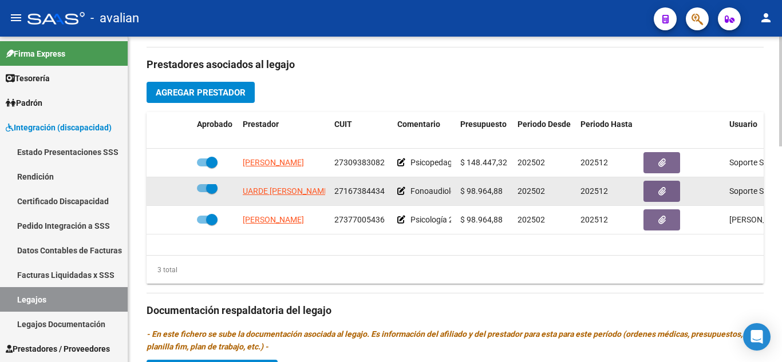
drag, startPoint x: 337, startPoint y: 188, endPoint x: 365, endPoint y: 195, distance: 28.3
click at [365, 195] on span "27167384434" at bounding box center [359, 191] width 50 height 9
drag, startPoint x: 334, startPoint y: 189, endPoint x: 389, endPoint y: 196, distance: 54.8
click at [389, 196] on datatable-body-cell "27167384434" at bounding box center [361, 191] width 63 height 28
copy span "27167384434"
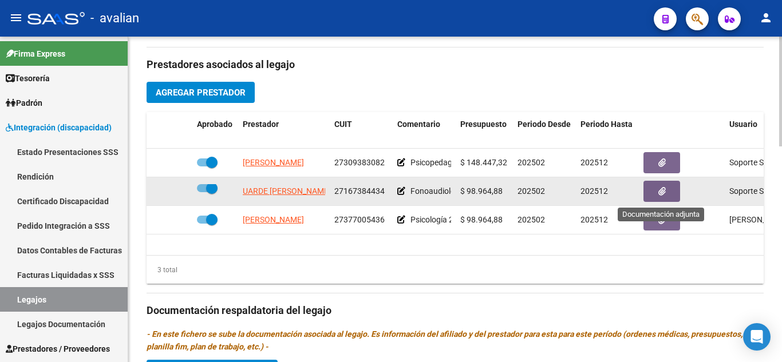
click at [664, 196] on icon "button" at bounding box center [661, 191] width 7 height 9
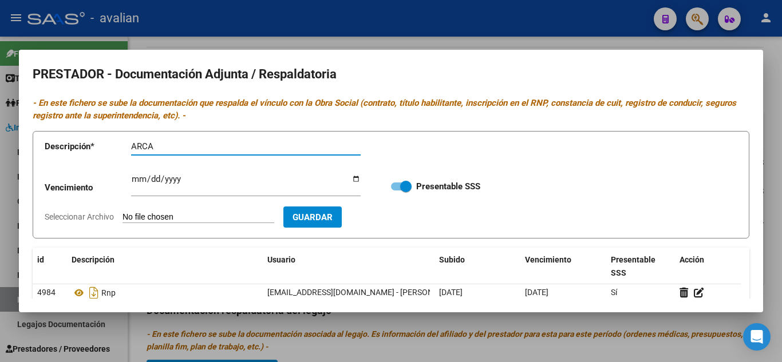
type input "ARCA"
click at [186, 215] on input "Seleccionar Archivo" at bounding box center [198, 217] width 152 height 11
type input "C:\fakepath\AFIP - Administración Federal de Ingresos Públicos.pdf"
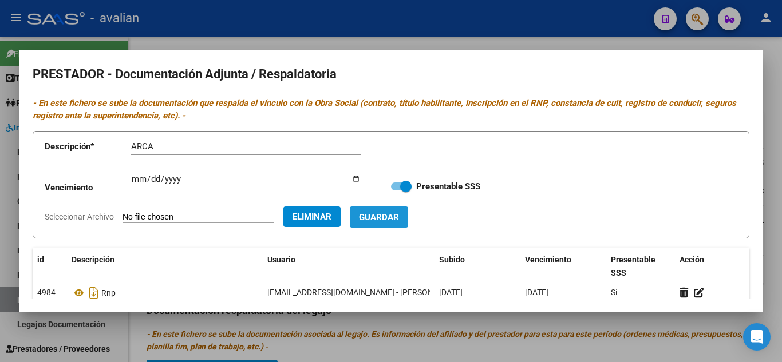
click at [408, 224] on button "Guardar" at bounding box center [379, 217] width 58 height 21
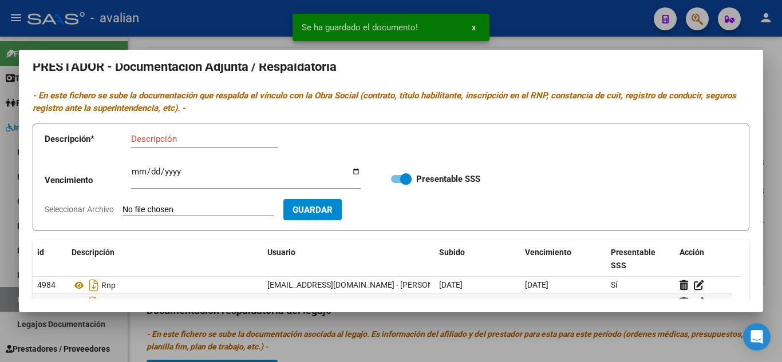
scroll to position [0, 0]
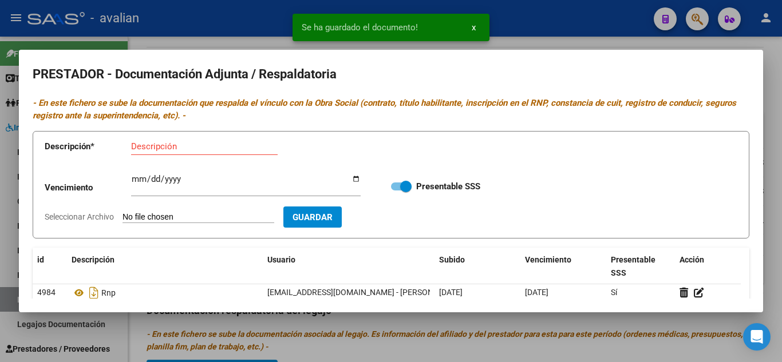
click at [549, 27] on div at bounding box center [391, 181] width 782 height 362
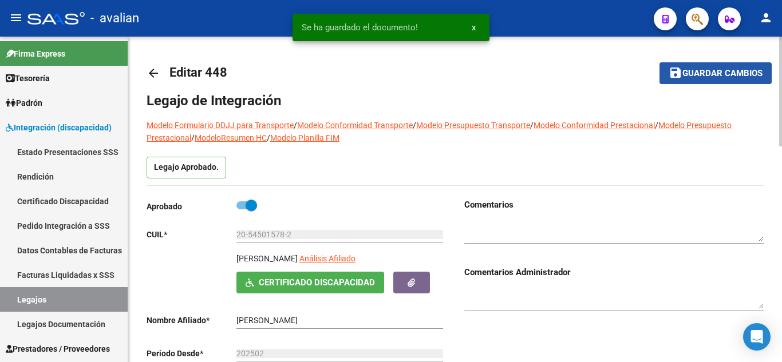
click at [690, 78] on span "Guardar cambios" at bounding box center [722, 74] width 80 height 10
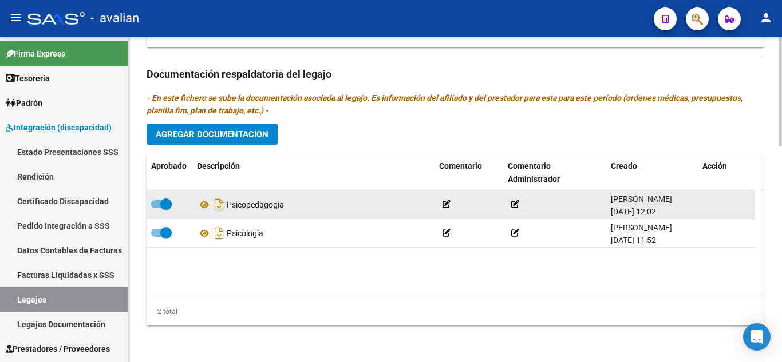
scroll to position [638, 0]
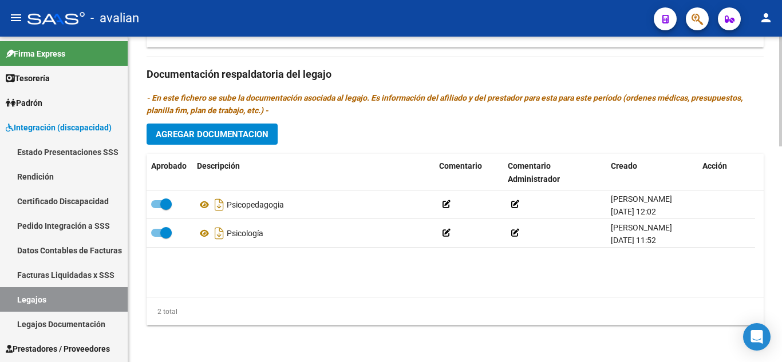
click at [254, 133] on span "Agregar Documentacion" at bounding box center [212, 134] width 113 height 10
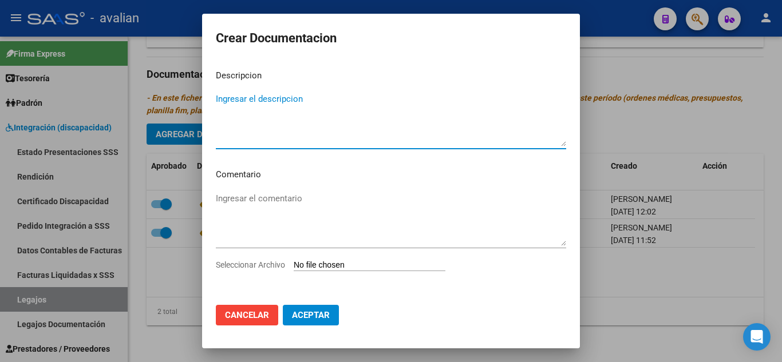
type textarea "f"
type textarea "Fonoaudiologia"
click at [353, 264] on input "Seleccionar Archivo" at bounding box center [370, 265] width 152 height 11
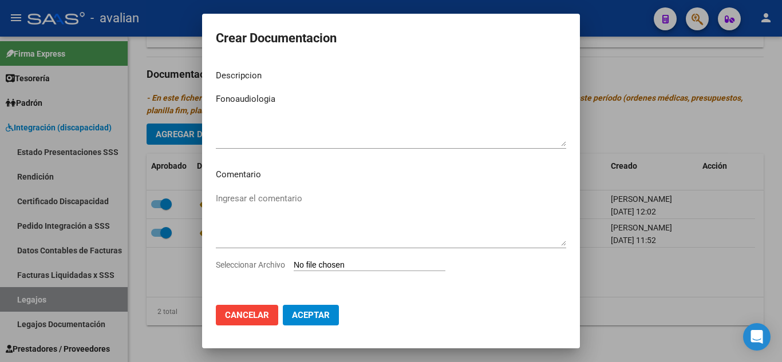
type input "C:\fakepath\FONO [PERSON_NAME].pdf"
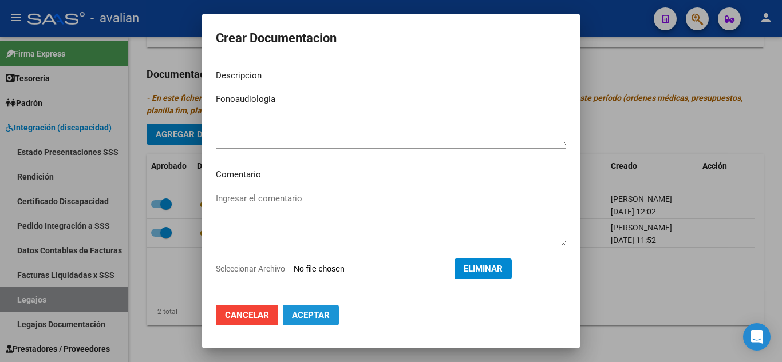
click at [309, 315] on span "Aceptar" at bounding box center [311, 315] width 38 height 10
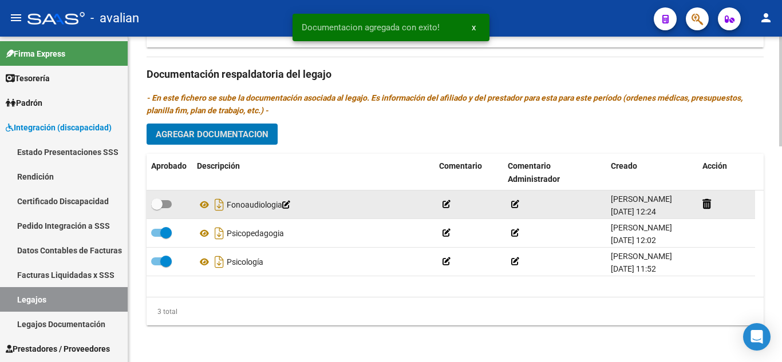
click at [168, 207] on span at bounding box center [161, 204] width 21 height 8
click at [157, 208] on input "checkbox" at bounding box center [156, 208] width 1 height 1
checkbox input "true"
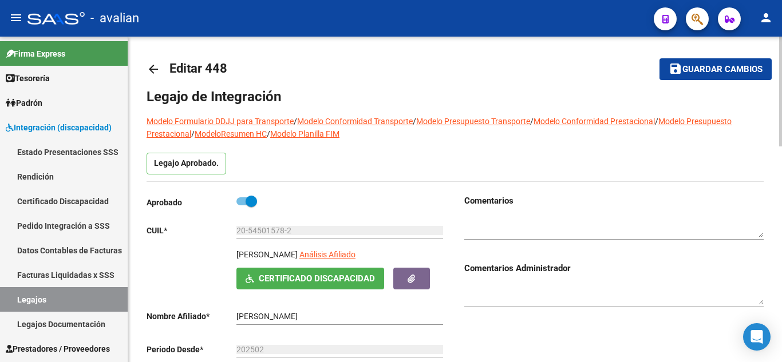
scroll to position [0, 0]
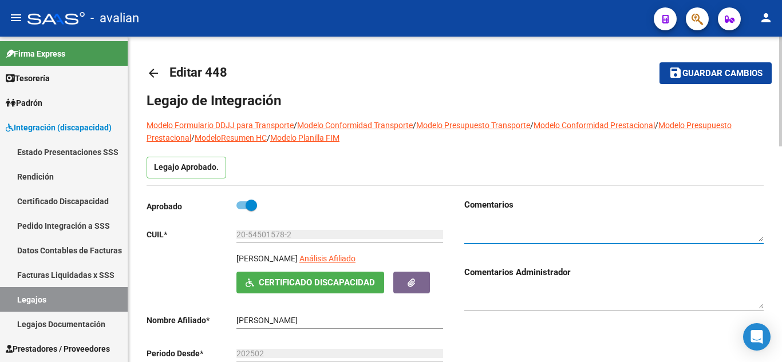
click at [502, 231] on textarea at bounding box center [613, 231] width 299 height 22
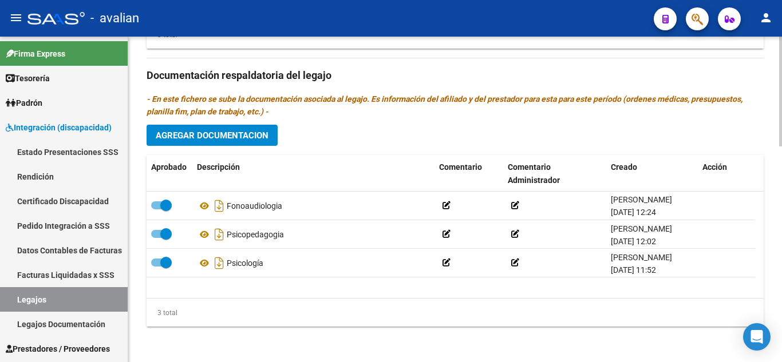
scroll to position [638, 0]
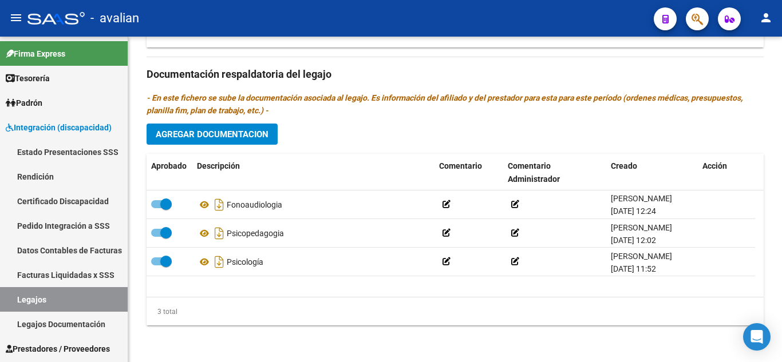
type textarea "FALTA HC DRA [PERSON_NAME] FECHA [DATE]"
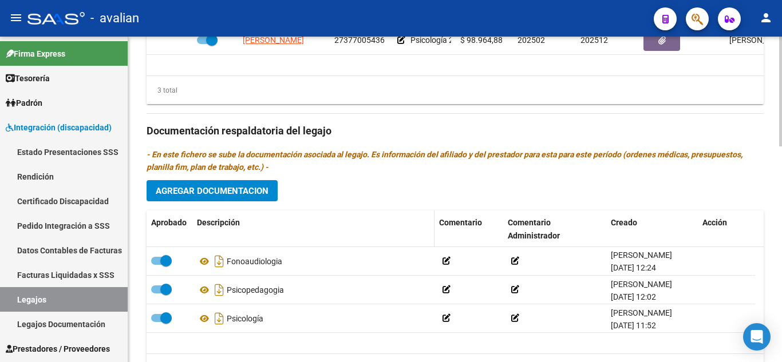
scroll to position [581, 0]
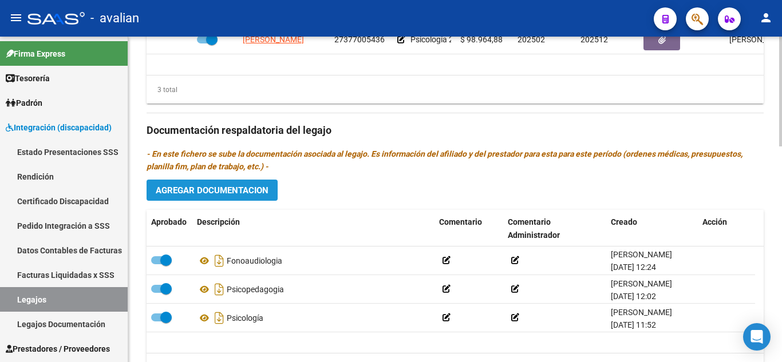
click at [247, 194] on span "Agregar Documentacion" at bounding box center [212, 190] width 113 height 10
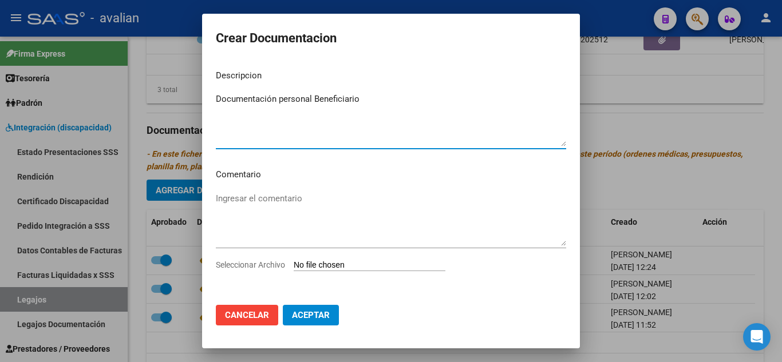
type textarea "Documentación personal Beneficiario"
click at [267, 194] on textarea "Ingresar el comentario" at bounding box center [391, 219] width 350 height 54
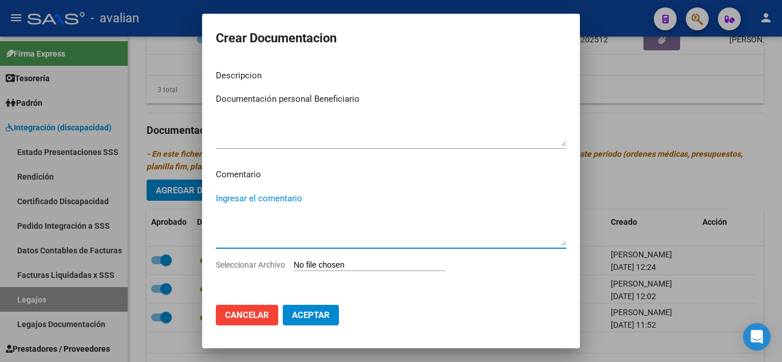
paste textarea "Febrero a diciembre: - Psicoterapia: 2 ss semanales - [PERSON_NAME] - Valor res…"
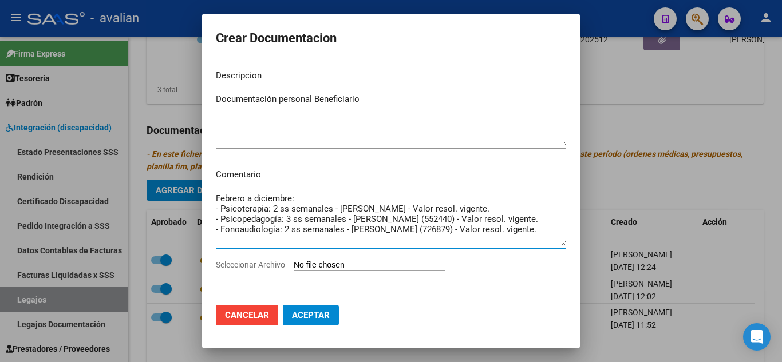
drag, startPoint x: 411, startPoint y: 219, endPoint x: 447, endPoint y: 220, distance: 36.1
click at [447, 220] on textarea "Febrero a diciembre: - Psicoterapia: 2 ss semanales - [PERSON_NAME] - Valor res…" at bounding box center [391, 219] width 350 height 54
drag, startPoint x: 432, startPoint y: 230, endPoint x: 465, endPoint y: 230, distance: 32.6
click at [465, 230] on textarea "Febrero a diciembre: - Psicoterapia: 2 ss semanales - [PERSON_NAME] - Valor res…" at bounding box center [391, 219] width 350 height 54
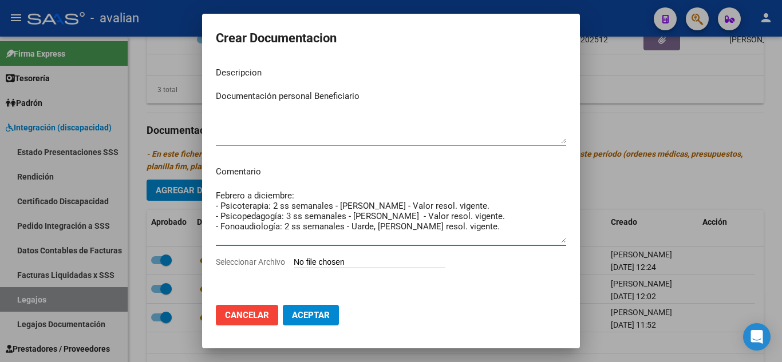
type textarea "Febrero a diciembre: - Psicoterapia: 2 ss semanales - [PERSON_NAME] - Valor res…"
click at [361, 262] on input "Seleccionar Archivo" at bounding box center [370, 263] width 152 height 11
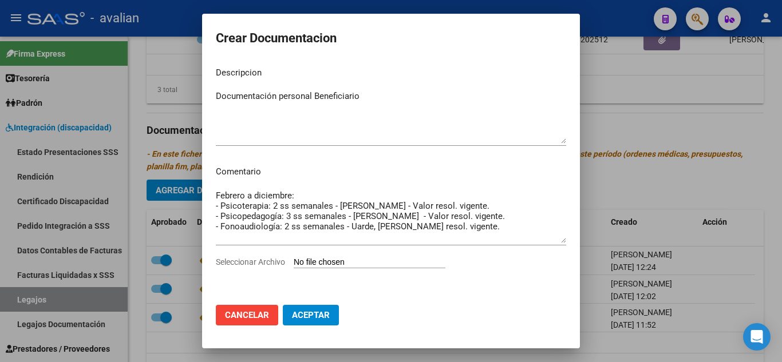
type input "C:\fakepath\ilovepdf_merged.pdf"
click at [319, 314] on span "Aceptar" at bounding box center [311, 315] width 38 height 10
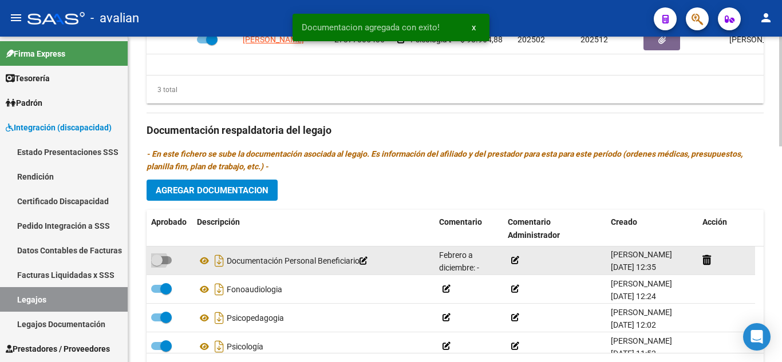
click at [167, 256] on label at bounding box center [161, 261] width 21 height 14
click at [157, 264] on input "checkbox" at bounding box center [156, 264] width 1 height 1
checkbox input "true"
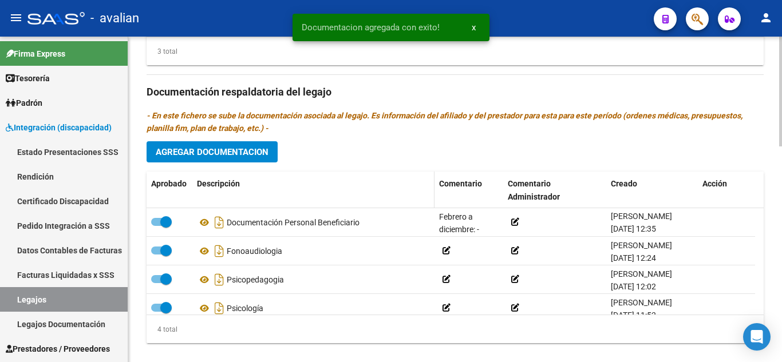
scroll to position [638, 0]
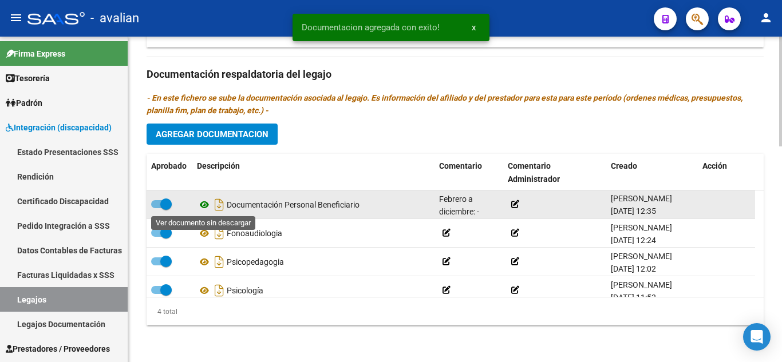
click at [207, 204] on icon at bounding box center [204, 205] width 15 height 14
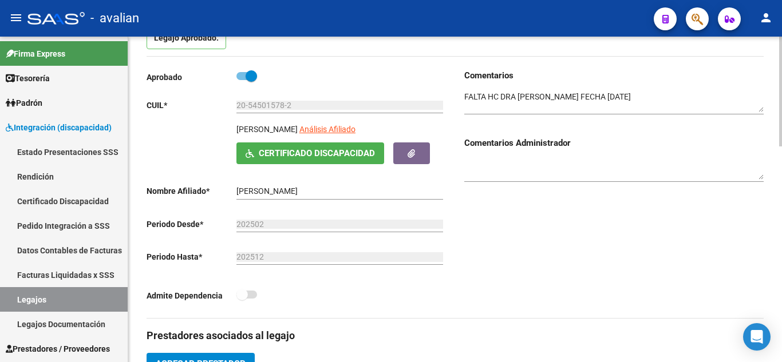
scroll to position [0, 0]
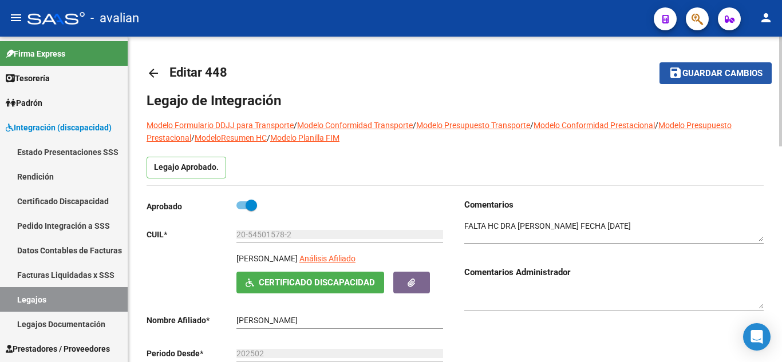
click at [710, 74] on span "Guardar cambios" at bounding box center [722, 74] width 80 height 10
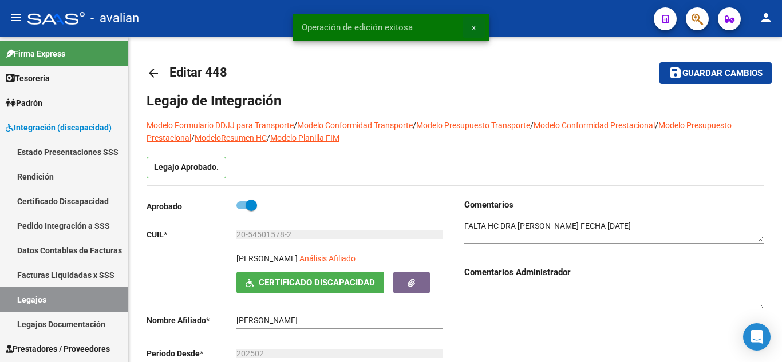
click at [474, 29] on span "x" at bounding box center [474, 27] width 4 height 10
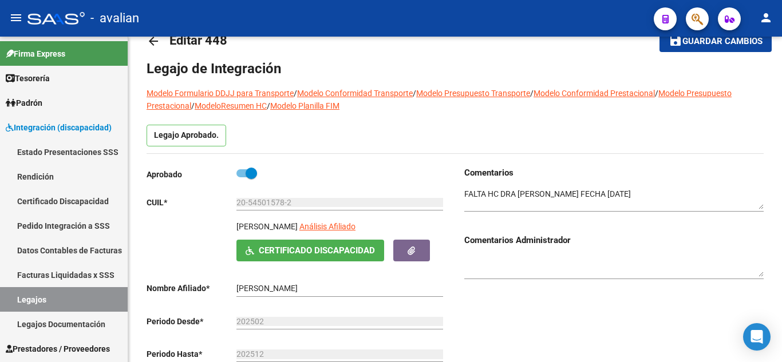
scroll to position [57, 0]
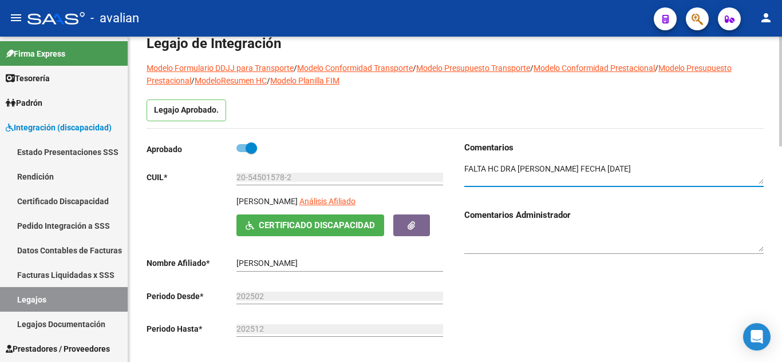
drag, startPoint x: 491, startPoint y: 169, endPoint x: 550, endPoint y: 173, distance: 59.1
click at [550, 173] on textarea at bounding box center [613, 174] width 299 height 22
click at [536, 174] on textarea at bounding box center [613, 174] width 299 height 22
drag, startPoint x: 488, startPoint y: 163, endPoint x: 682, endPoint y: 176, distance: 194.5
click at [682, 176] on textarea at bounding box center [613, 174] width 299 height 22
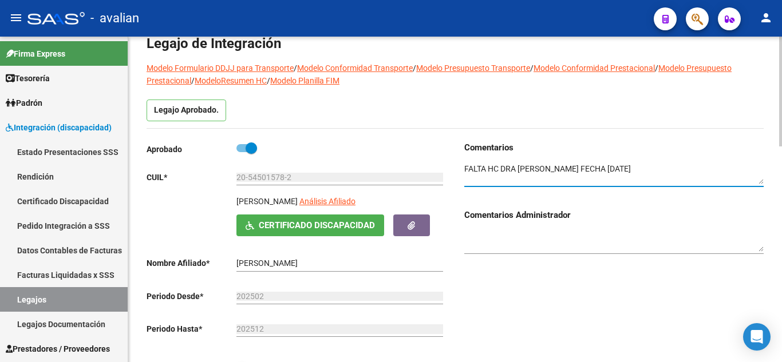
scroll to position [0, 0]
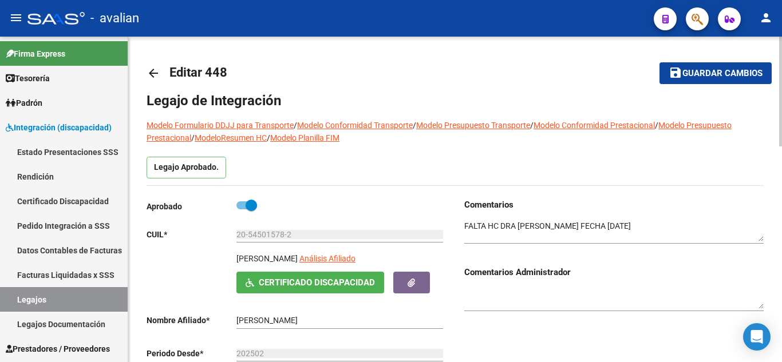
click at [359, 175] on div "Legajo Aprobado." at bounding box center [455, 171] width 617 height 29
click at [696, 69] on span "Guardar cambios" at bounding box center [722, 74] width 80 height 10
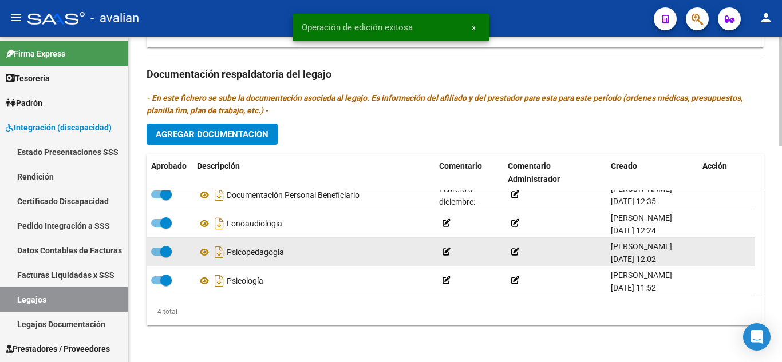
scroll to position [12, 0]
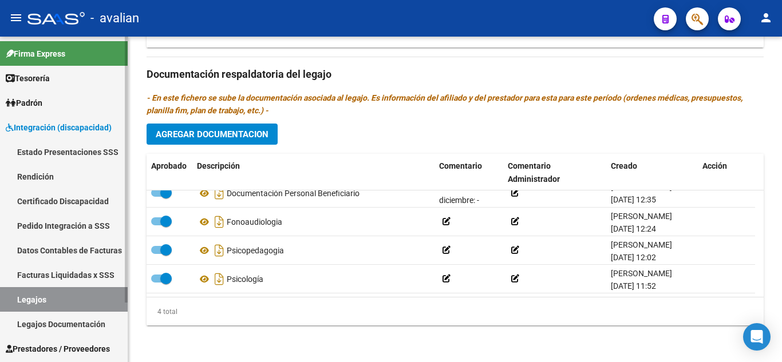
click at [81, 299] on link "Legajos" at bounding box center [64, 299] width 128 height 25
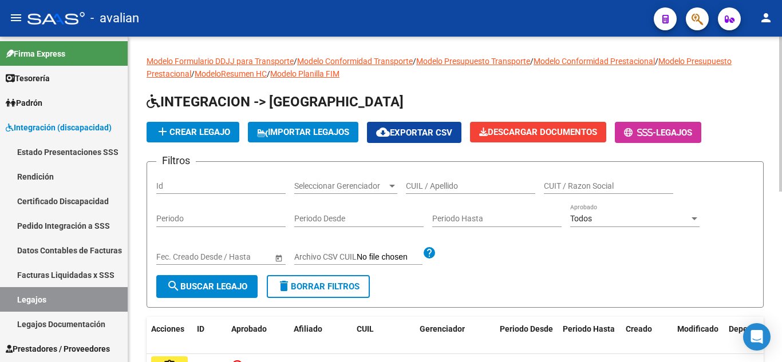
click at [427, 181] on input "CUIL / Apellido" at bounding box center [470, 186] width 129 height 10
paste input "27361540587"
type input "27361540587"
click at [198, 291] on span "search Buscar Legajo" at bounding box center [207, 287] width 81 height 10
